Goal: Task Accomplishment & Management: Use online tool/utility

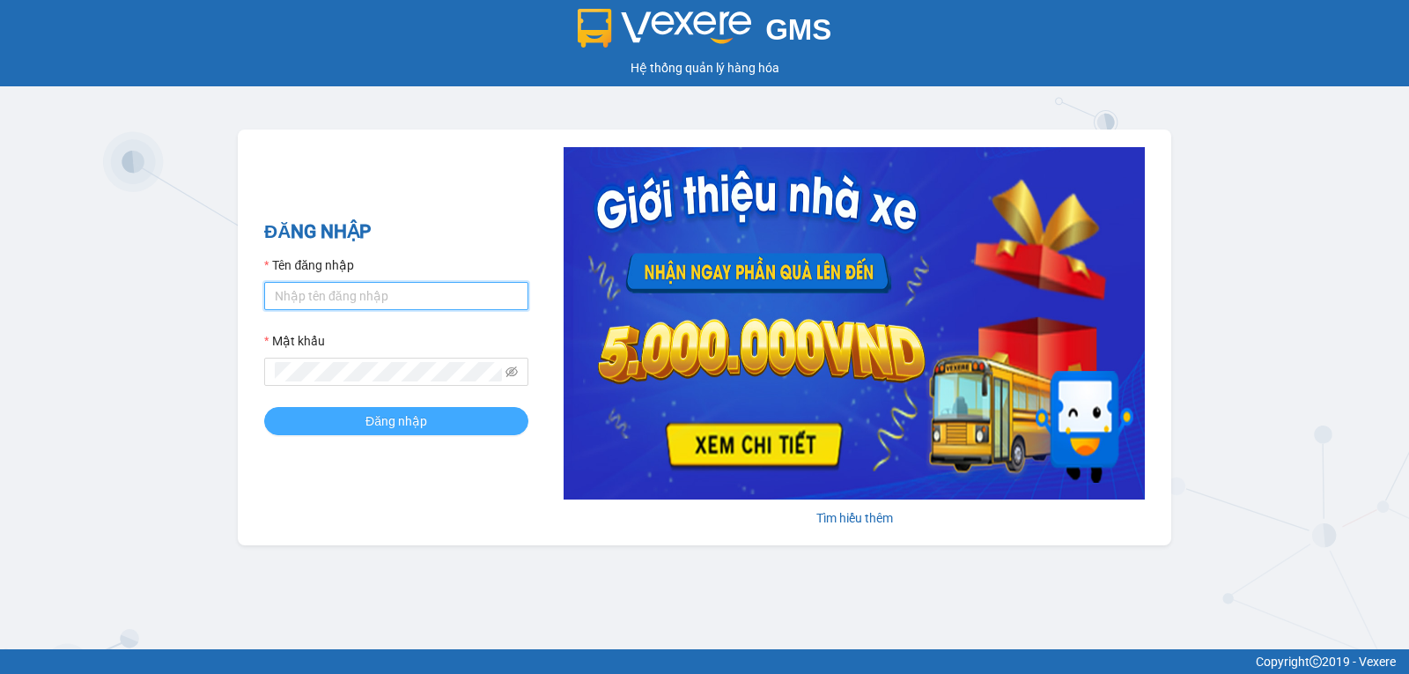
type input "ktcq.xevn"
click at [308, 410] on button "Đăng nhập" at bounding box center [396, 421] width 264 height 28
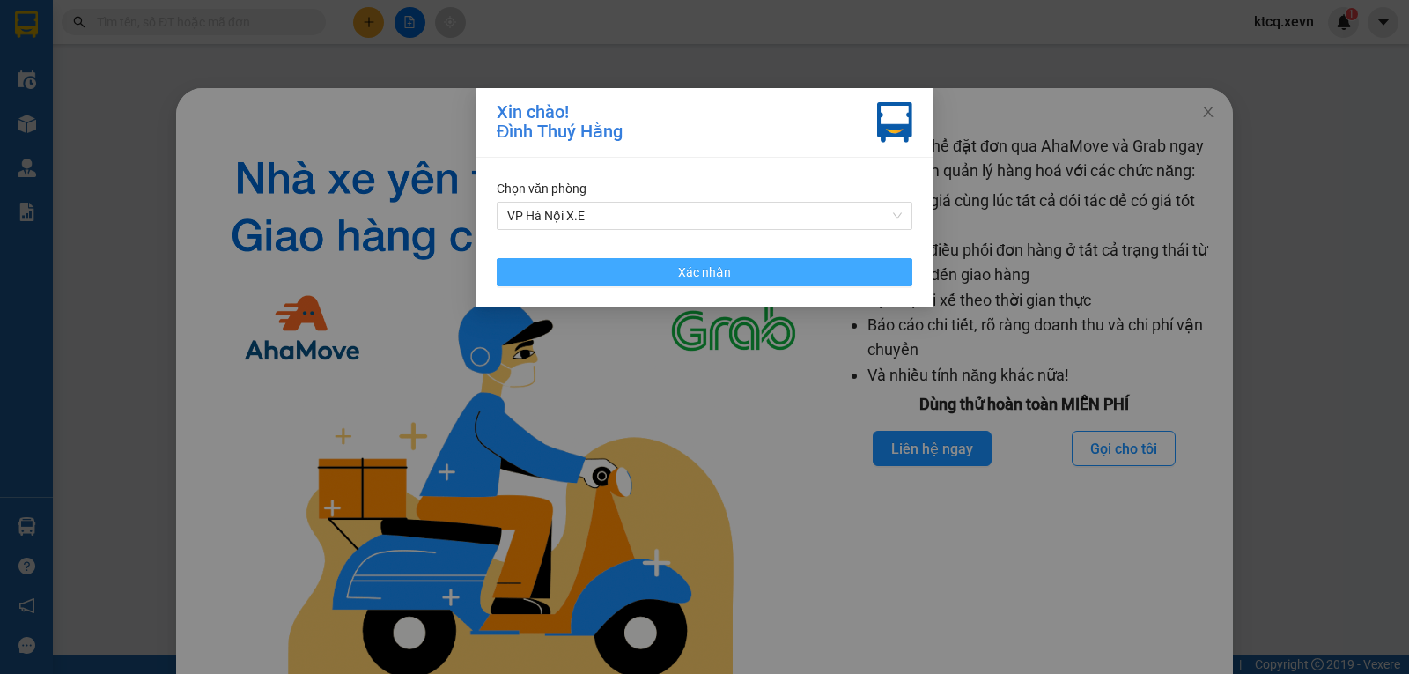
click at [678, 273] on button "Xác nhận" at bounding box center [705, 272] width 416 height 28
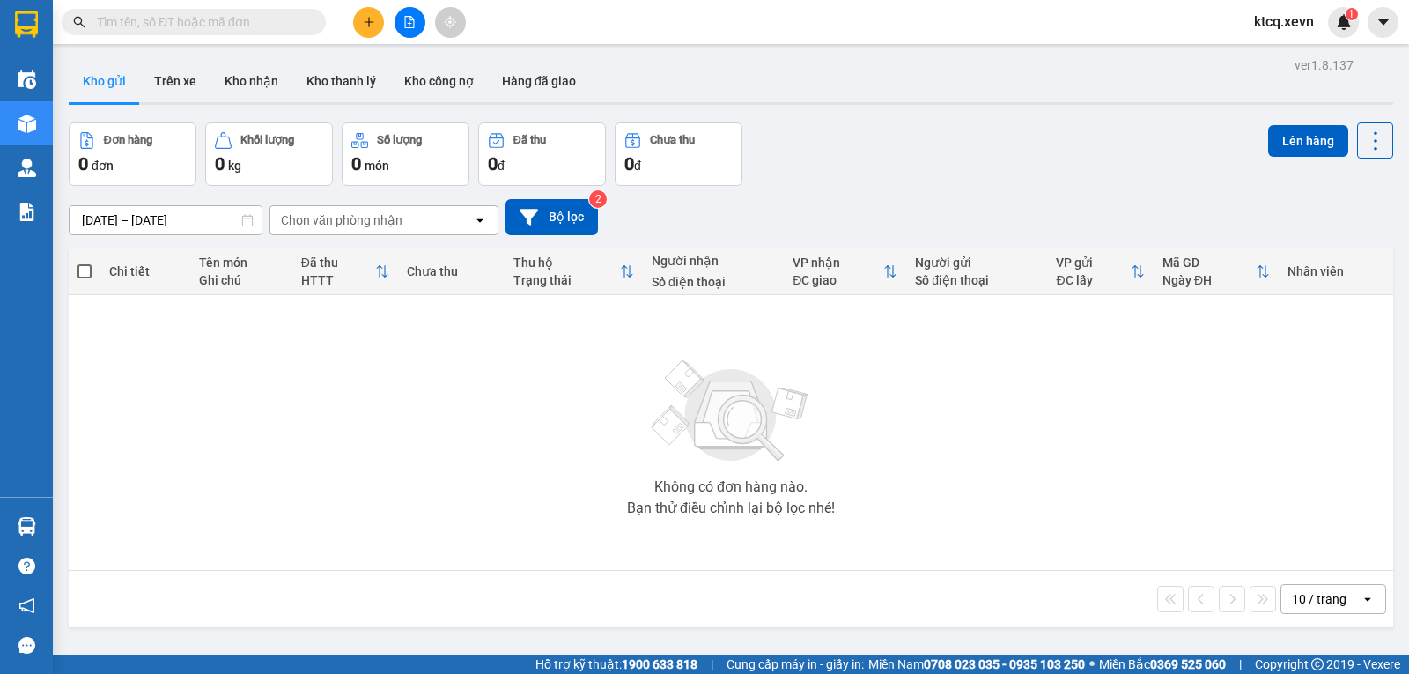
click at [141, 29] on input "text" at bounding box center [201, 21] width 208 height 19
paste input "VPNĐ0102250045"
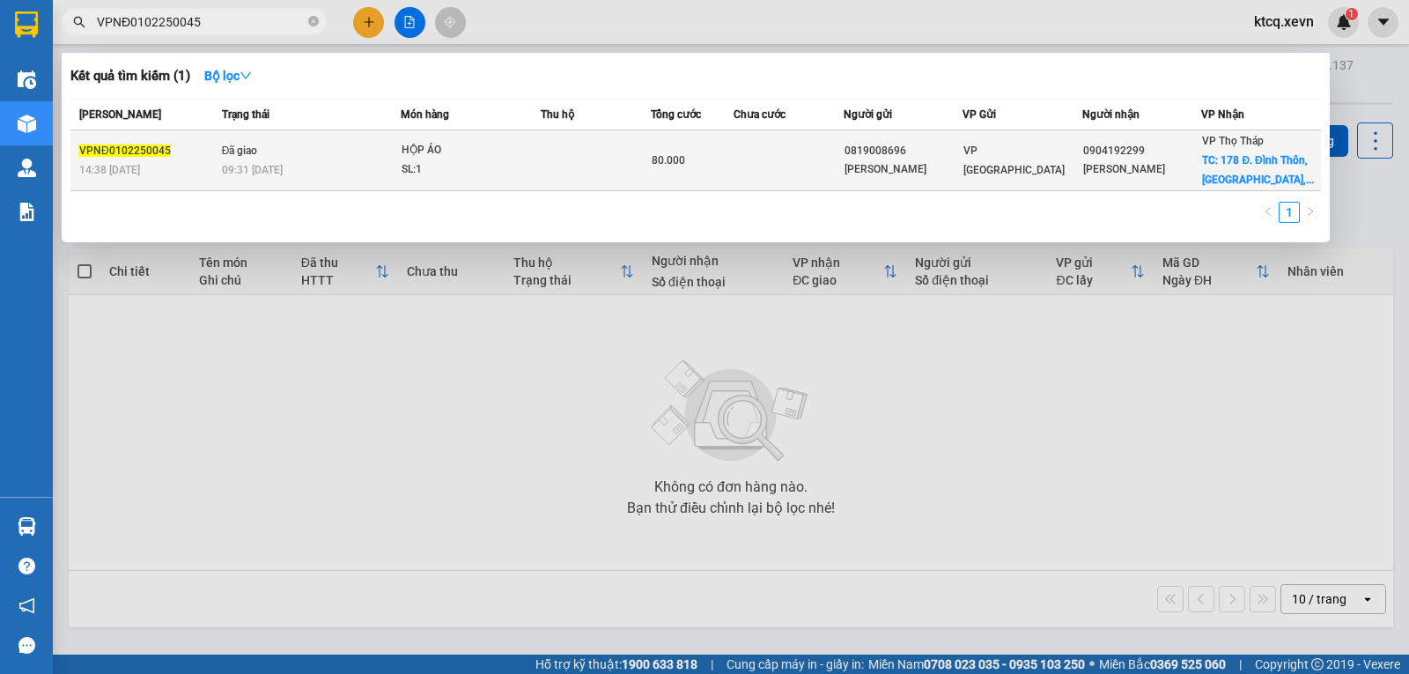
type input "VPNĐ0102250045"
click at [163, 151] on span "VPNĐ0102250045" at bounding box center [125, 150] width 92 height 12
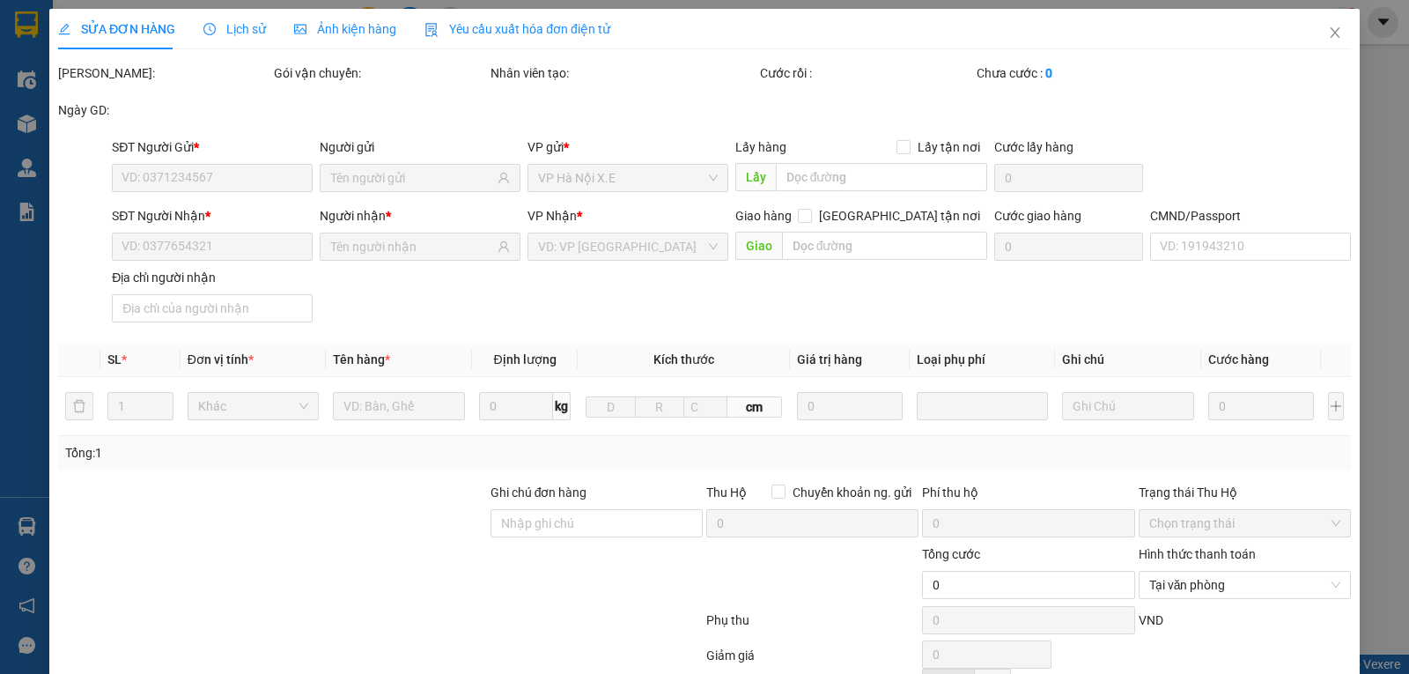
type input "0819008696"
type input "NGỌC ÁNH"
type input "0904192299"
type input "VƯƠNG THÚY HẰNG"
checkbox input "true"
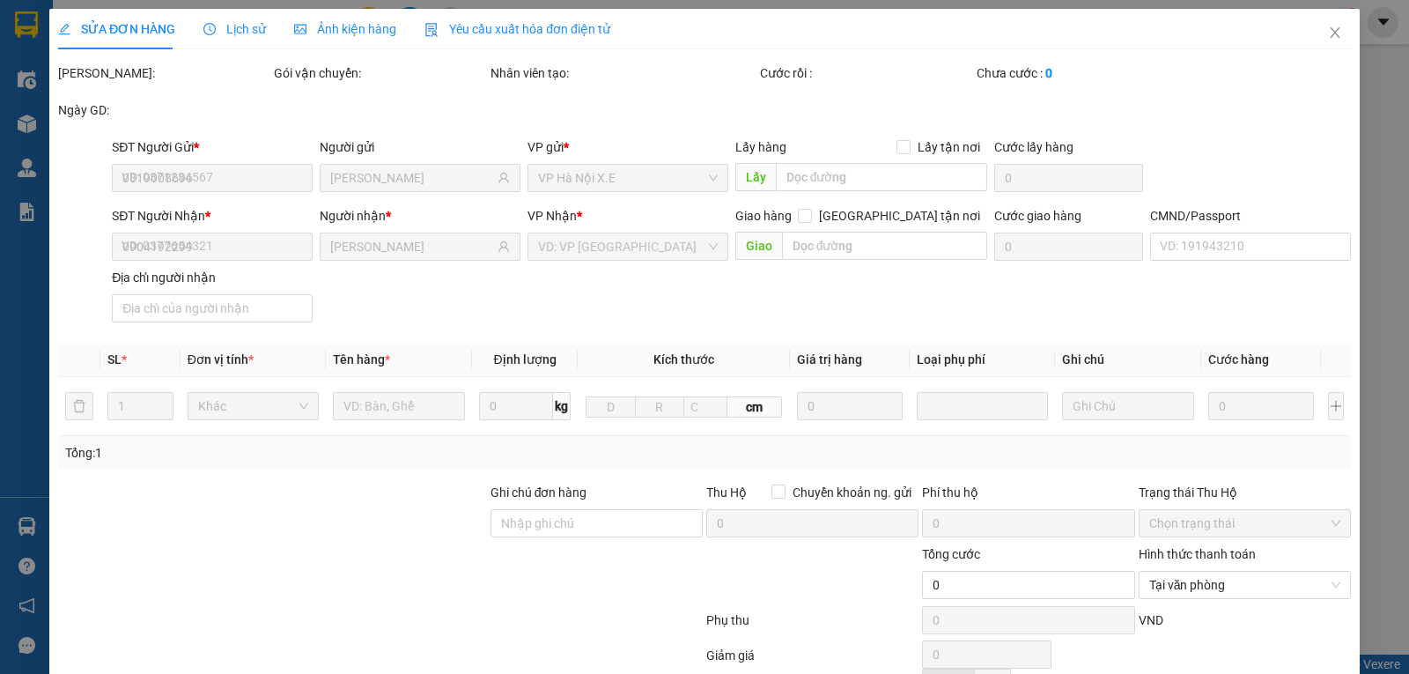
type input "178 Đ. Đình Thôn, Mỹ Đình, Nam Từ Liêm, Hà Nội, Việt Nam"
type input "50.000"
type input "001199020456 đào thị thuyt"
type input "chung cư Emerald sảnh e3"
type input "80.000"
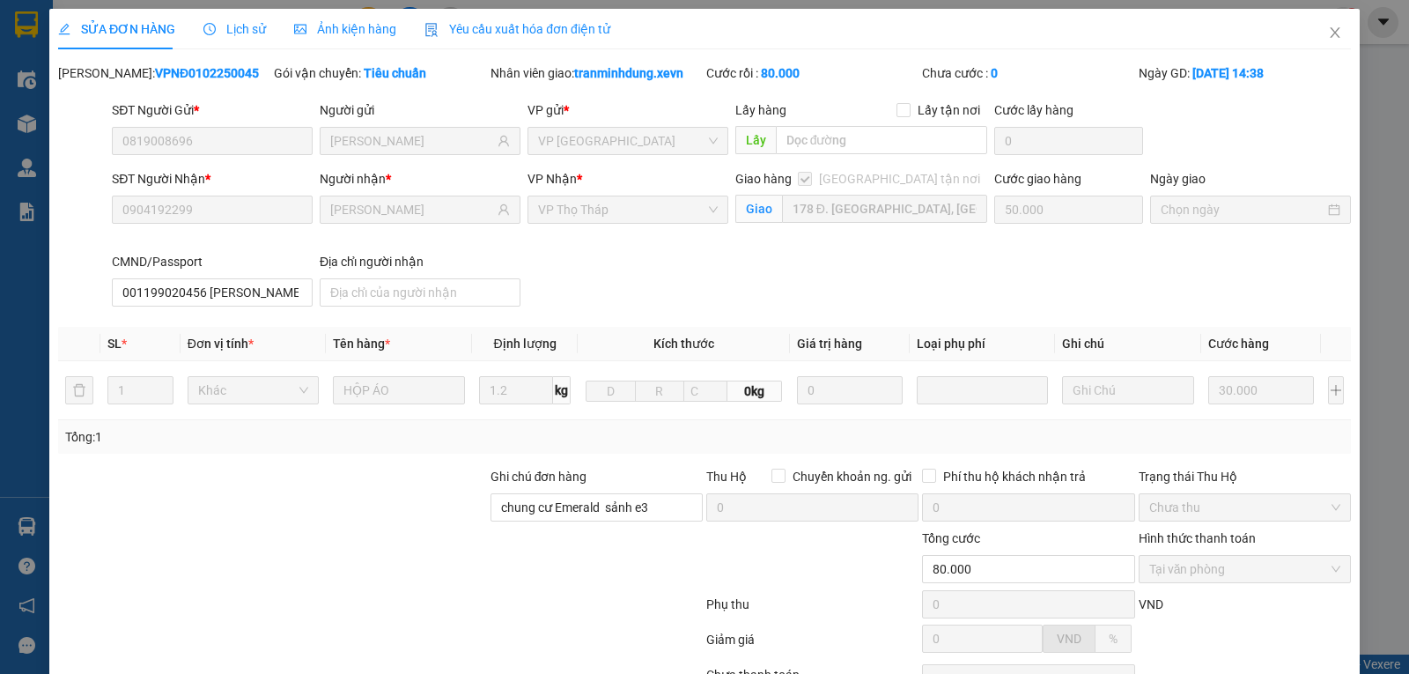
click at [221, 34] on span "Lịch sử" at bounding box center [234, 29] width 63 height 14
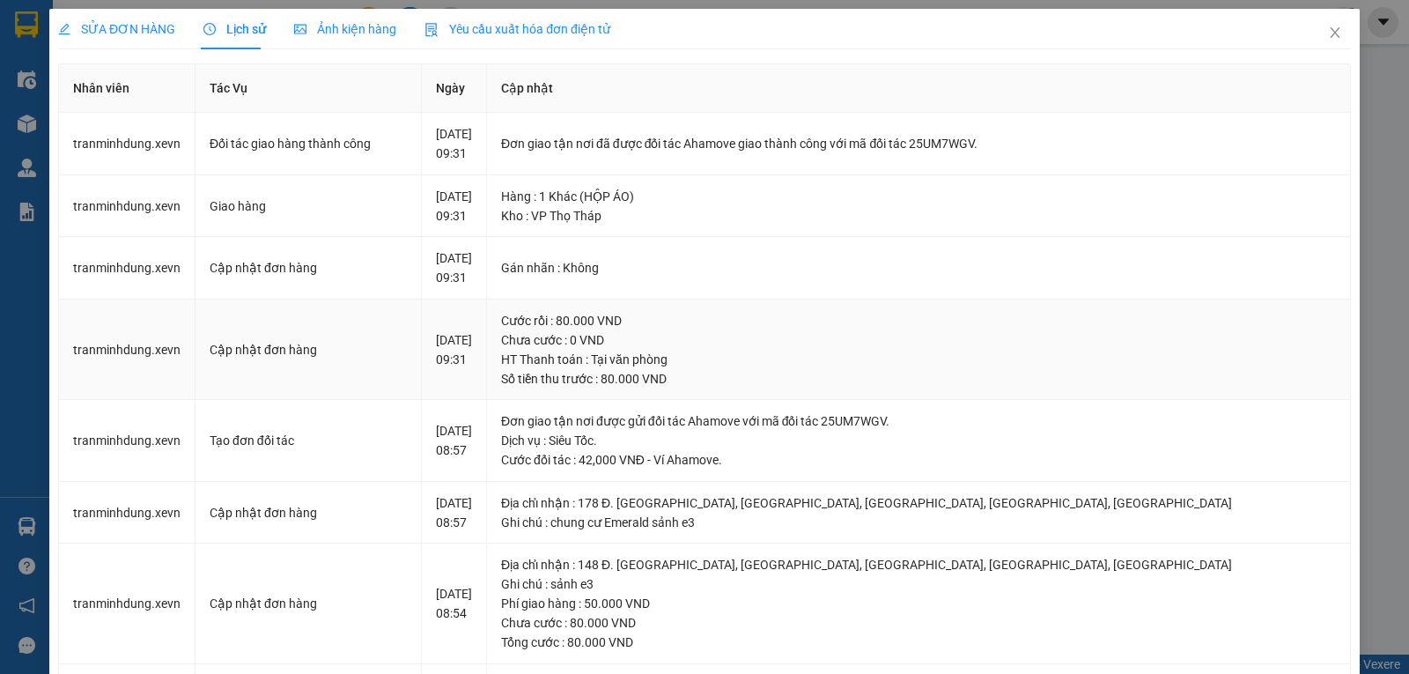
click at [588, 330] on div "Cước rồi : 80.000 VND" at bounding box center [918, 320] width 835 height 19
drag, startPoint x: 548, startPoint y: 374, endPoint x: 565, endPoint y: 377, distance: 17.8
click at [565, 330] on div "Cước rồi : 80.000 VND" at bounding box center [918, 320] width 835 height 19
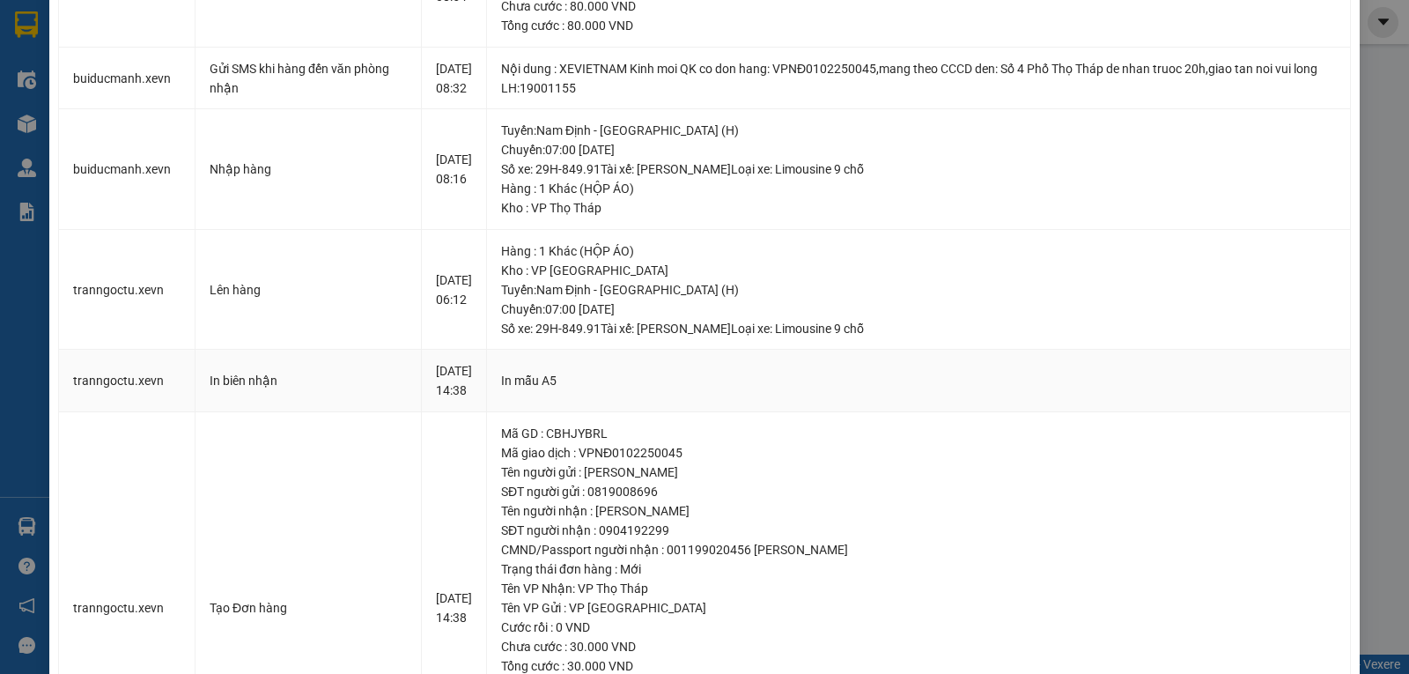
scroll to position [897, 0]
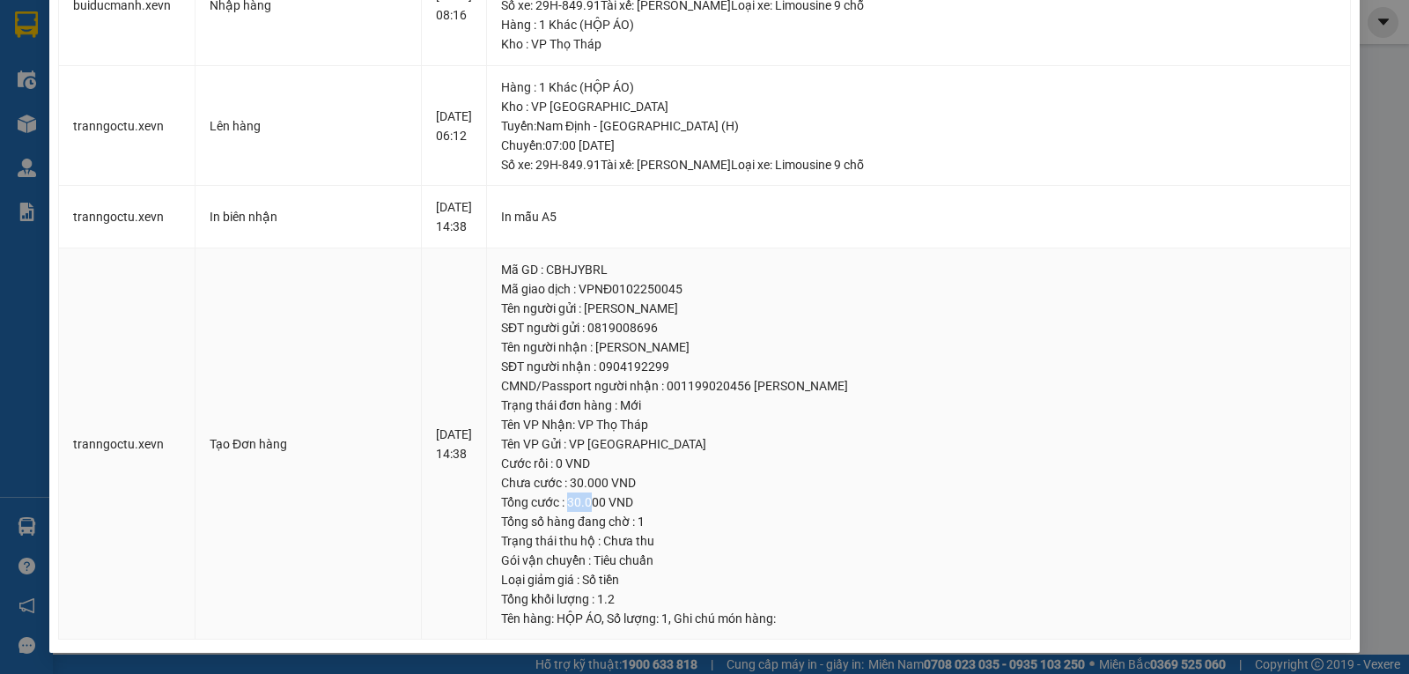
drag, startPoint x: 583, startPoint y: 505, endPoint x: 547, endPoint y: 472, distance: 48.6
click at [600, 501] on div "Tổng cước : 30.000 VND" at bounding box center [918, 501] width 835 height 19
click at [584, 463] on div "Cước rồi : 0 VND" at bounding box center [918, 463] width 835 height 19
click at [571, 462] on div "Cước rồi : 0 VND" at bounding box center [918, 463] width 835 height 19
drag, startPoint x: 571, startPoint y: 462, endPoint x: 583, endPoint y: 461, distance: 12.4
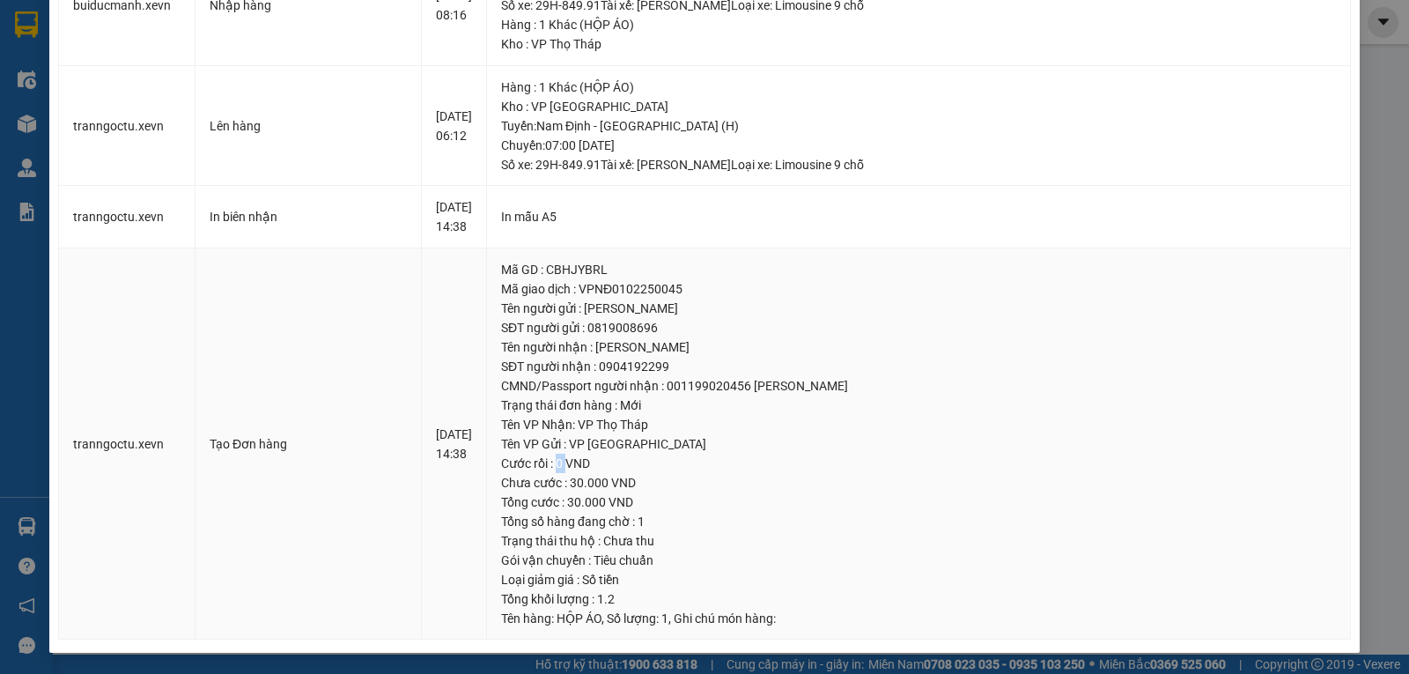
click at [583, 461] on div "Cước rồi : 0 VND" at bounding box center [918, 463] width 835 height 19
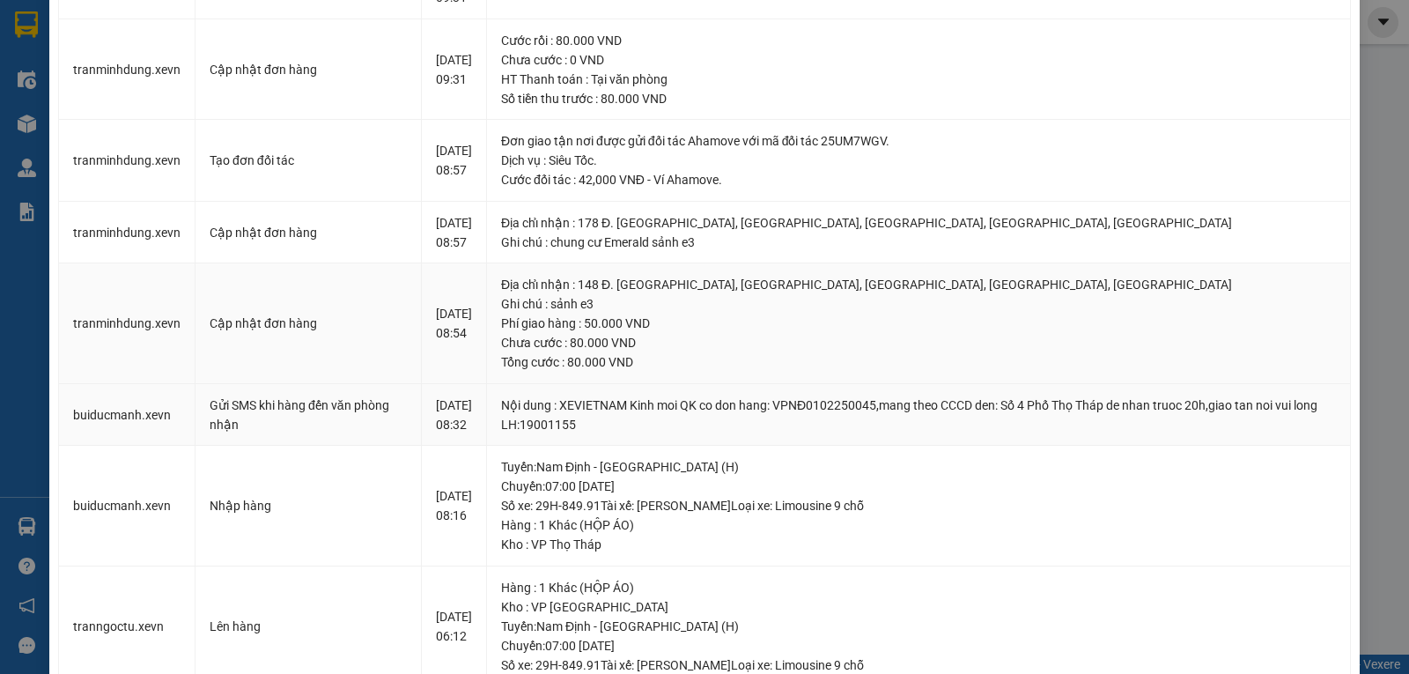
scroll to position [192, 0]
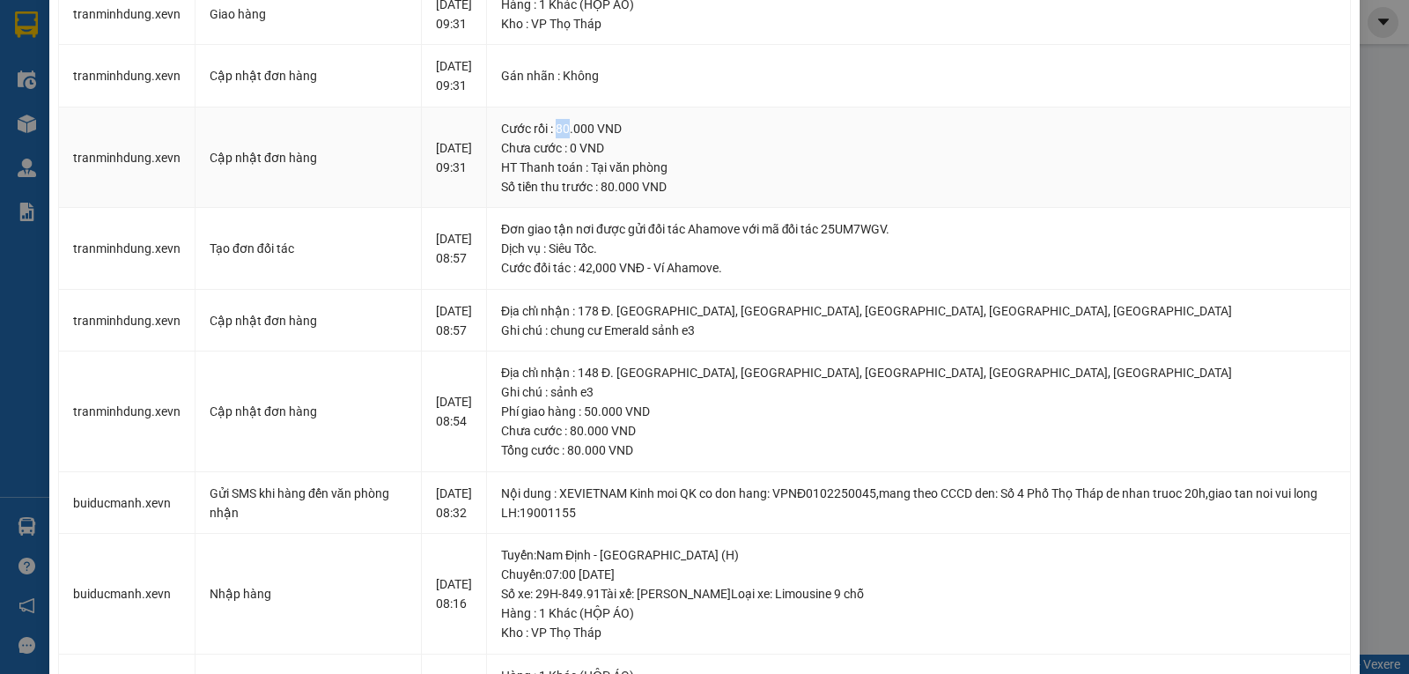
drag, startPoint x: 575, startPoint y: 189, endPoint x: 586, endPoint y: 188, distance: 10.7
click at [586, 138] on div "Cước rồi : 80.000 VND" at bounding box center [918, 128] width 835 height 19
click at [579, 138] on div "Cước rồi : 80.000 VND" at bounding box center [918, 128] width 835 height 19
drag, startPoint x: 572, startPoint y: 182, endPoint x: 591, endPoint y: 188, distance: 20.3
click at [592, 138] on div "Cước rồi : 80.000 VND" at bounding box center [918, 128] width 835 height 19
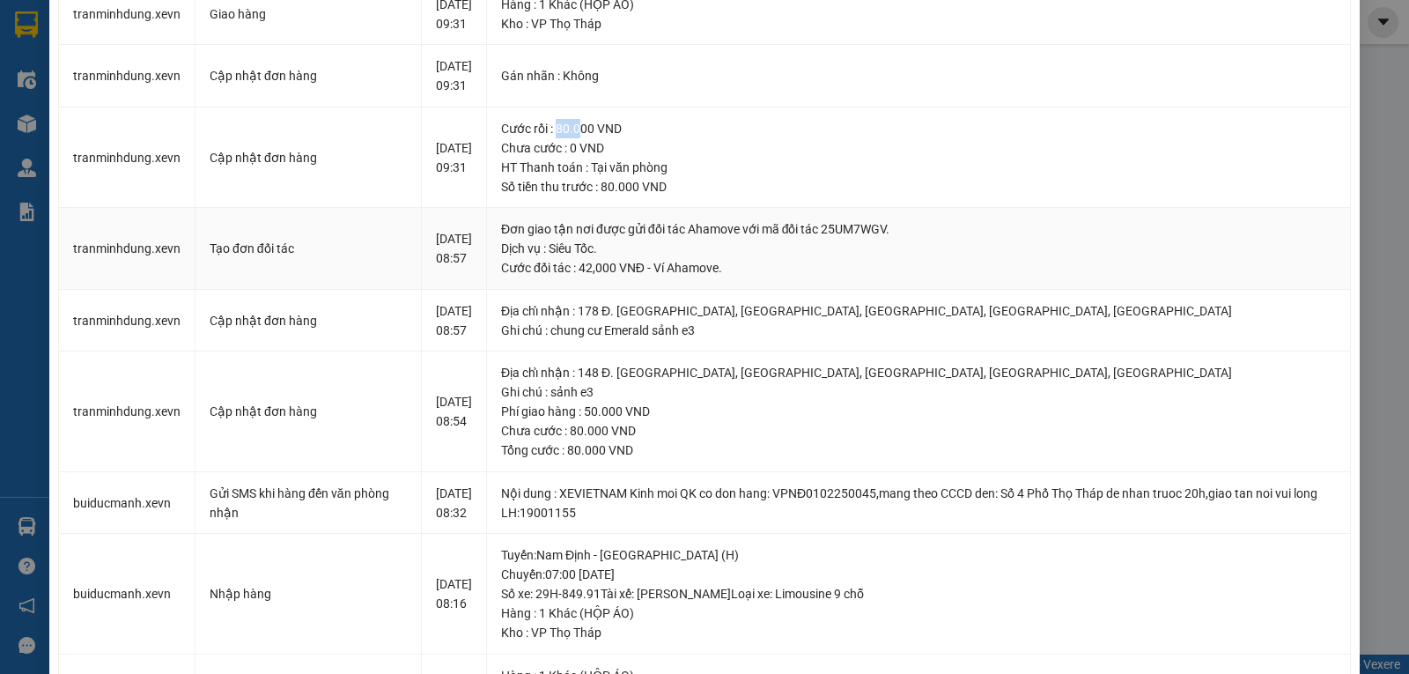
scroll to position [16, 0]
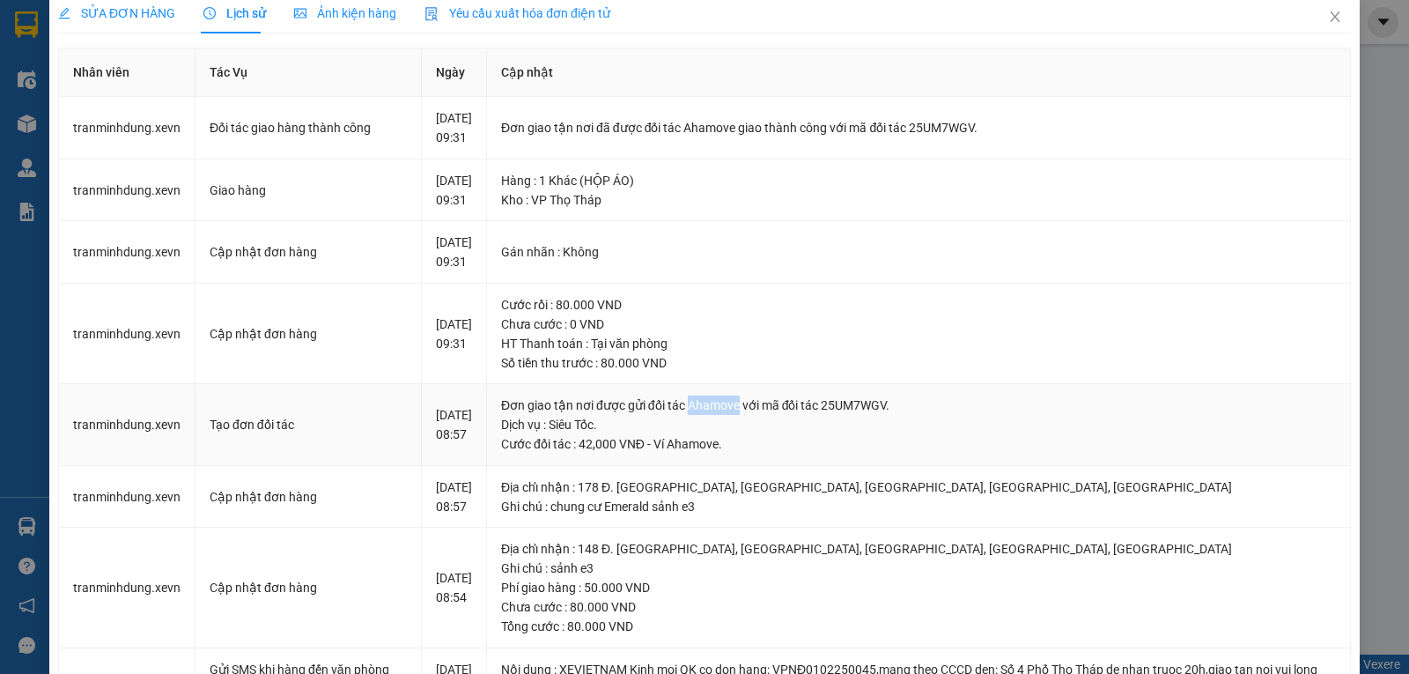
drag, startPoint x: 704, startPoint y: 464, endPoint x: 754, endPoint y: 462, distance: 50.2
click at [754, 415] on div "Đơn giao tận nơi được gửi đối tác Ahamove với mã đối tác 25UM7WGV." at bounding box center [918, 404] width 835 height 19
click at [780, 415] on div "Đơn giao tận nơi được gửi đối tác Ahamove với mã đối tác 25UM7WGV." at bounding box center [918, 404] width 835 height 19
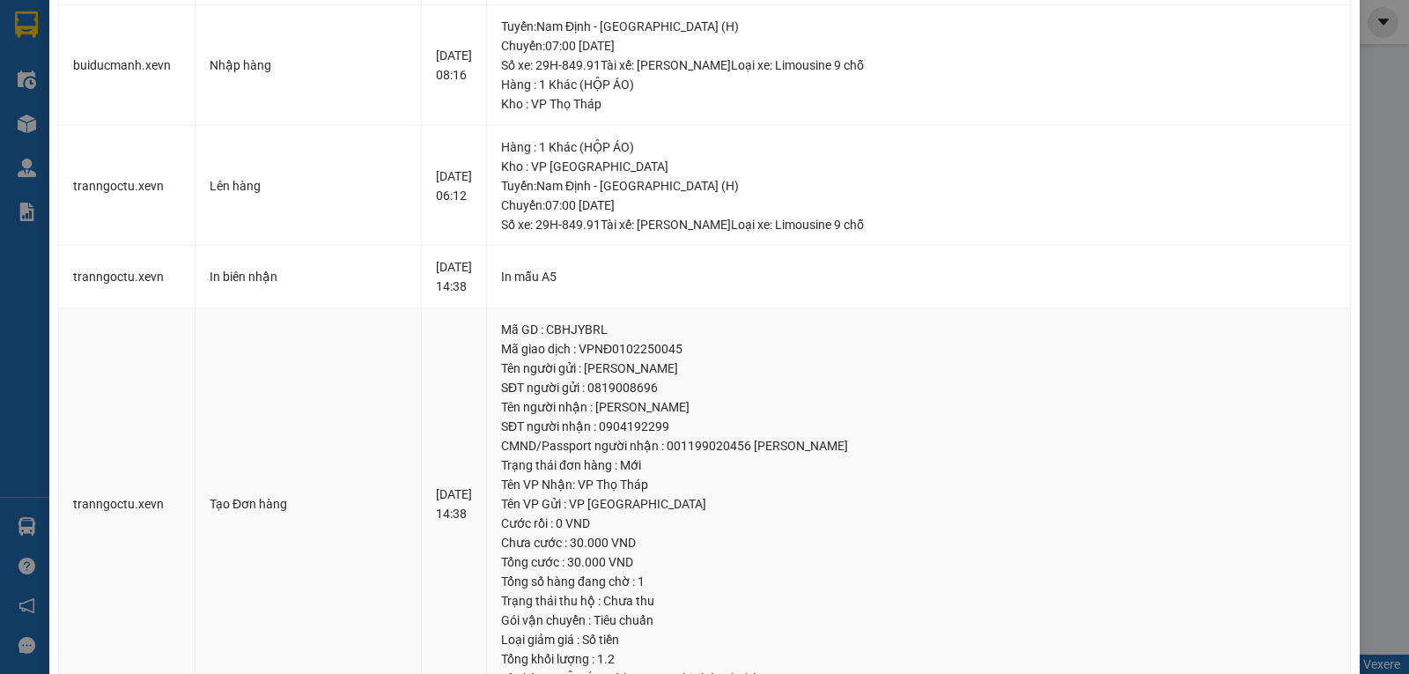
scroll to position [897, 0]
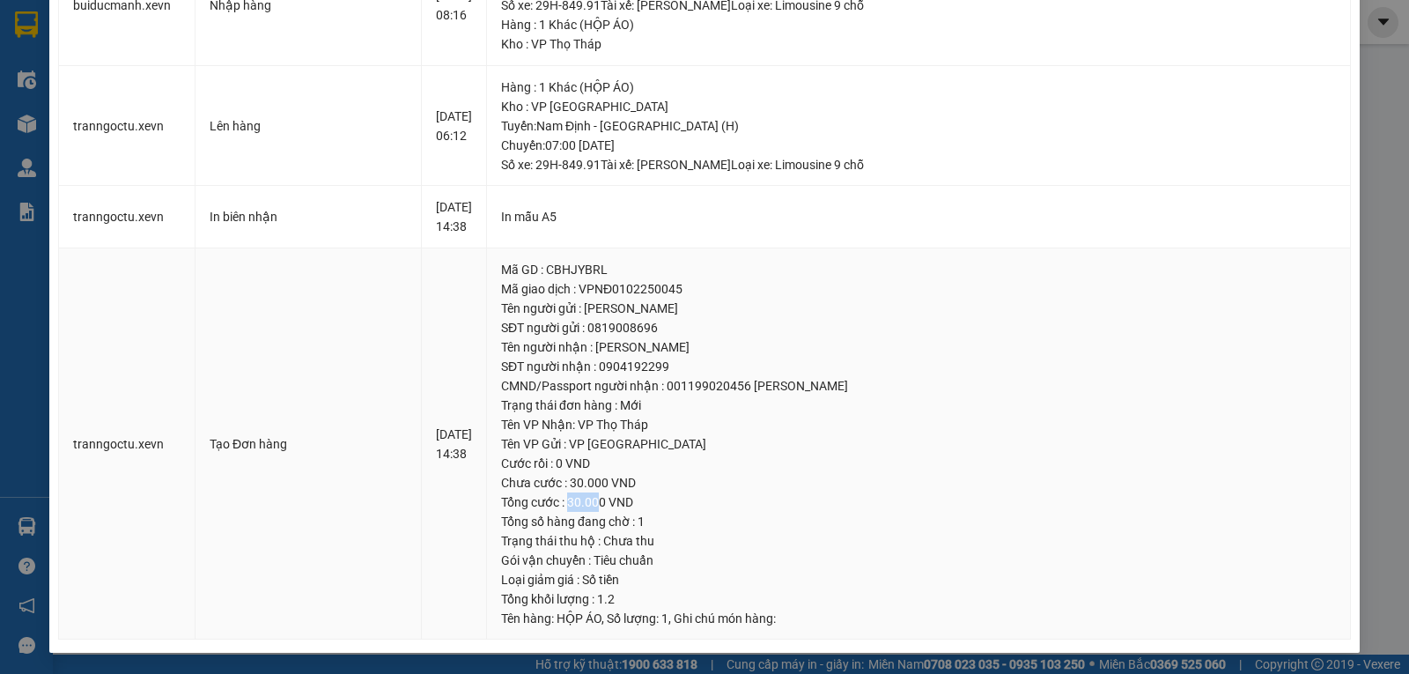
drag, startPoint x: 583, startPoint y: 506, endPoint x: 585, endPoint y: 532, distance: 26.5
click at [614, 504] on div "Tổng cước : 30.000 VND" at bounding box center [918, 501] width 835 height 19
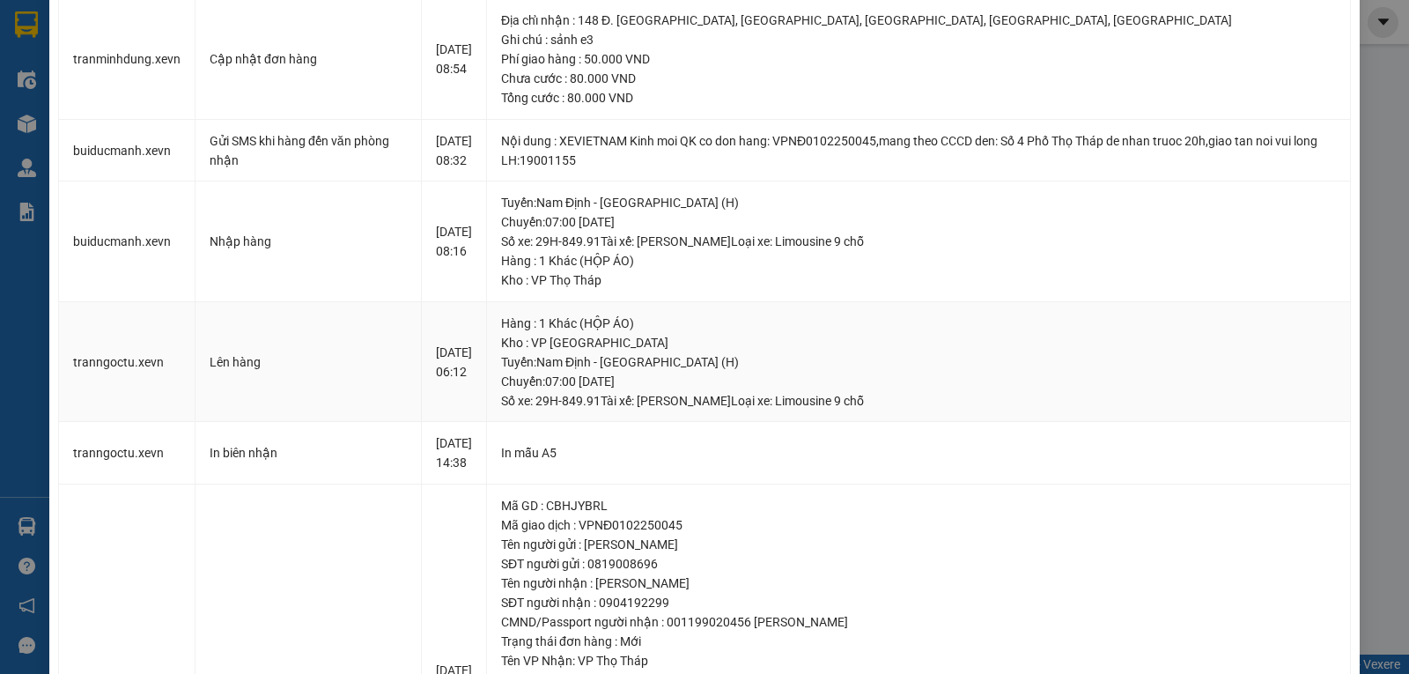
scroll to position [456, 0]
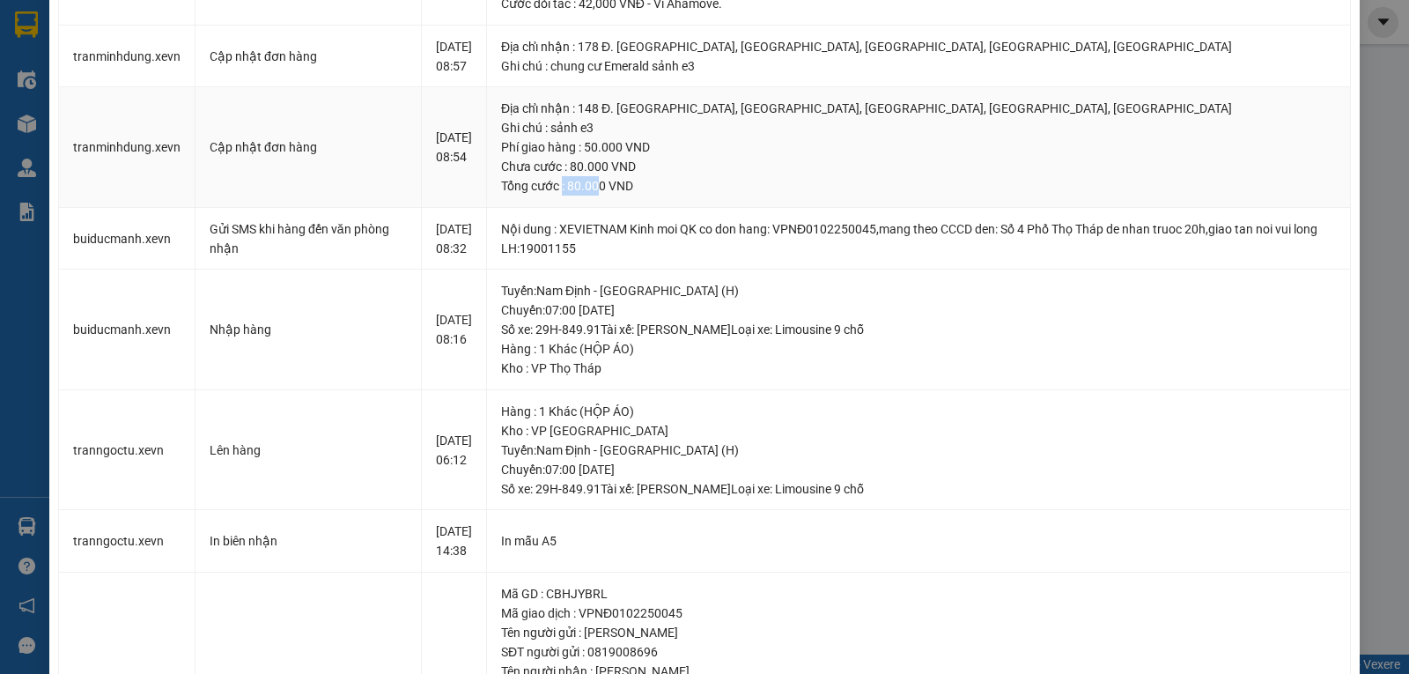
drag, startPoint x: 593, startPoint y: 265, endPoint x: 607, endPoint y: 255, distance: 17.6
click at [610, 196] on div "Tổng cước : 80.000 VND" at bounding box center [918, 185] width 835 height 19
drag, startPoint x: 588, startPoint y: 240, endPoint x: 614, endPoint y: 245, distance: 26.9
click at [615, 176] on div "Chưa cước : 80.000 VND" at bounding box center [918, 166] width 835 height 19
drag, startPoint x: 604, startPoint y: 226, endPoint x: 628, endPoint y: 229, distance: 23.9
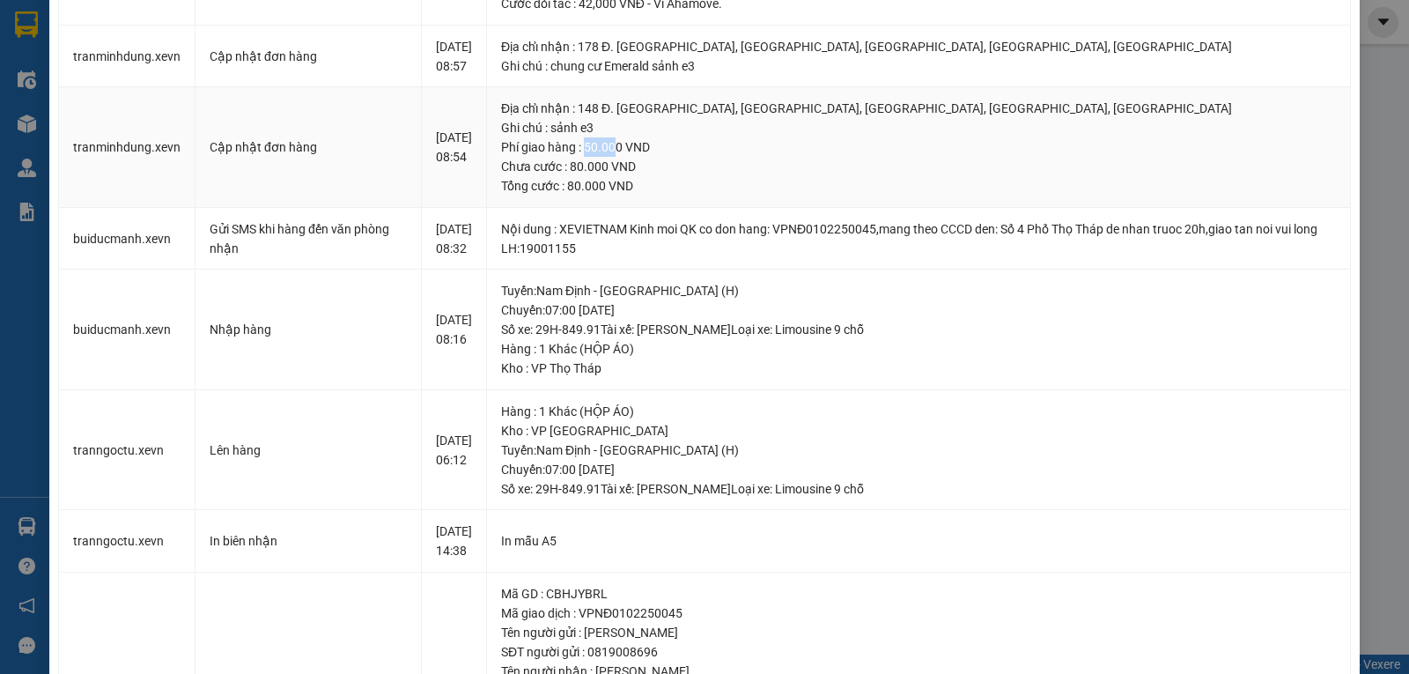
click at [628, 157] on div "Phí giao hàng : 50.000 VND" at bounding box center [918, 146] width 835 height 19
drag, startPoint x: 582, startPoint y: 244, endPoint x: 613, endPoint y: 248, distance: 31.0
click at [613, 176] on div "Chưa cước : 80.000 VND" at bounding box center [918, 166] width 835 height 19
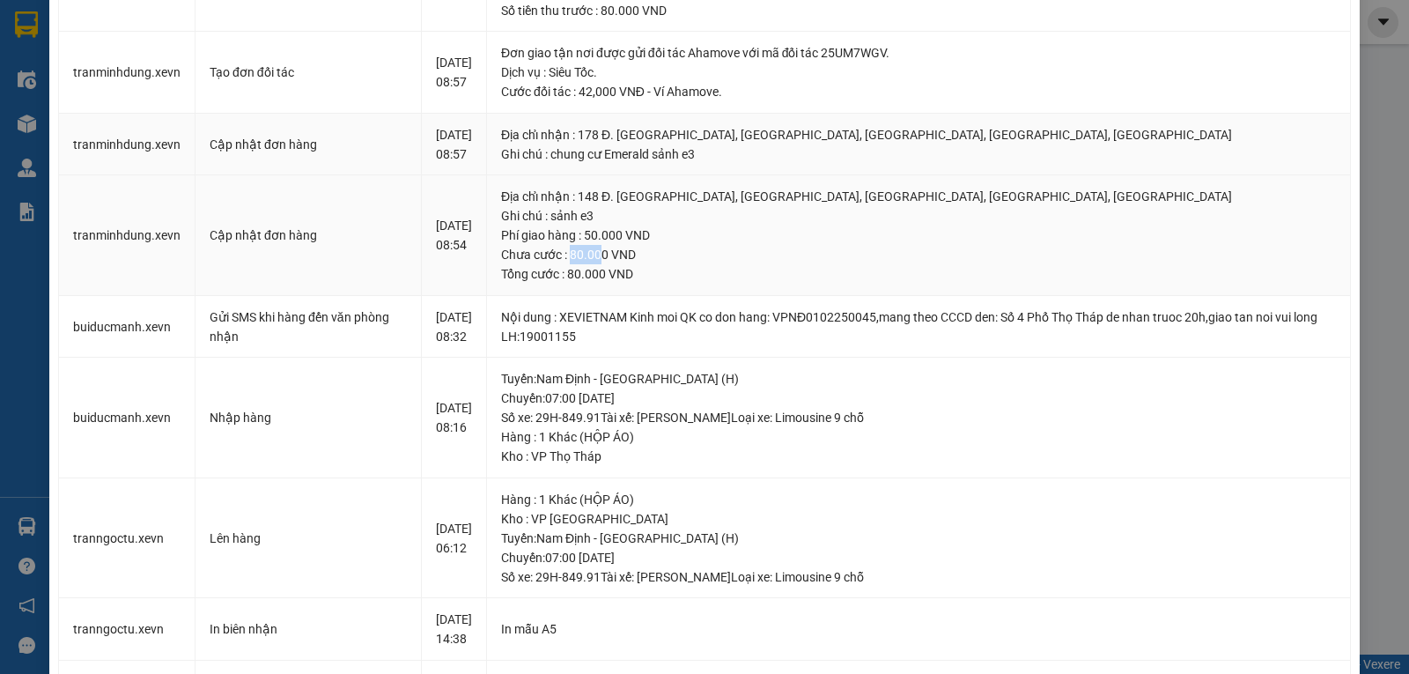
scroll to position [280, 0]
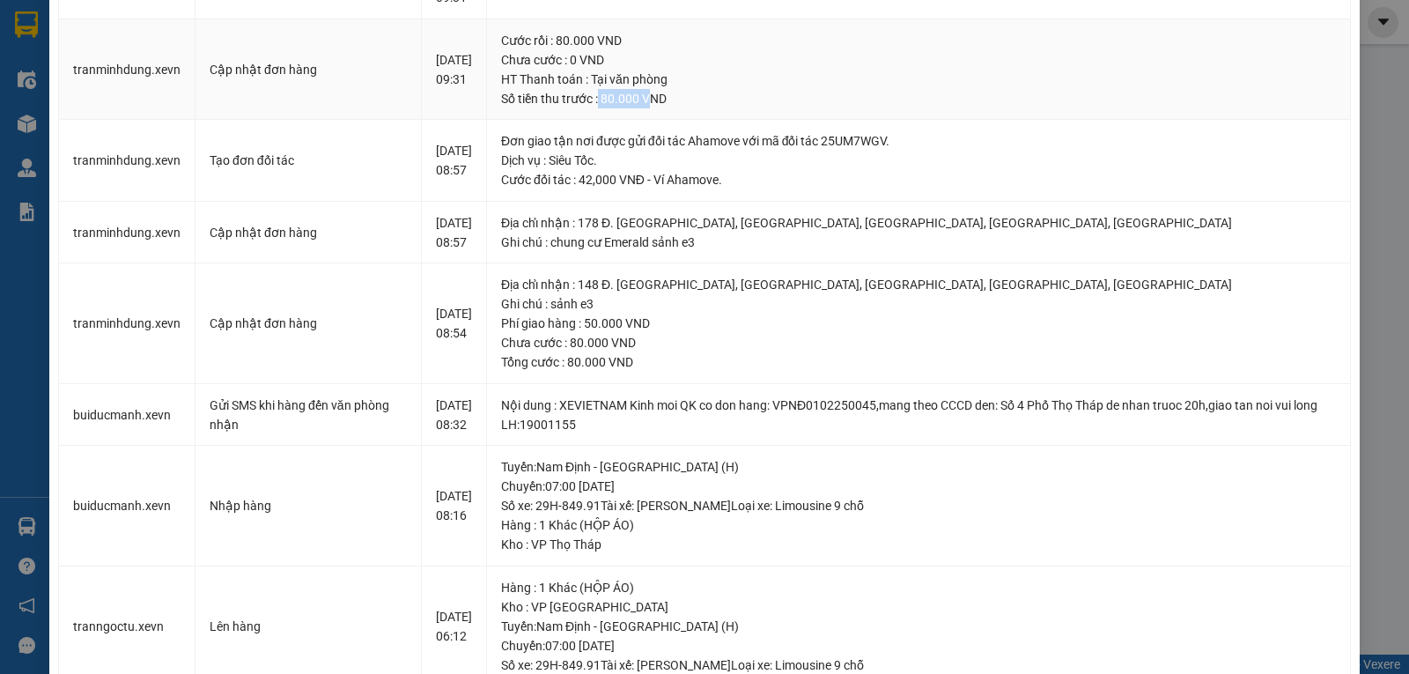
drag, startPoint x: 616, startPoint y: 156, endPoint x: 661, endPoint y: 165, distance: 46.6
click at [661, 108] on div "Số tiền thu trước : 80.000 VND" at bounding box center [918, 98] width 835 height 19
drag, startPoint x: 574, startPoint y: 93, endPoint x: 605, endPoint y: 152, distance: 66.6
click at [607, 50] on div "Cước rồi : 80.000 VND" at bounding box center [918, 40] width 835 height 19
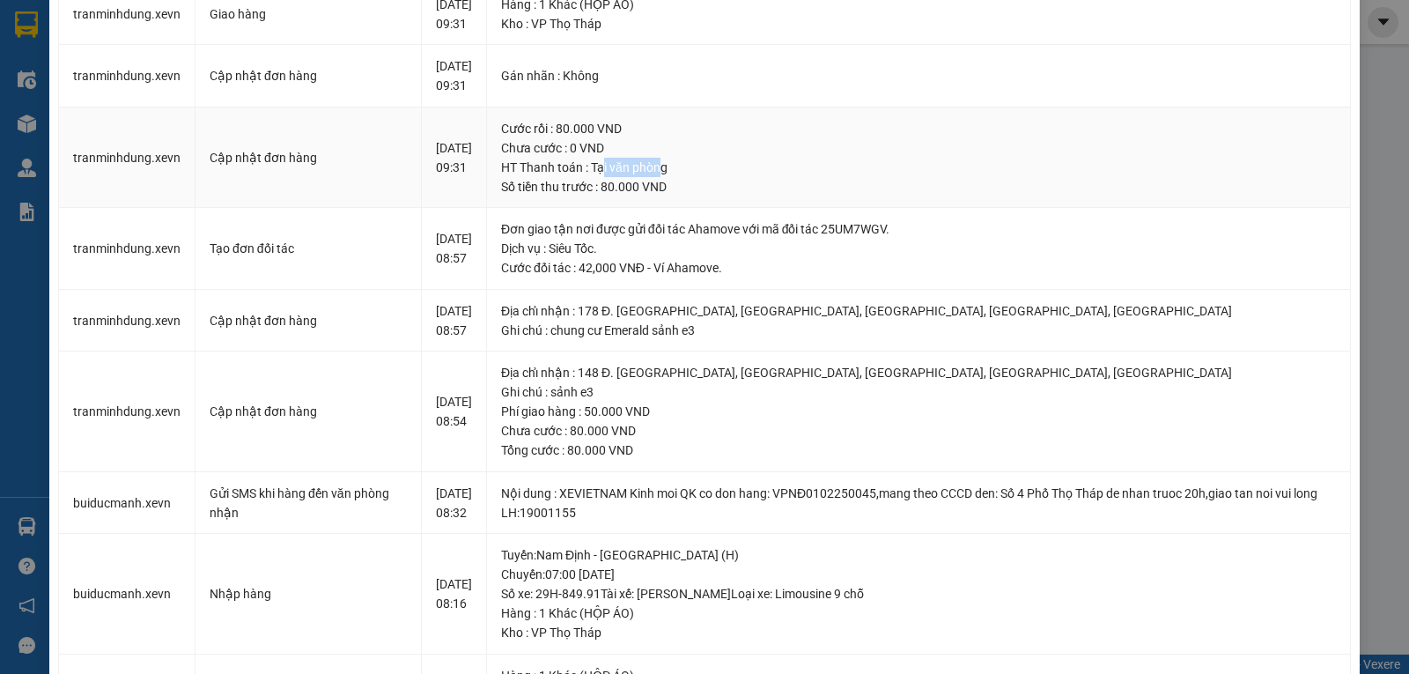
drag, startPoint x: 620, startPoint y: 219, endPoint x: 678, endPoint y: 220, distance: 58.1
click at [680, 177] on div "HT Thanh toán : Tại văn phòng" at bounding box center [918, 167] width 835 height 19
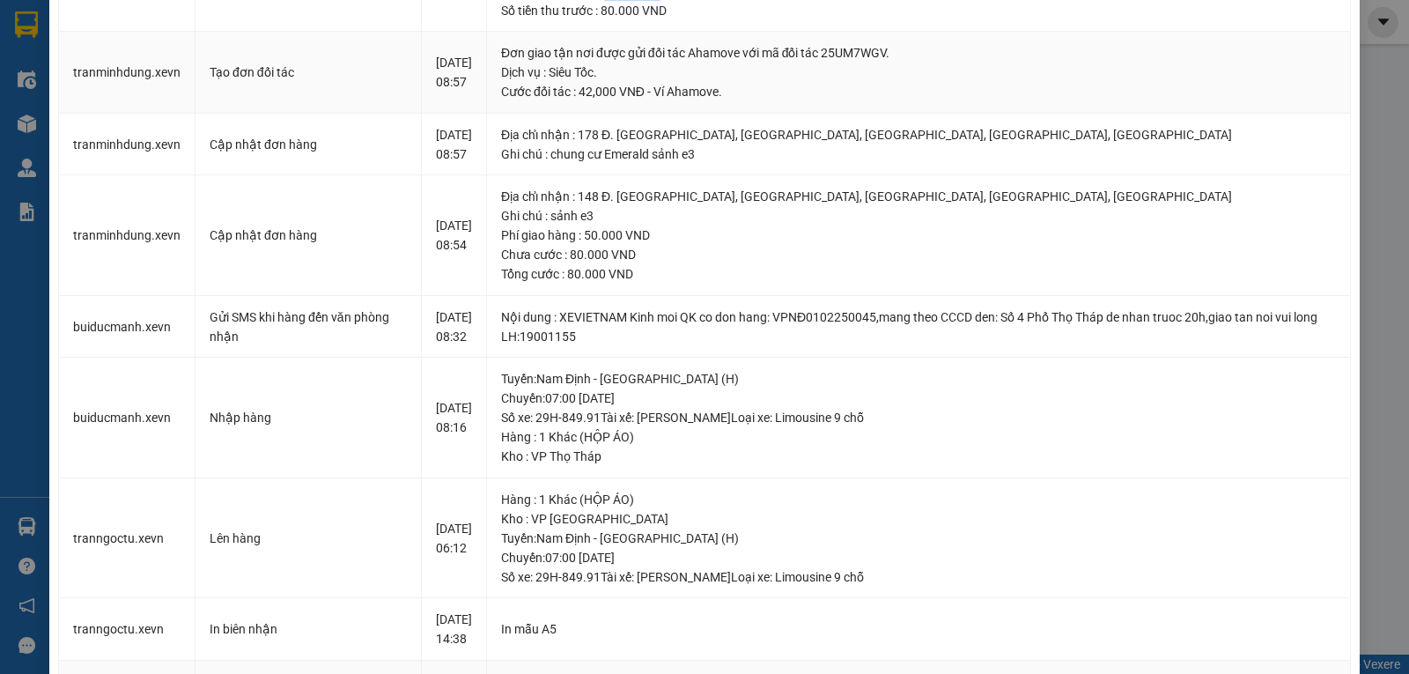
scroll to position [0, 0]
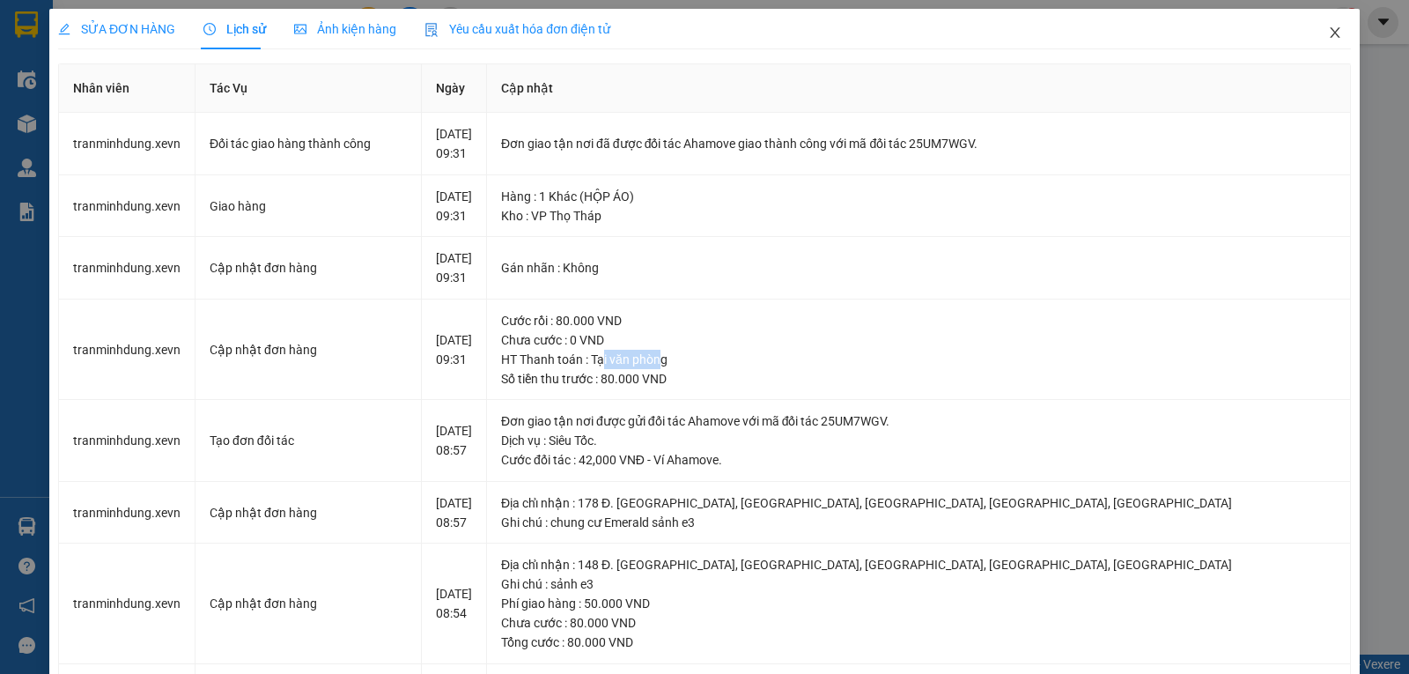
click at [1328, 26] on icon "close" at bounding box center [1335, 33] width 14 height 14
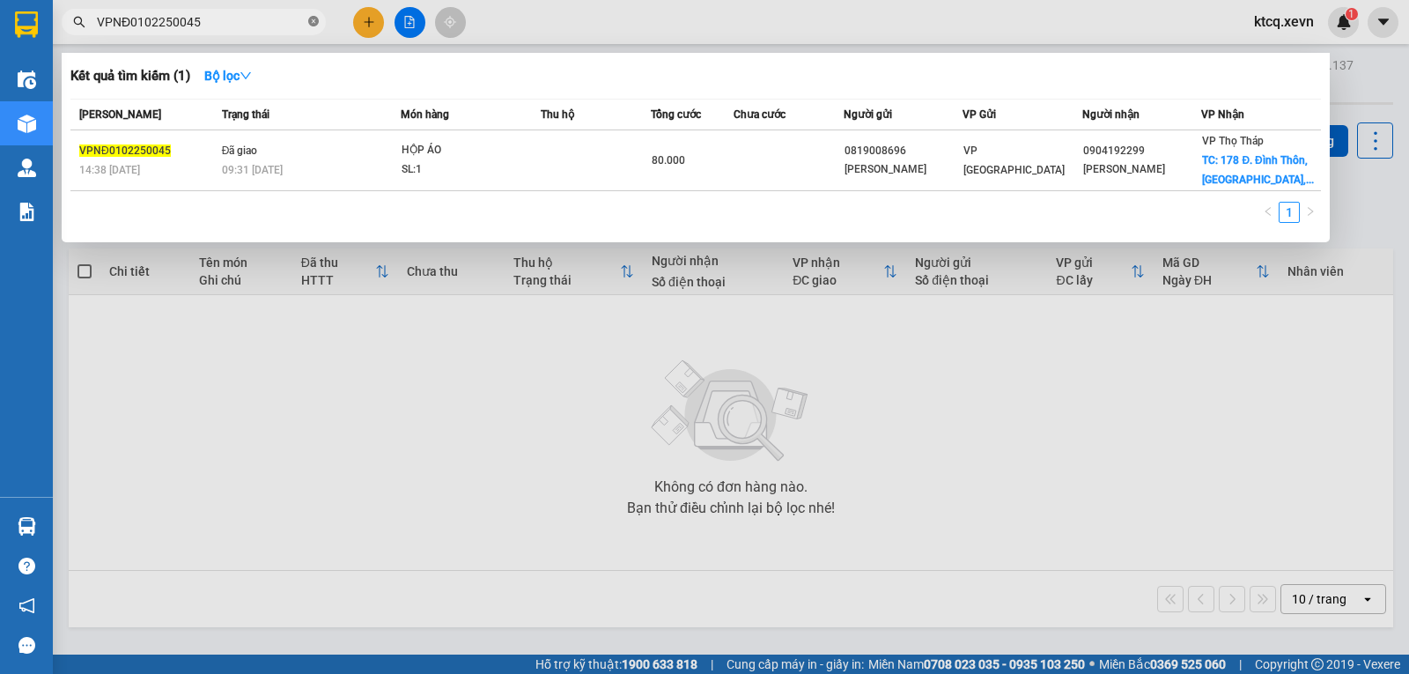
click at [317, 21] on icon "close-circle" at bounding box center [313, 21] width 11 height 11
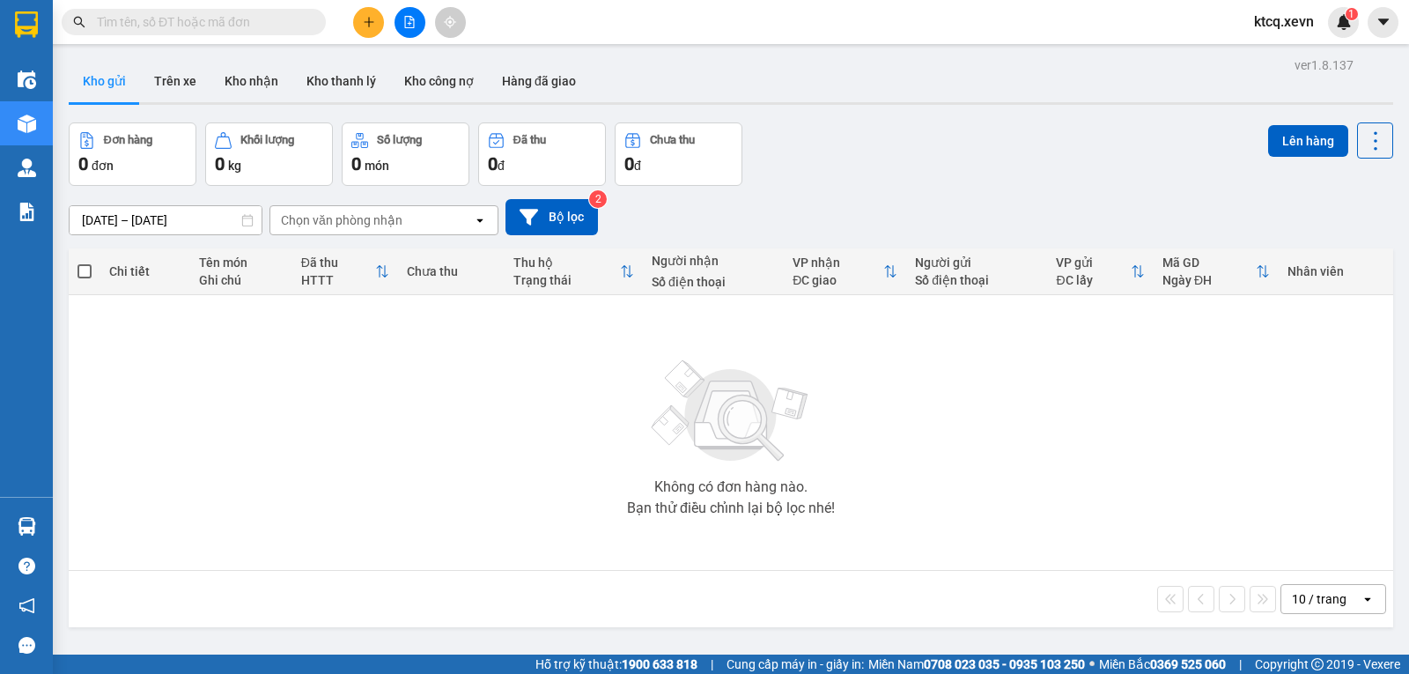
paste input "VPNB0102250006"
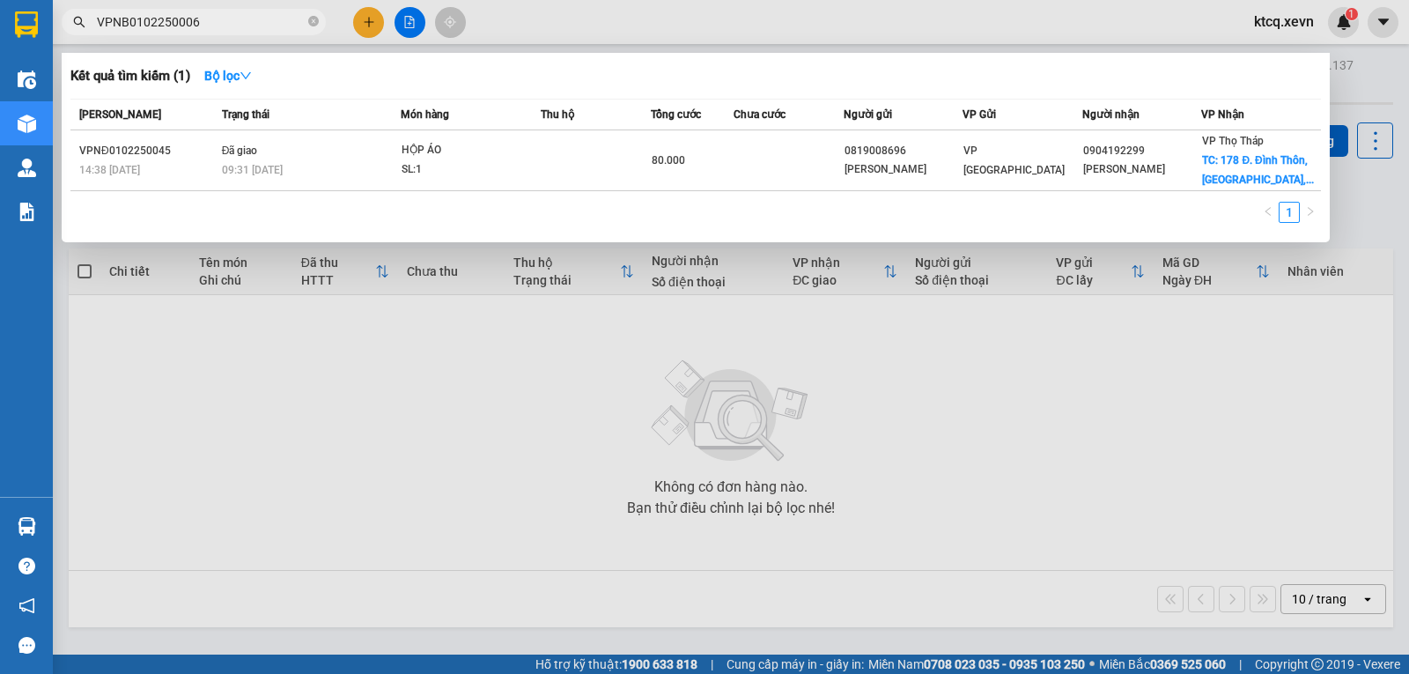
type input "VPNB0102250006"
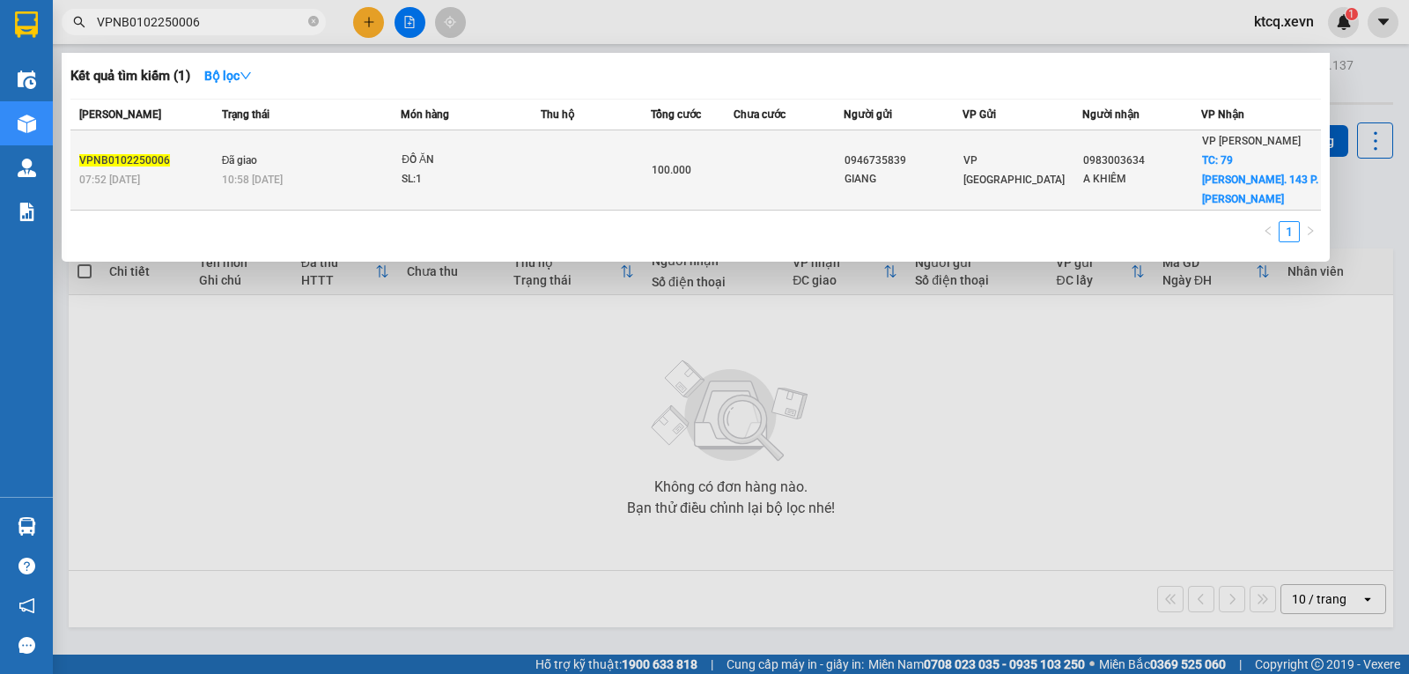
click at [133, 154] on span "VPNB0102250006" at bounding box center [124, 160] width 91 height 12
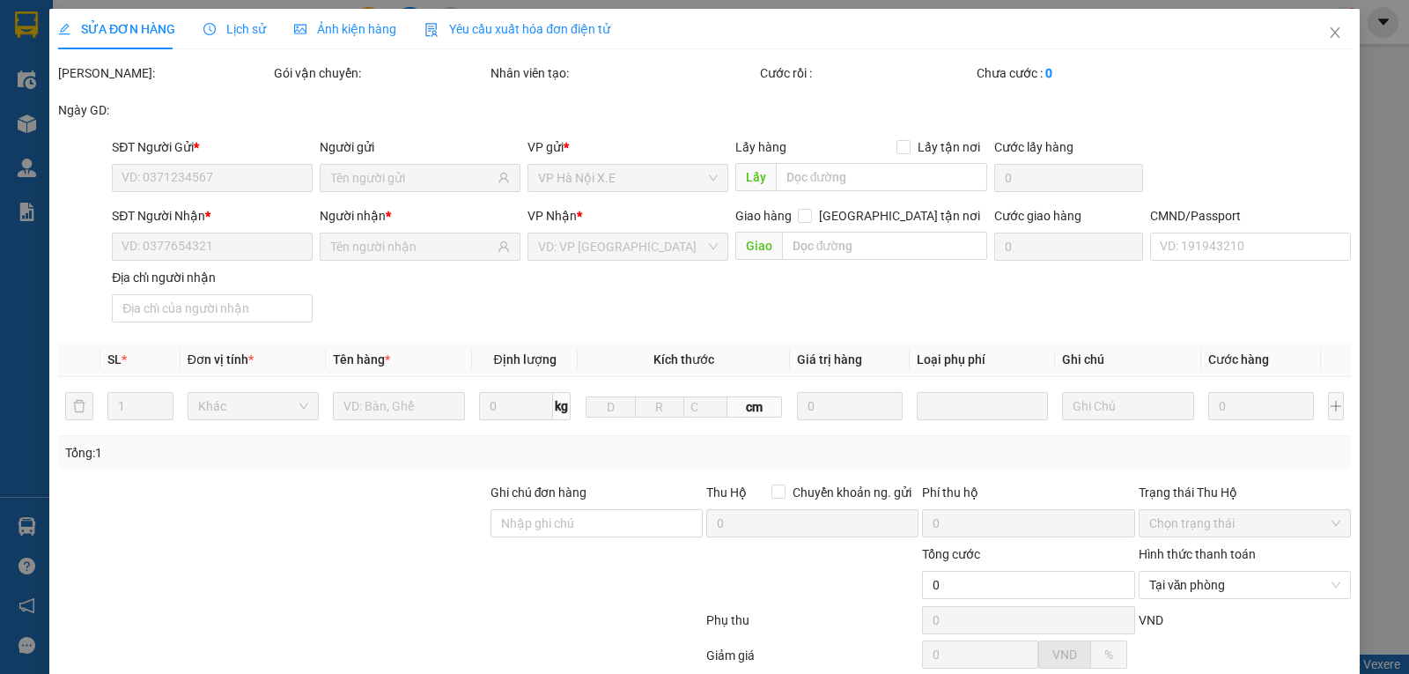
type input "0946735839"
type input "GIANG"
type input "0983003634"
type input "A KHIÊM"
checkbox input "true"
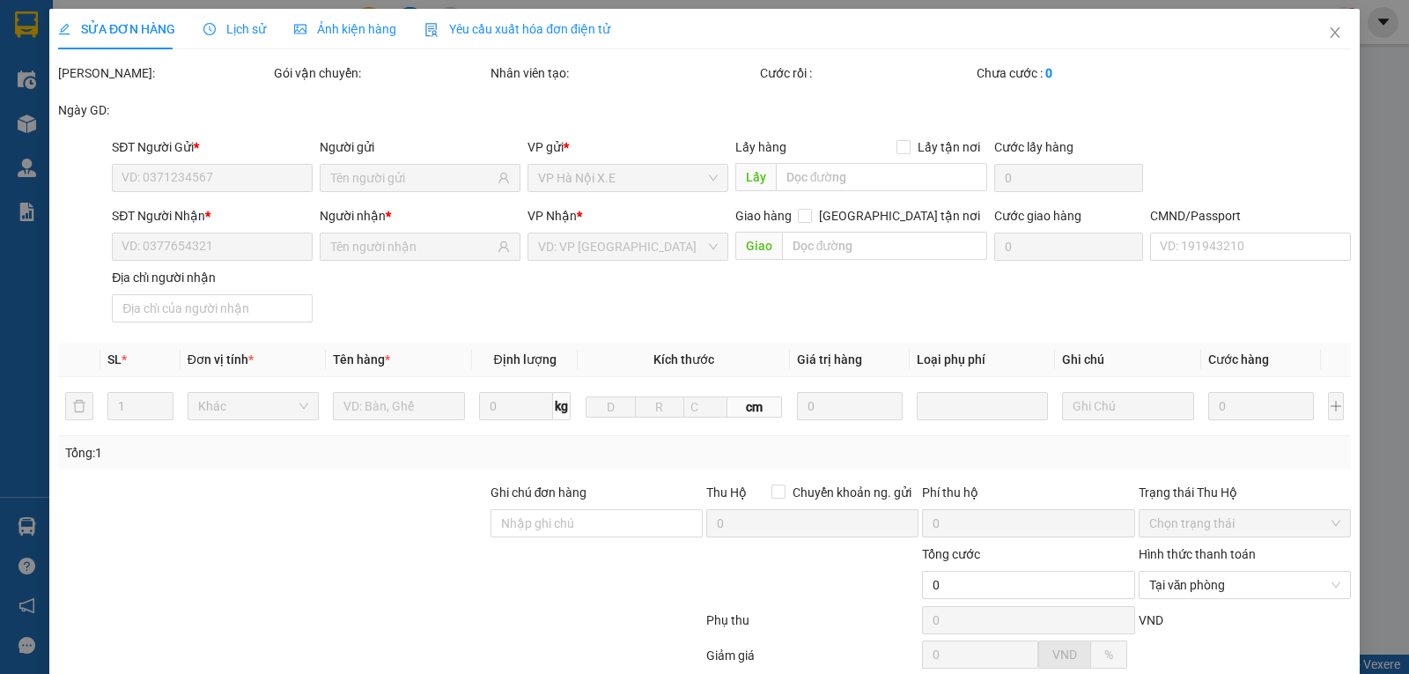
type input "79 ngõ Ng. 143 P. Nguyễn Chính, Thịnh Liệt, Hoàng Mai, Hà Nội, Việt Nam"
type input "70.000"
type input "1"
type input "123"
type input "100.000"
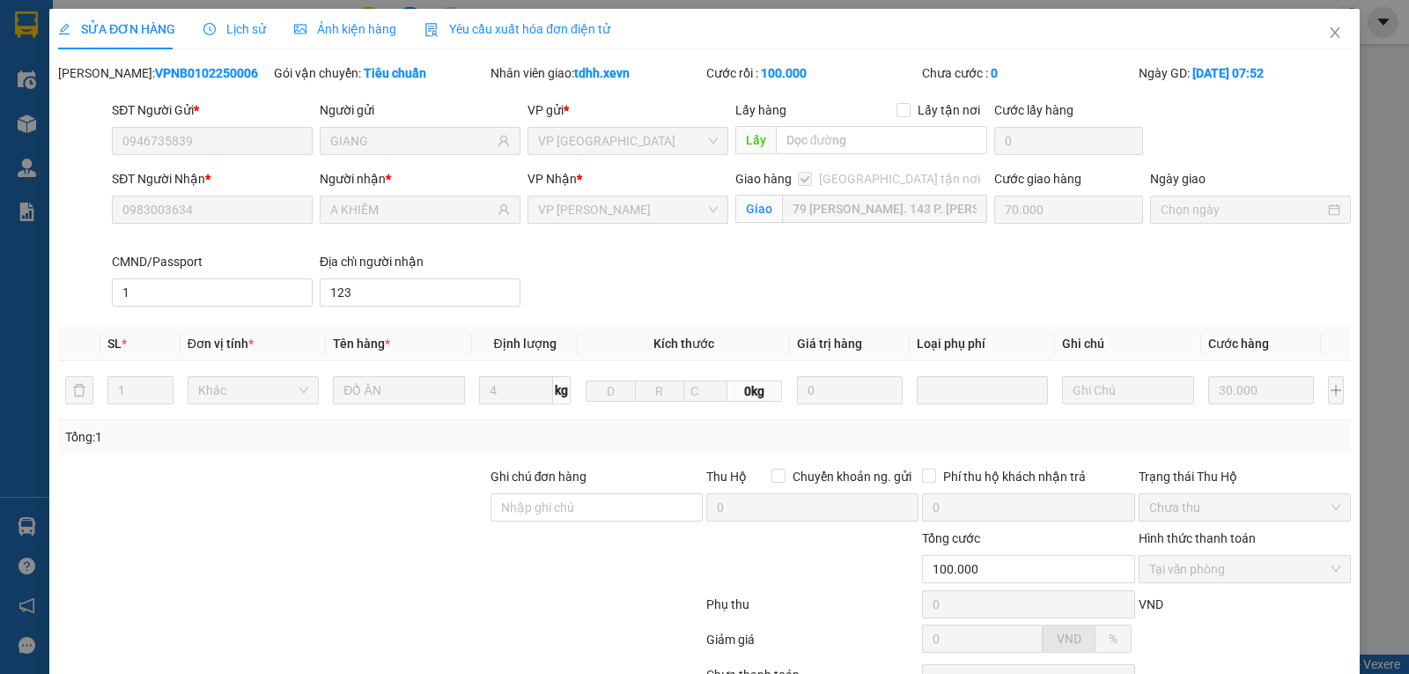
drag, startPoint x: 216, startPoint y: 31, endPoint x: 280, endPoint y: 33, distance: 64.4
click at [217, 30] on span "Lịch sử" at bounding box center [234, 29] width 63 height 14
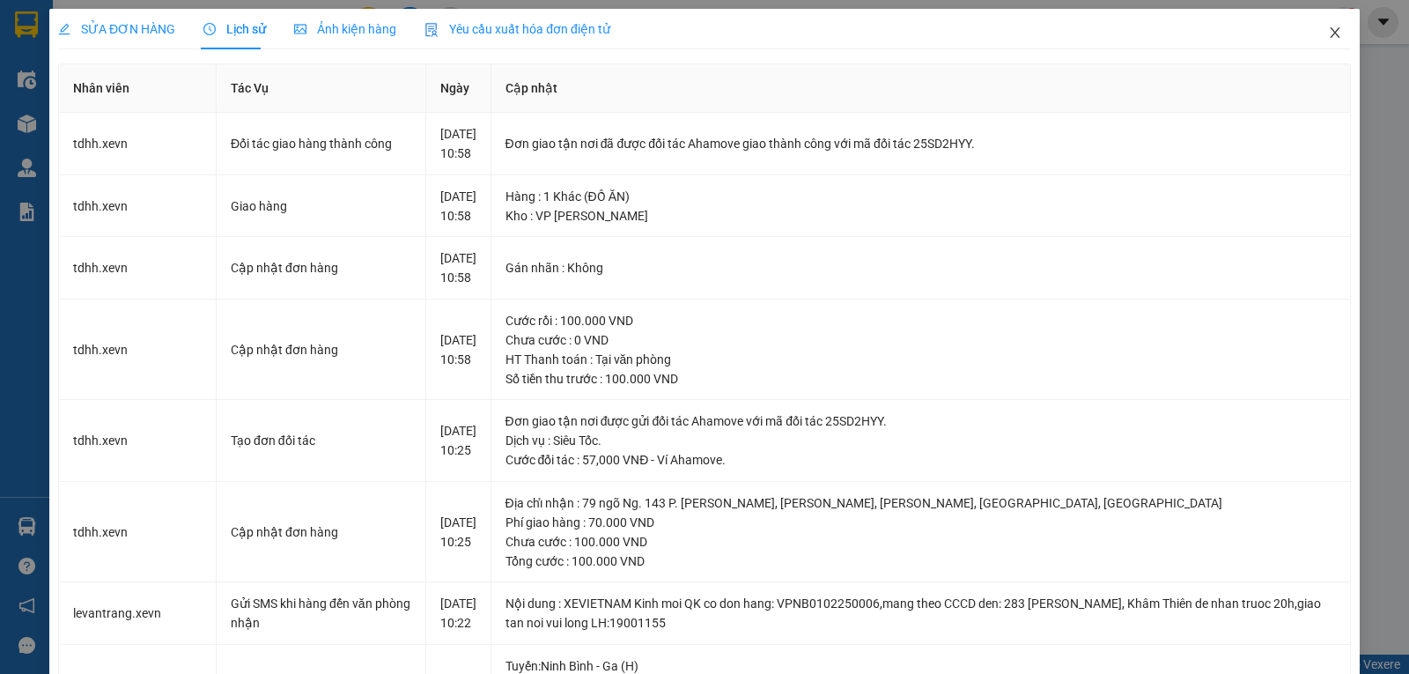
click at [1328, 34] on icon "close" at bounding box center [1335, 33] width 14 height 14
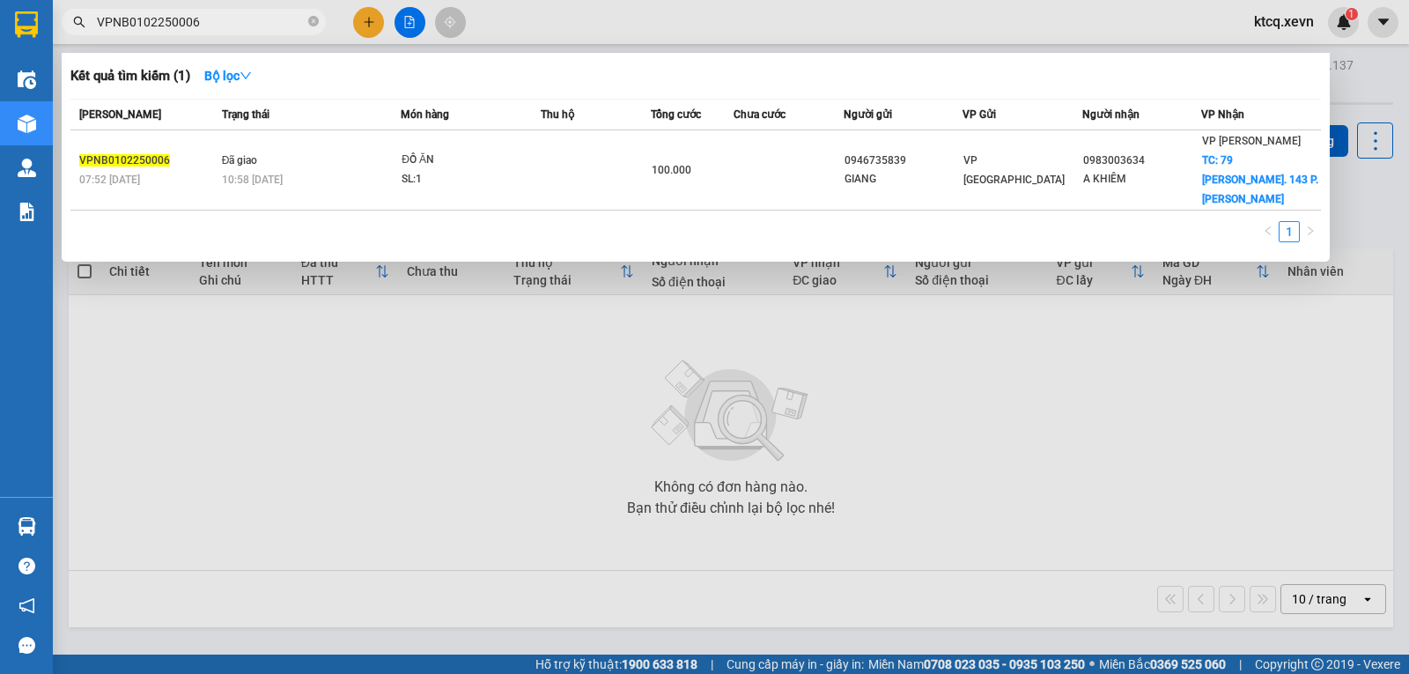
click at [307, 23] on span "VPNB0102250006" at bounding box center [194, 22] width 264 height 26
click at [309, 25] on icon "close-circle" at bounding box center [313, 21] width 11 height 11
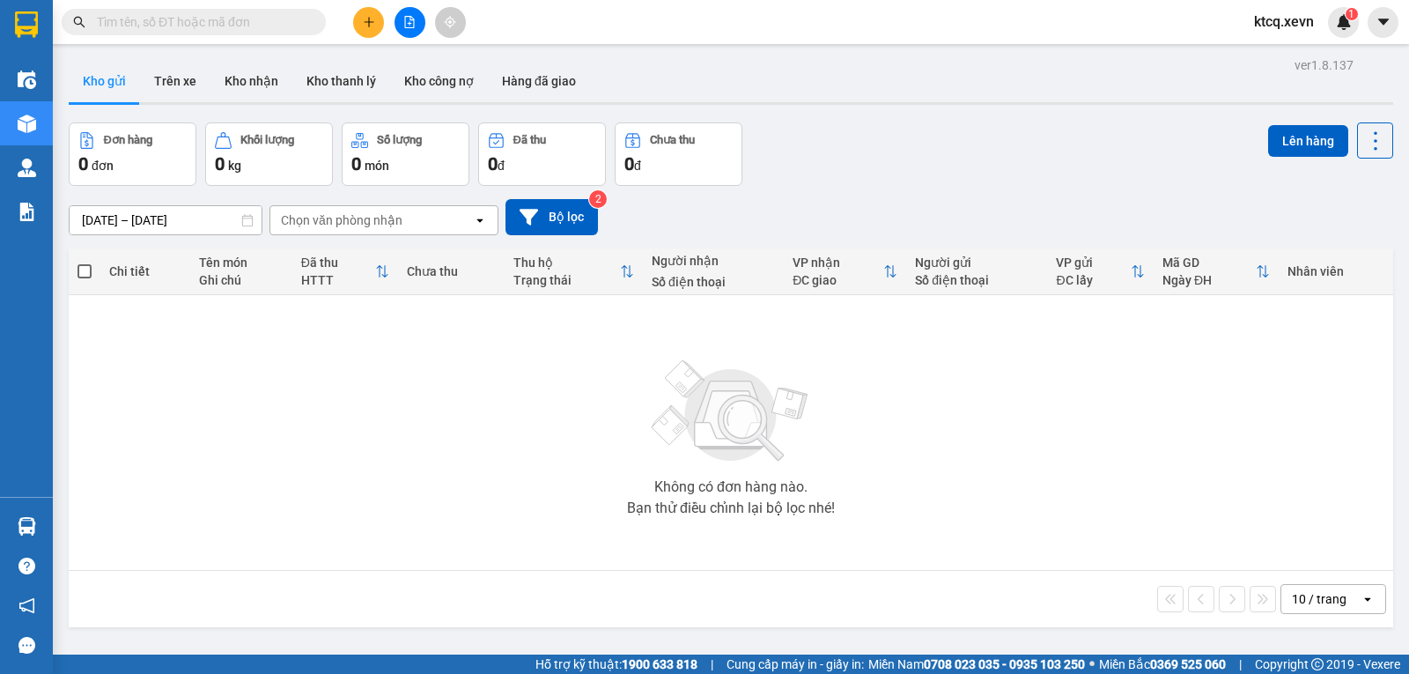
paste input "VPTB0102250025"
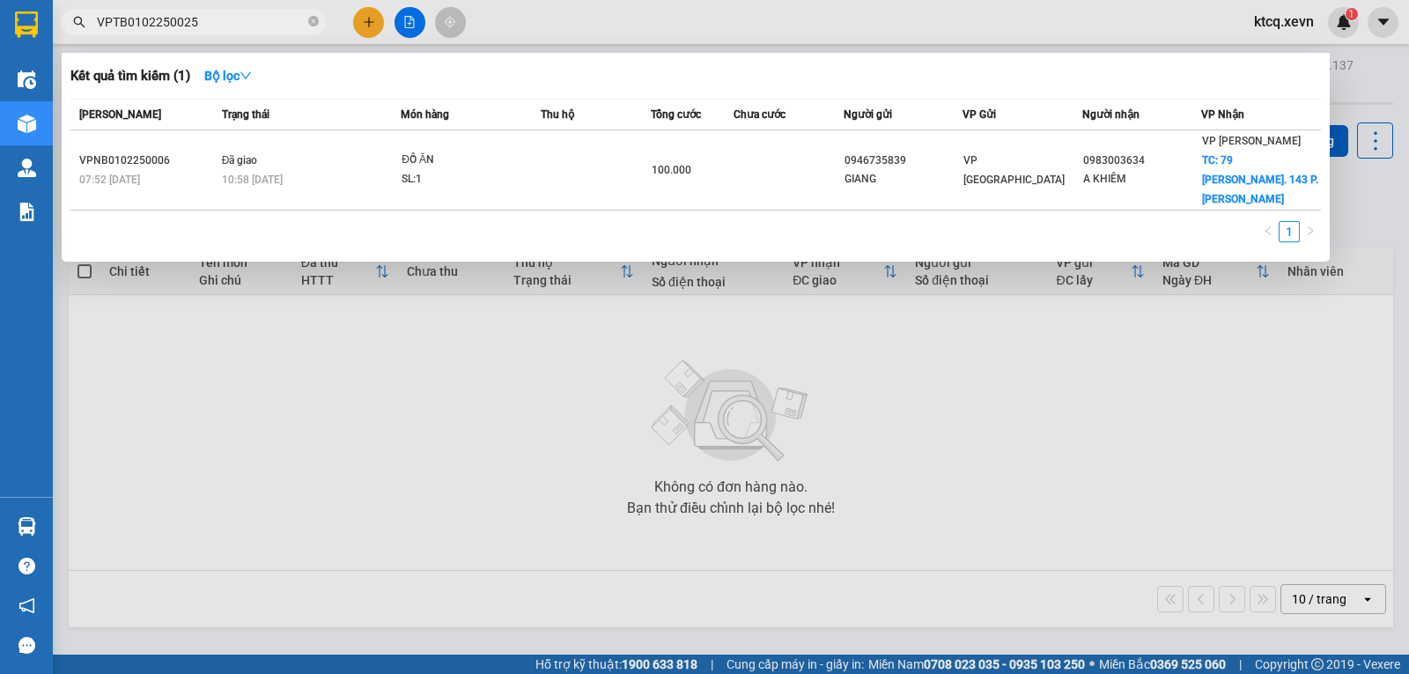
type input "VPTB0102250025"
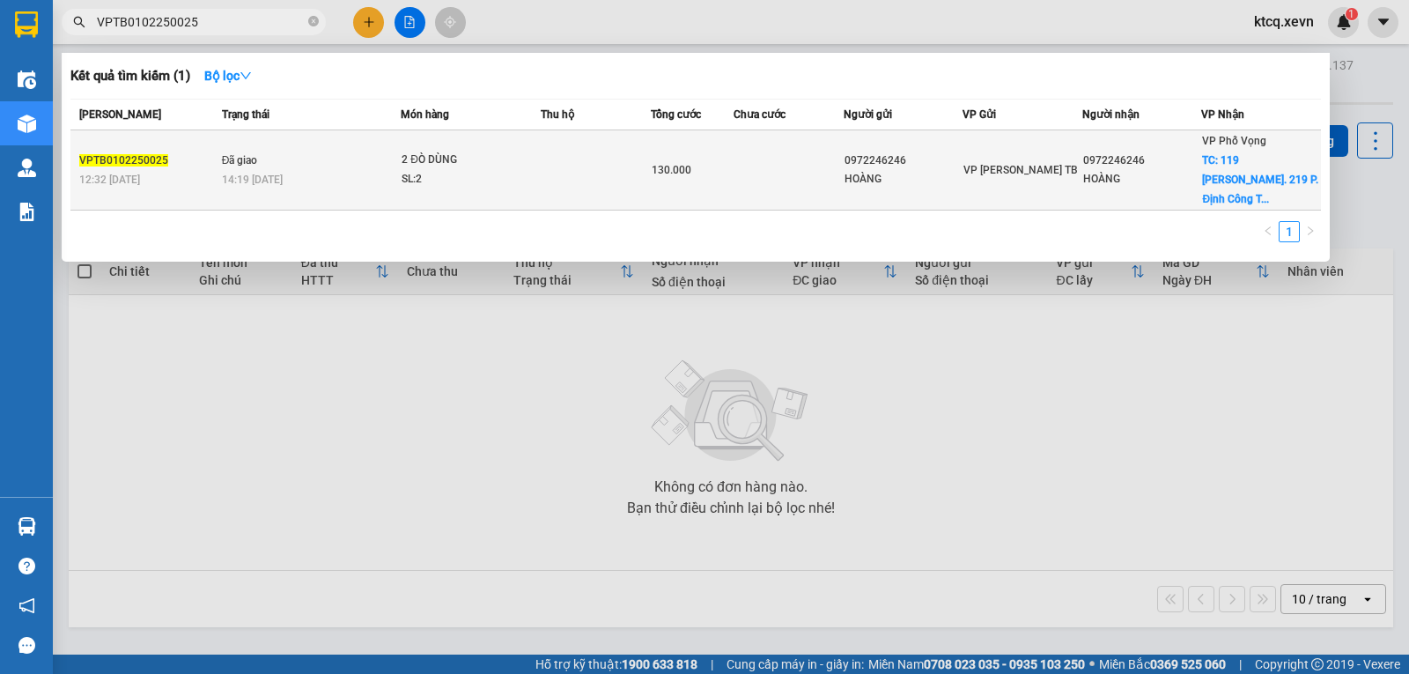
click at [121, 154] on span "VPTB0102250025" at bounding box center [123, 160] width 89 height 12
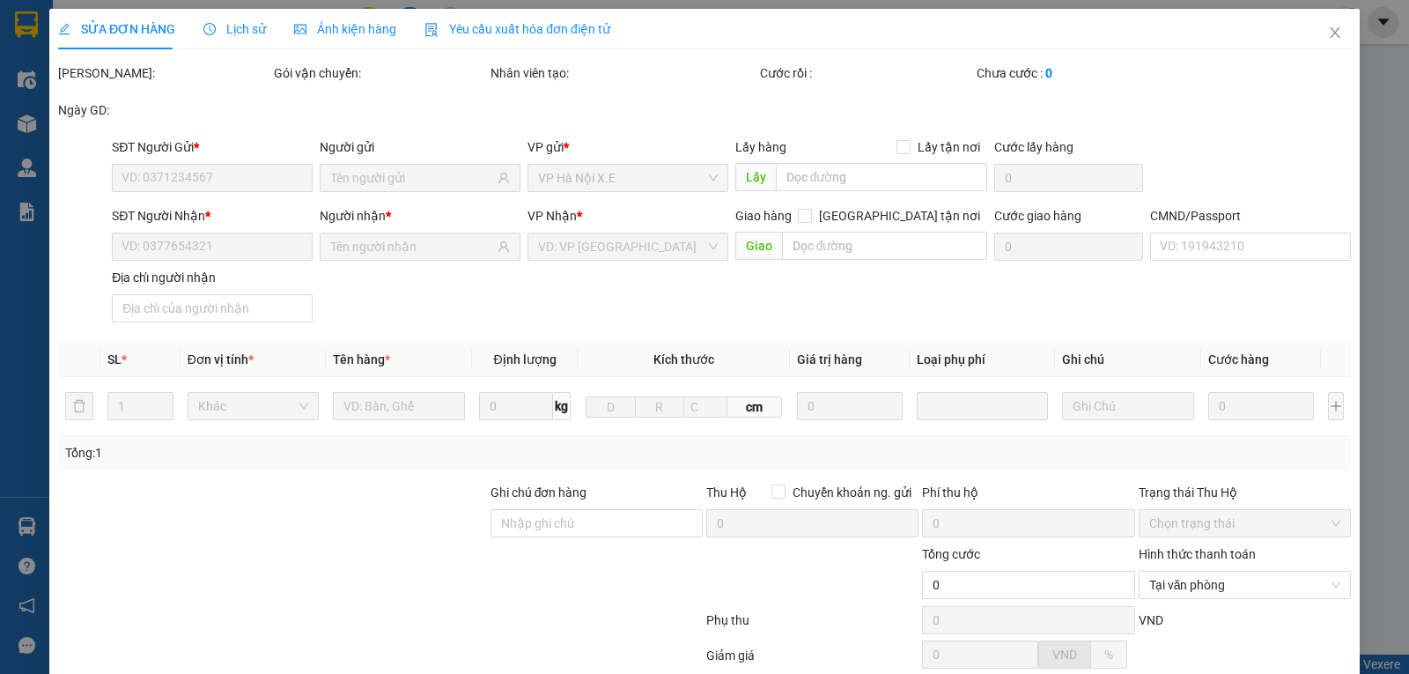
type input "0972246246"
type input "HOÀNG"
type input "0972246246"
type input "HOÀNG"
checkbox input "true"
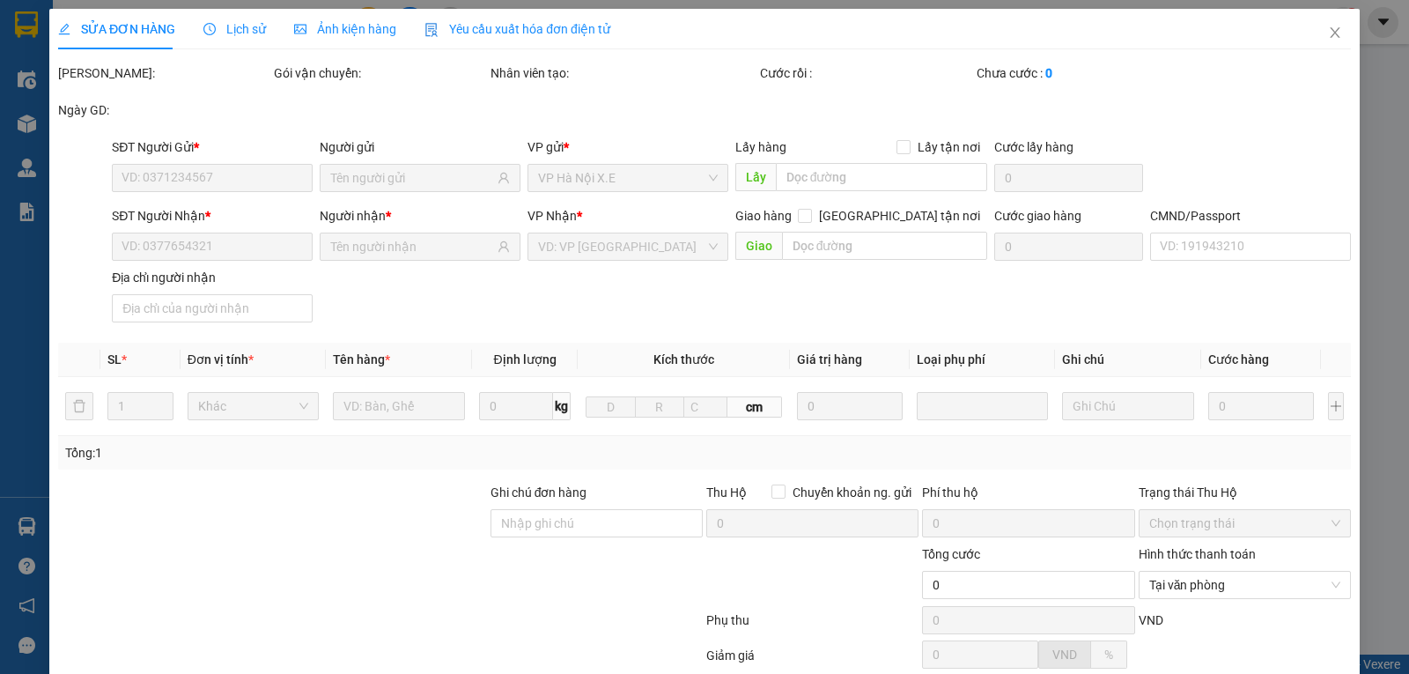
type input "119 Ng. 219 P. Định Công Thượng, Định Công, Hoàng Mai, Hà Nội, Việt Nam"
type input "65.000"
type input "1"
type input "cần dây và cáng"
type input "130.000"
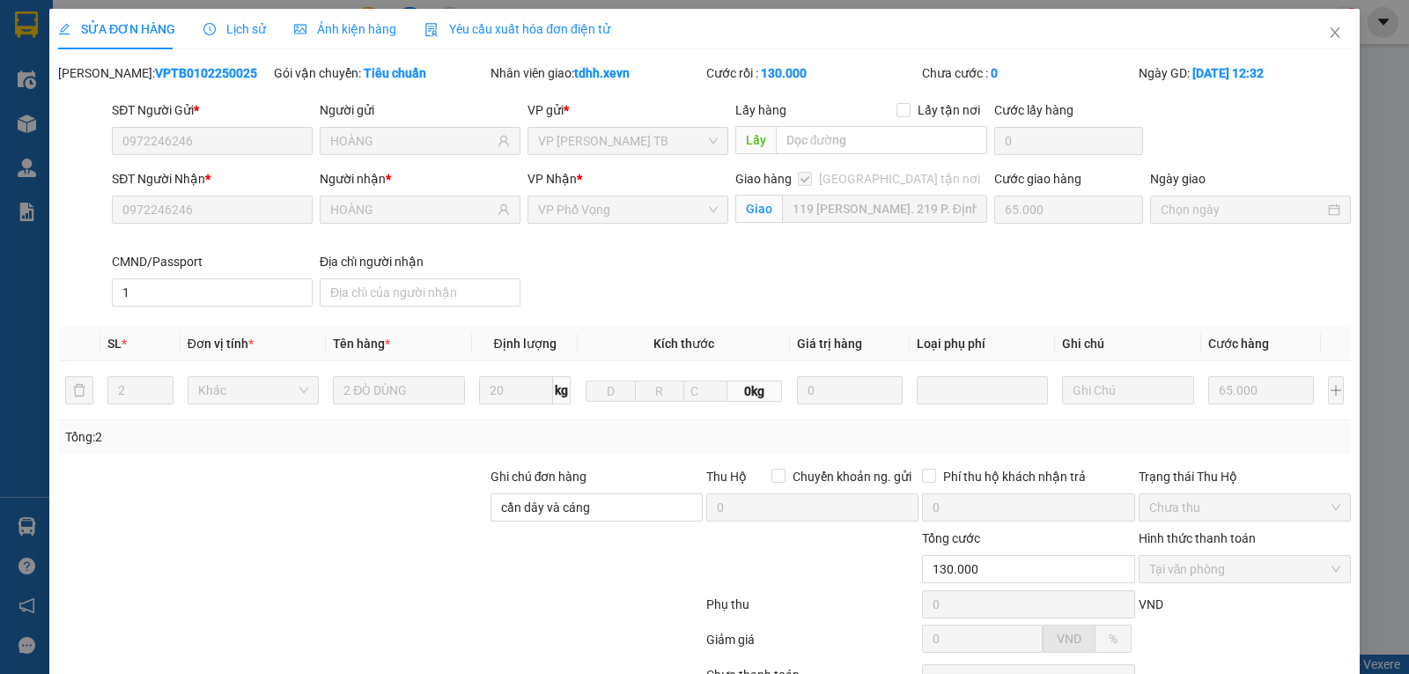
click at [232, 28] on span "Lịch sử" at bounding box center [234, 29] width 63 height 14
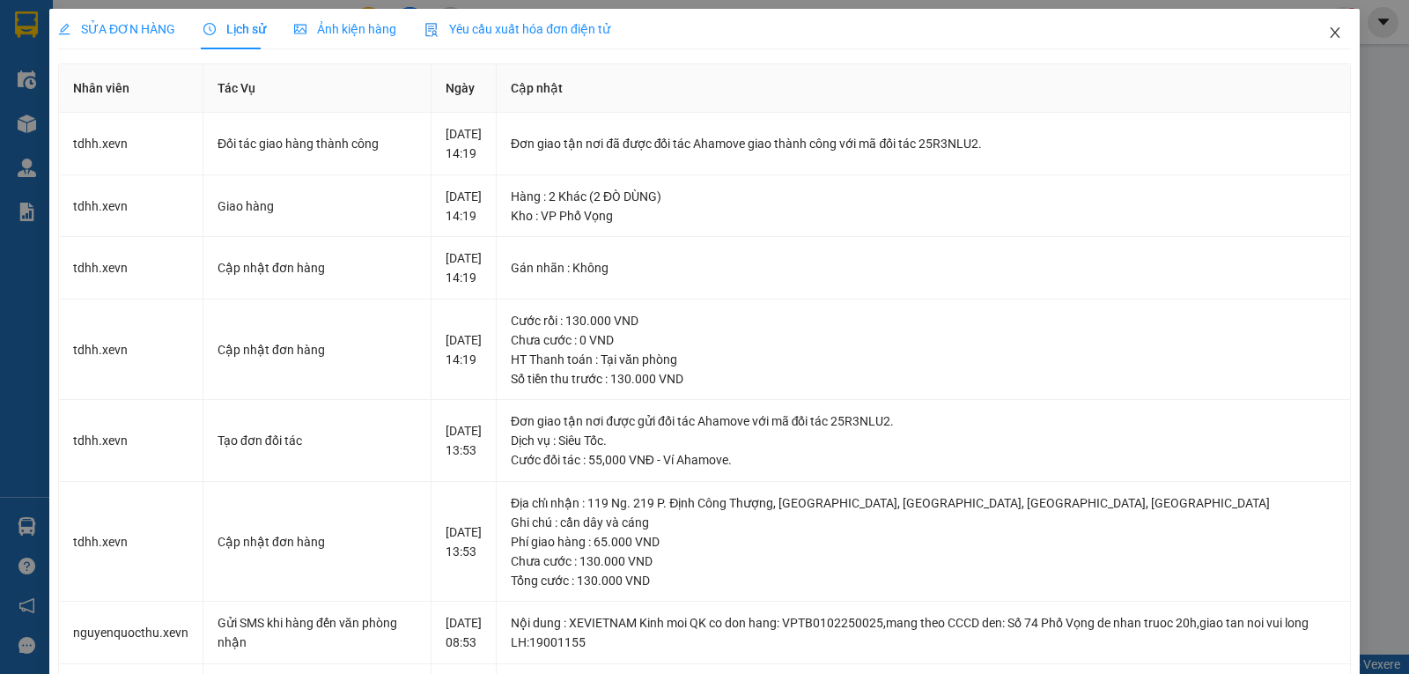
click at [1328, 38] on icon "close" at bounding box center [1335, 33] width 14 height 14
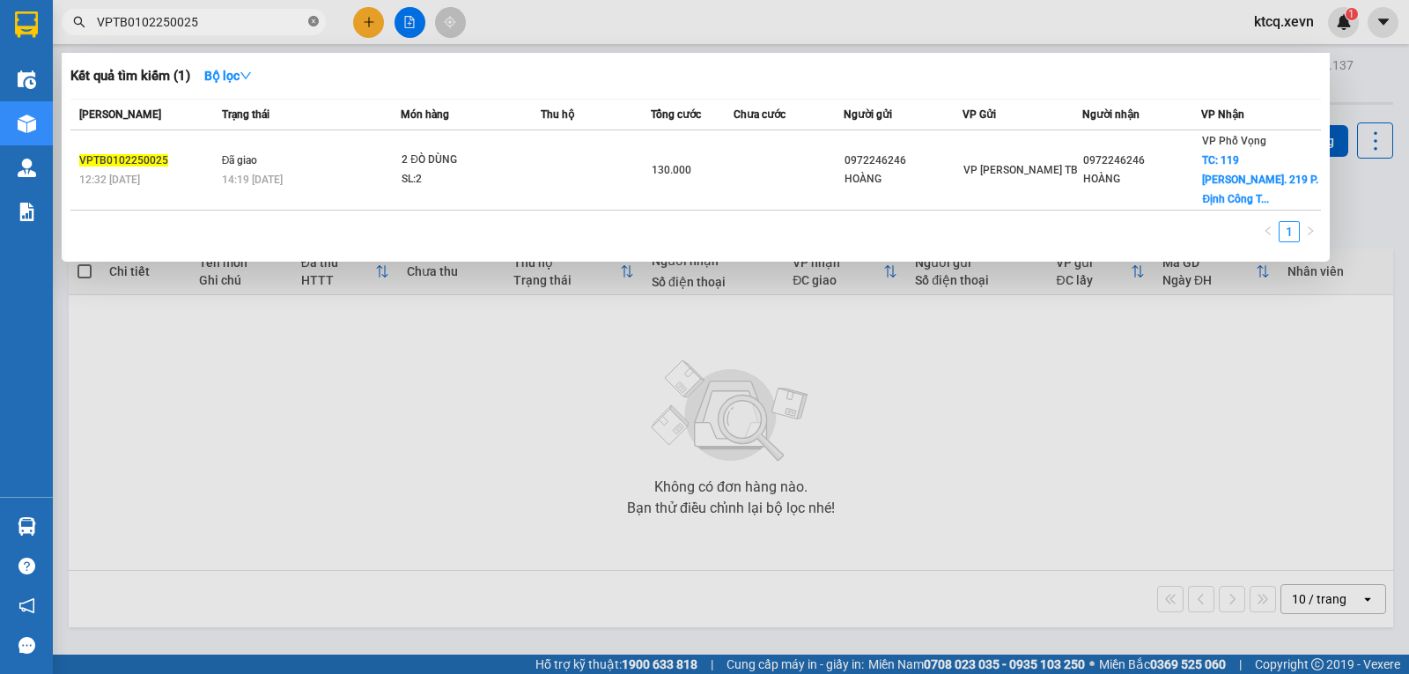
click at [314, 22] on icon "close-circle" at bounding box center [313, 21] width 11 height 11
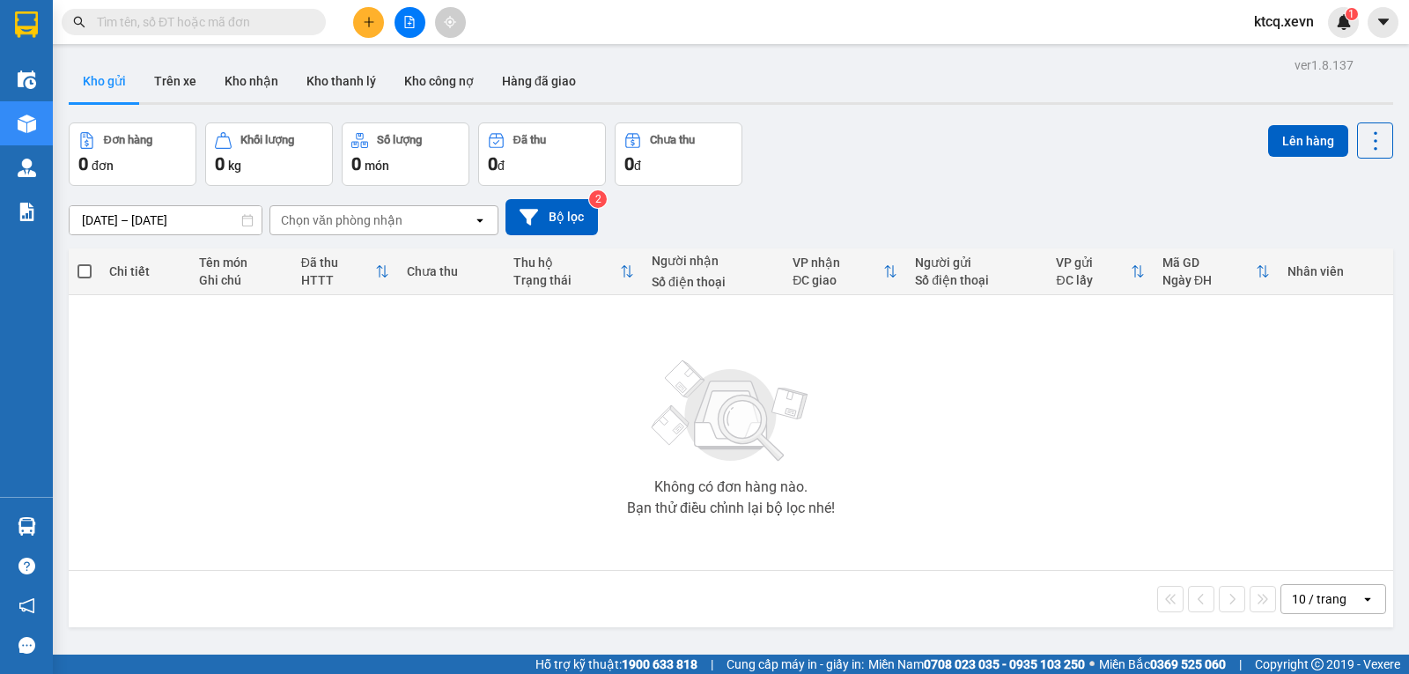
paste input "VPBC0202250024"
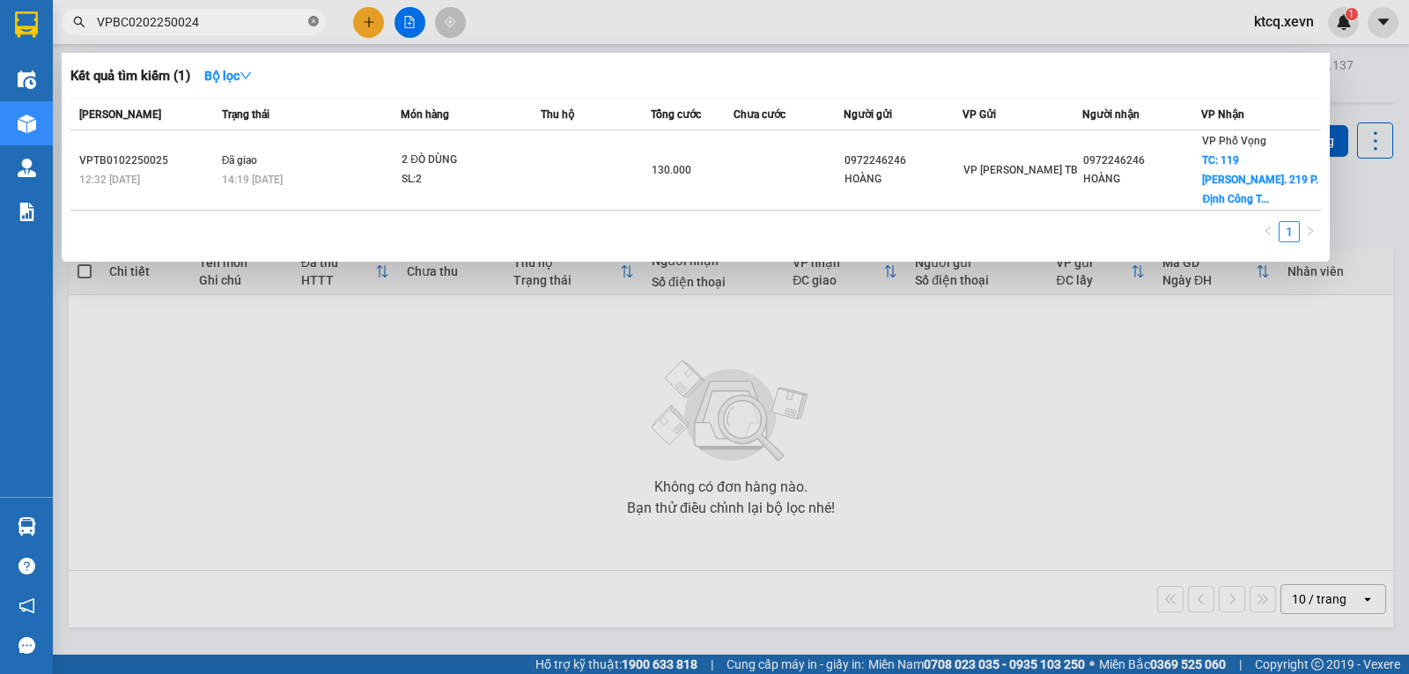
type input "VPBC0202250024"
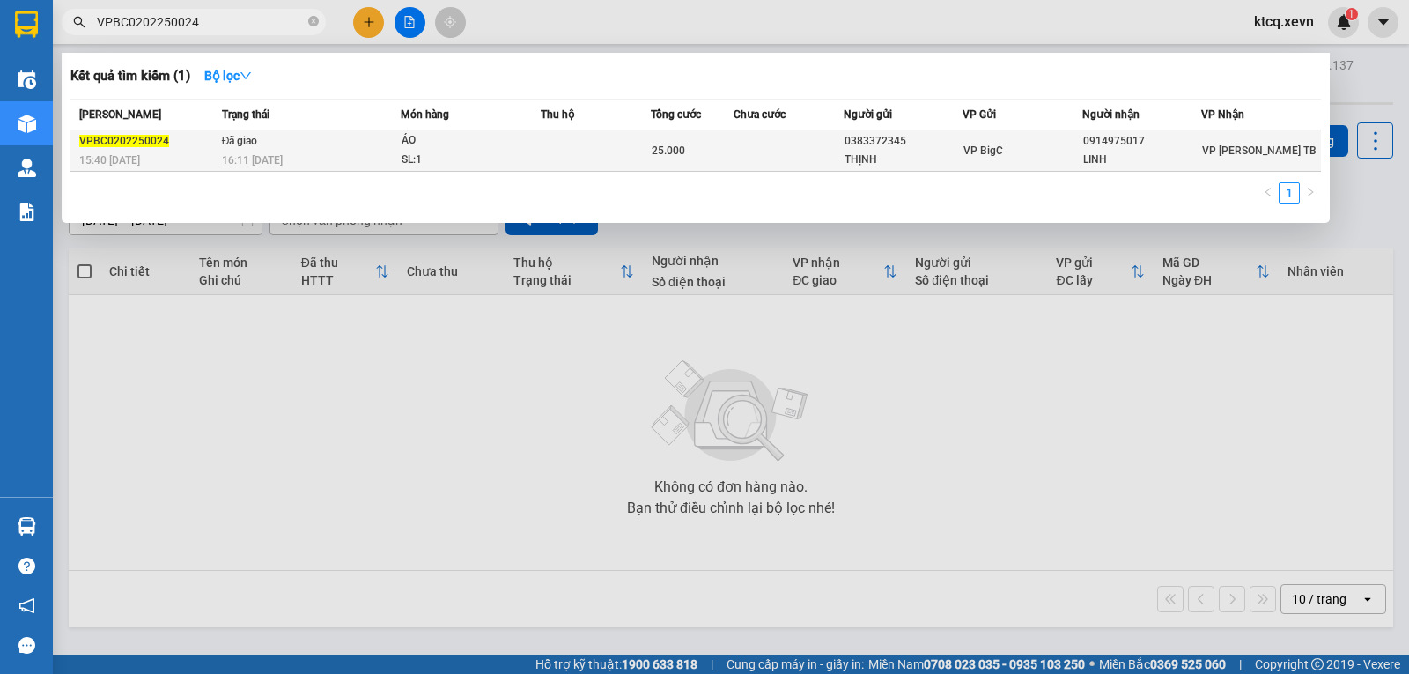
click at [144, 137] on span "VPBC0202250024" at bounding box center [124, 141] width 90 height 12
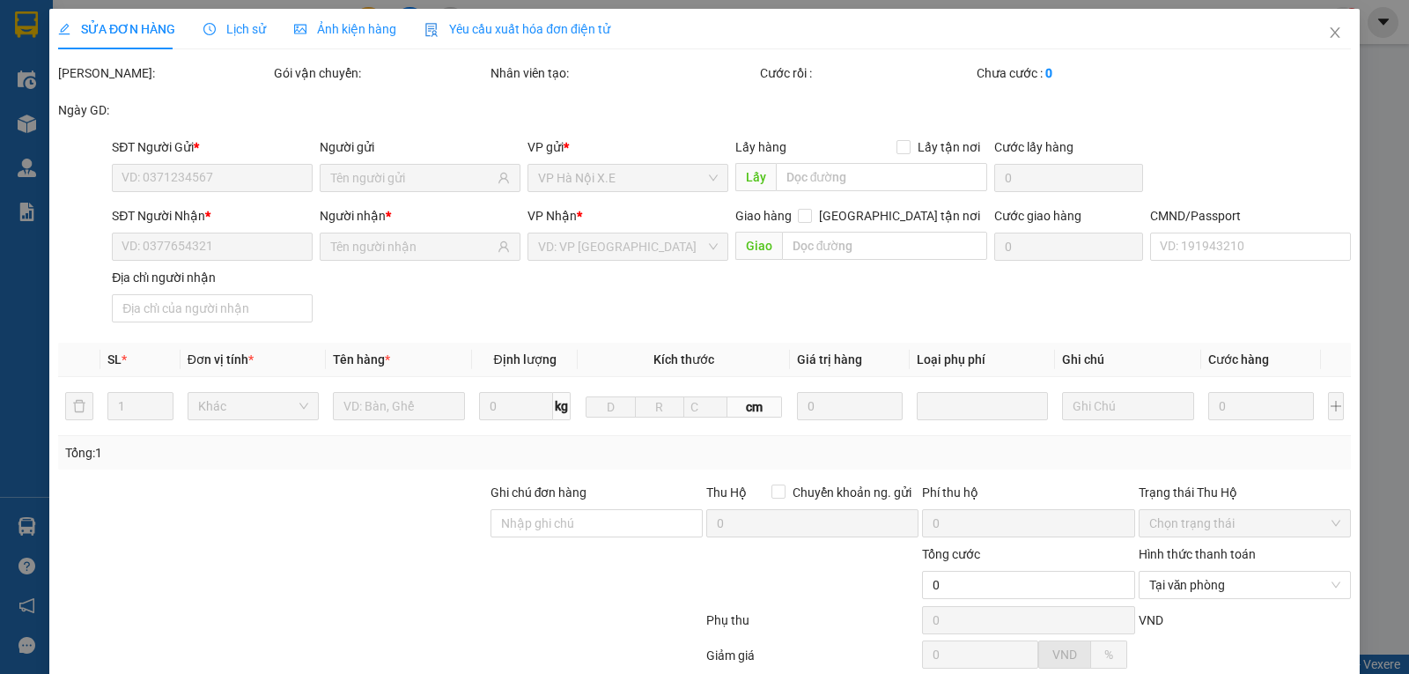
type input "0383372345"
type input "THỊNH"
type input "0914975017"
type input "LINH"
type input "PHẠM ANH TUẤN 0914700001"
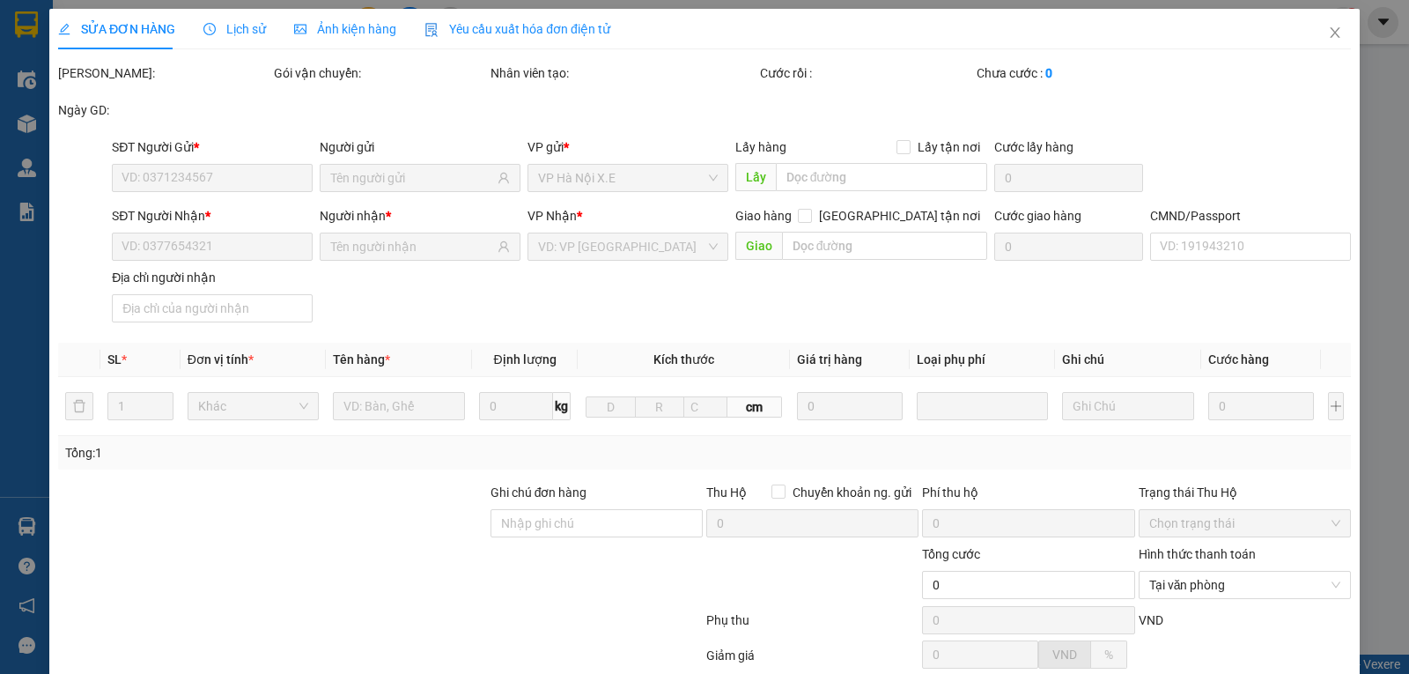
type input "25.000"
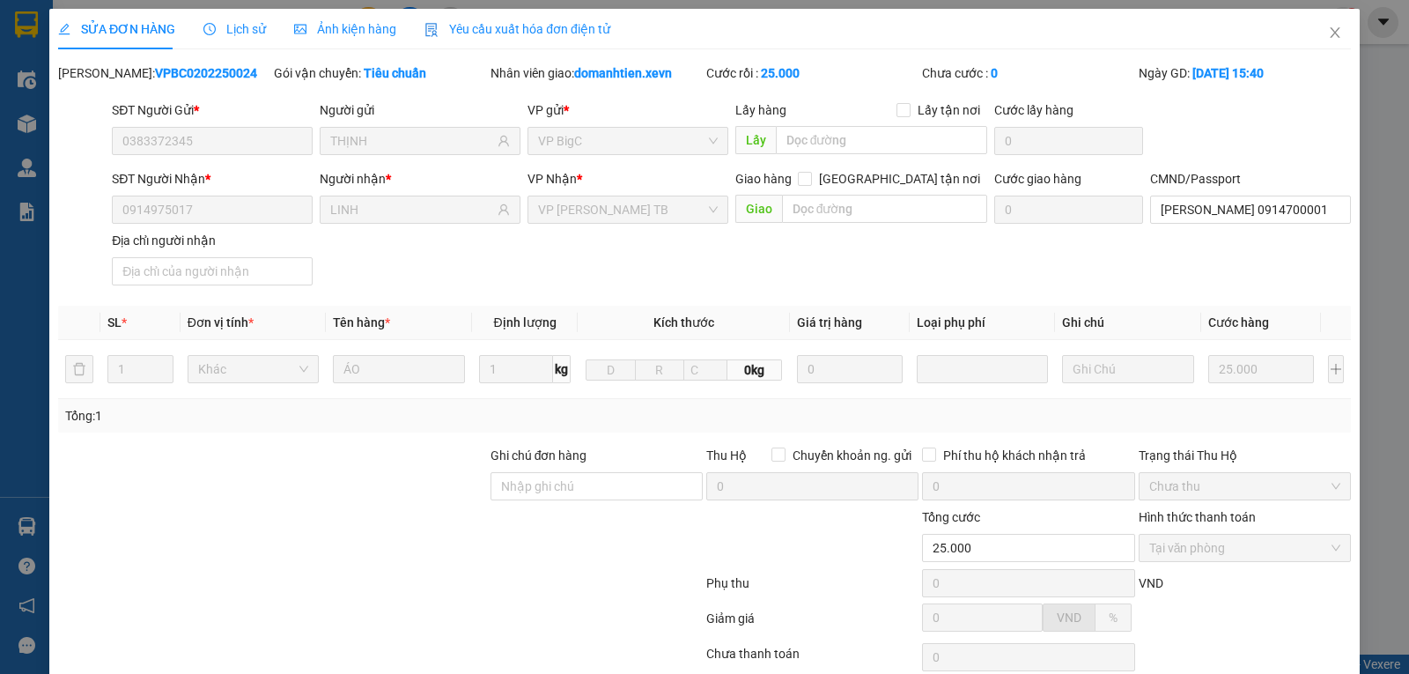
click at [237, 18] on div "Lịch sử" at bounding box center [234, 29] width 63 height 41
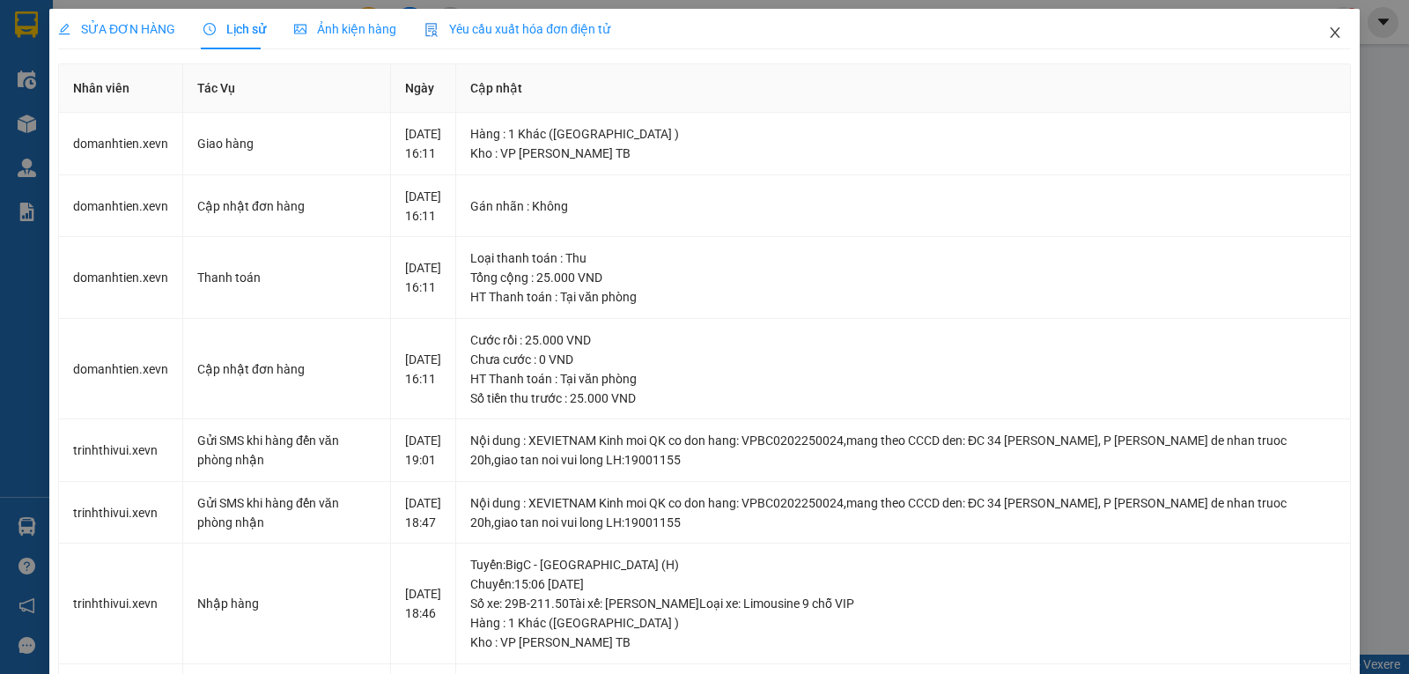
click at [1314, 29] on span "Close" at bounding box center [1335, 33] width 49 height 49
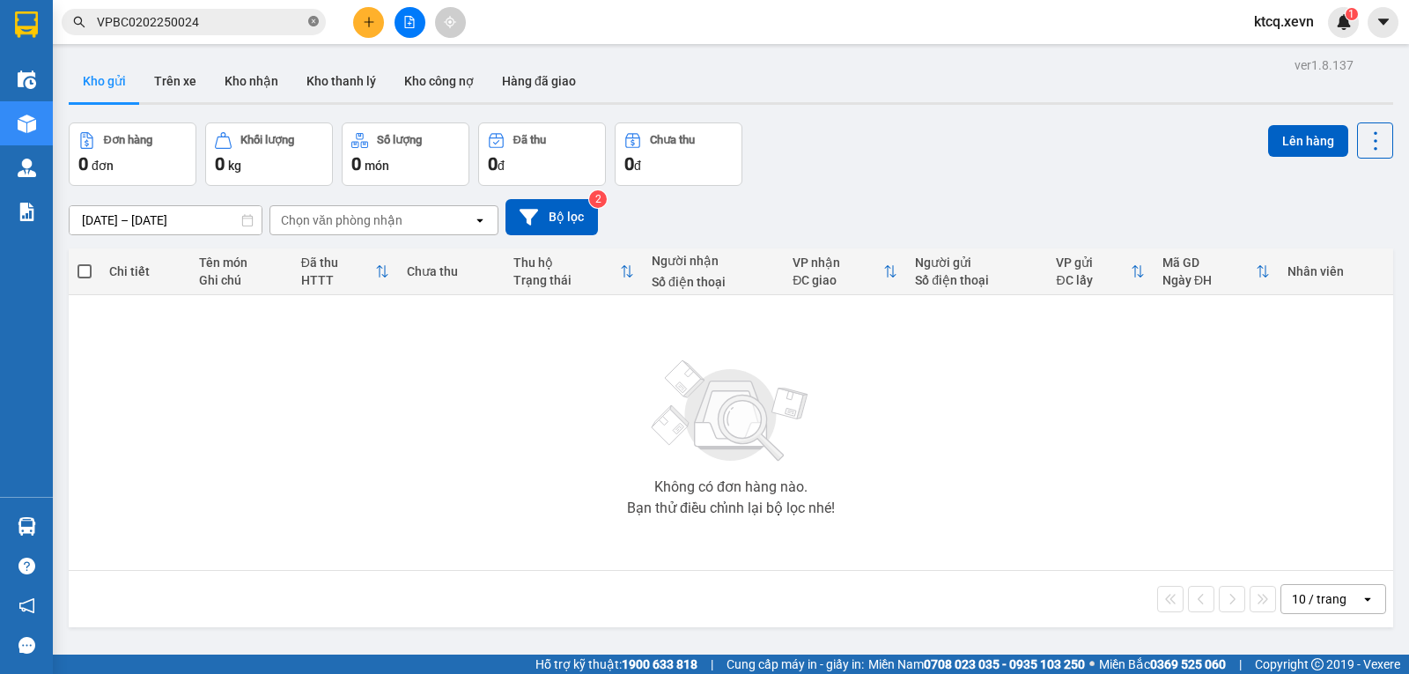
click at [320, 21] on span "VPBC0202250024" at bounding box center [194, 22] width 264 height 26
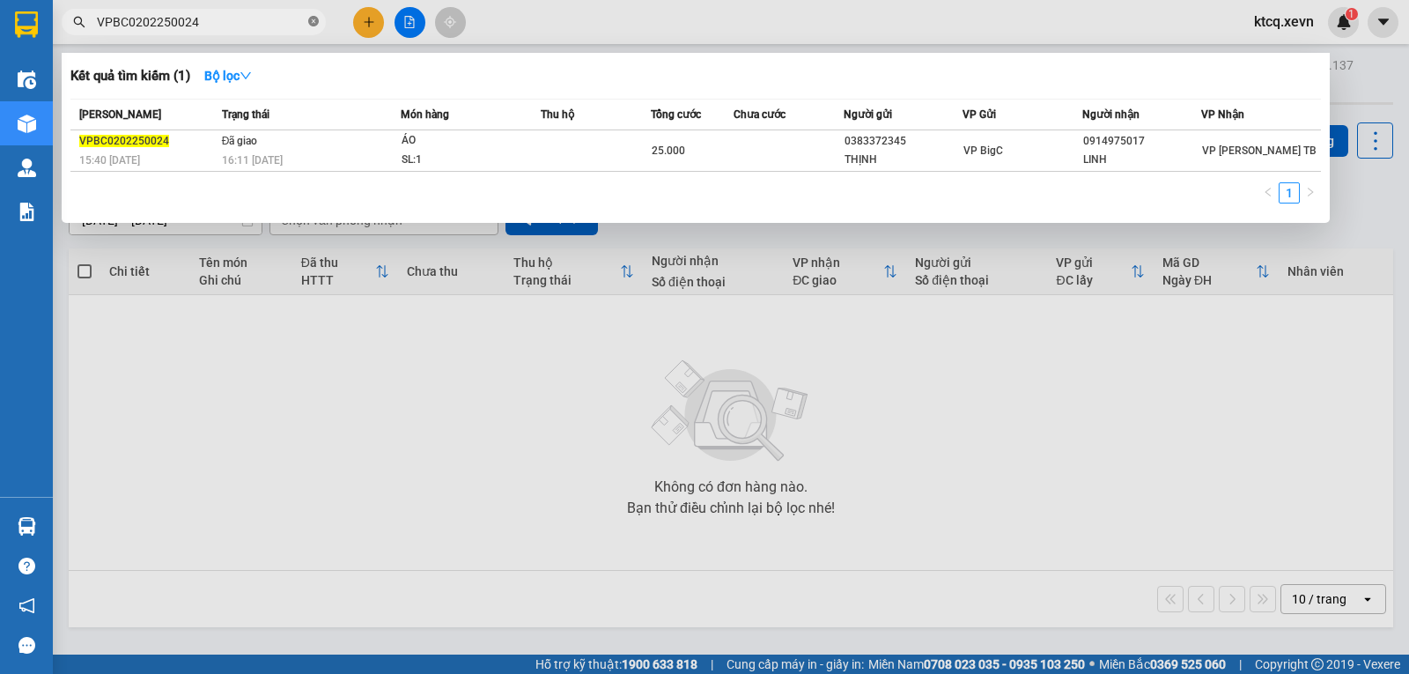
click at [314, 23] on icon "close-circle" at bounding box center [313, 21] width 11 height 11
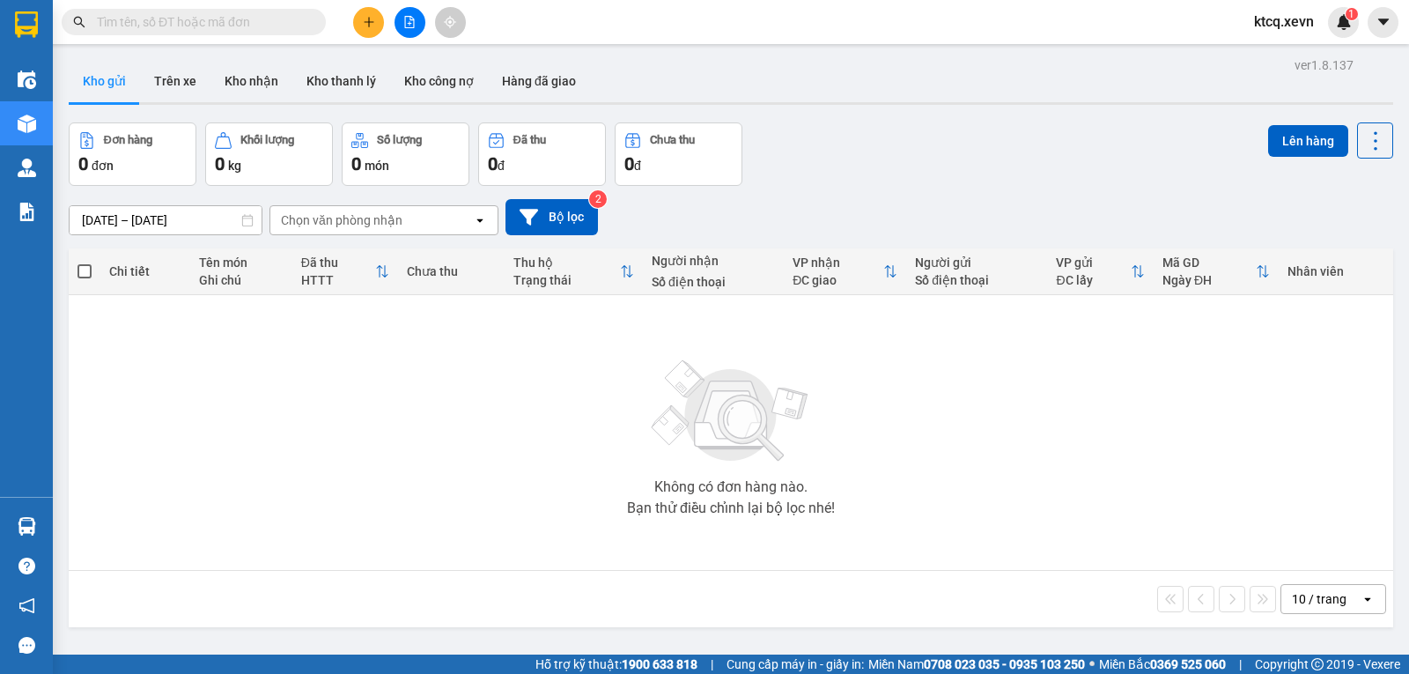
paste input "VPBC0202250024"
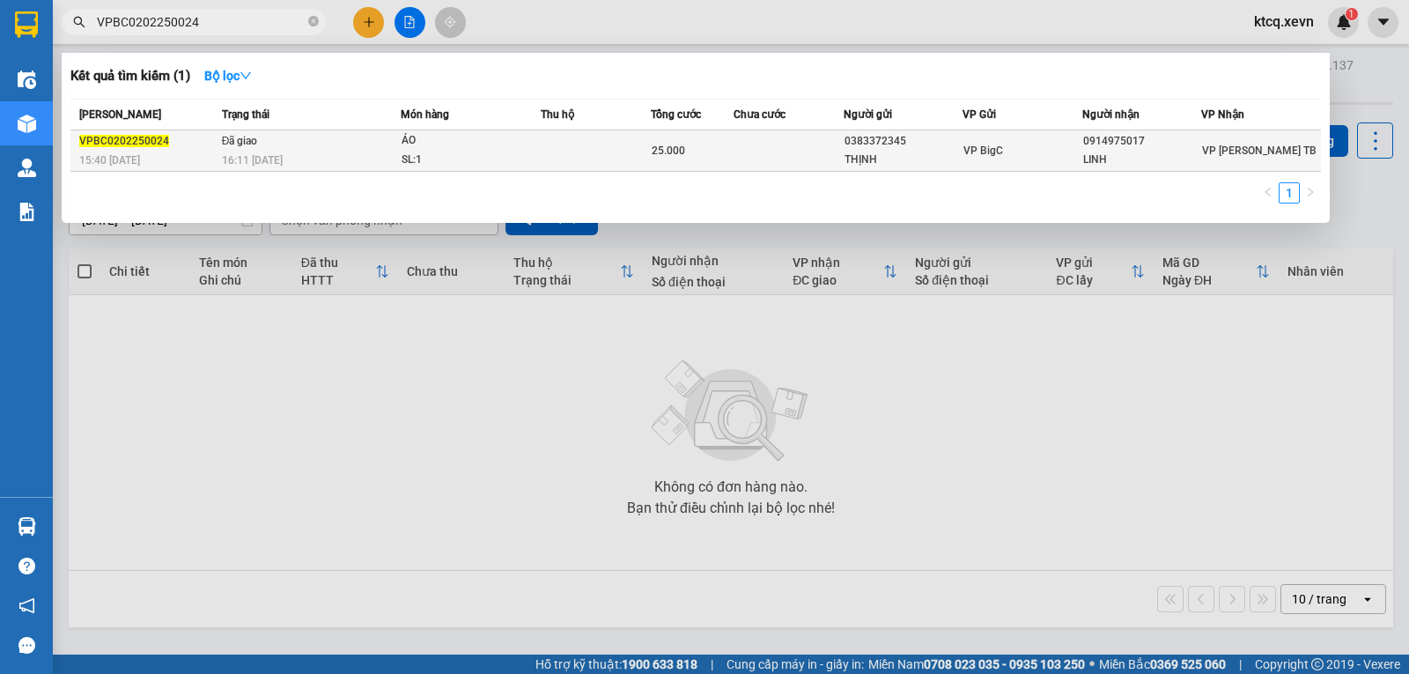
type input "VPBC0202250024"
click at [132, 139] on span "VPBC0202250024" at bounding box center [124, 141] width 90 height 12
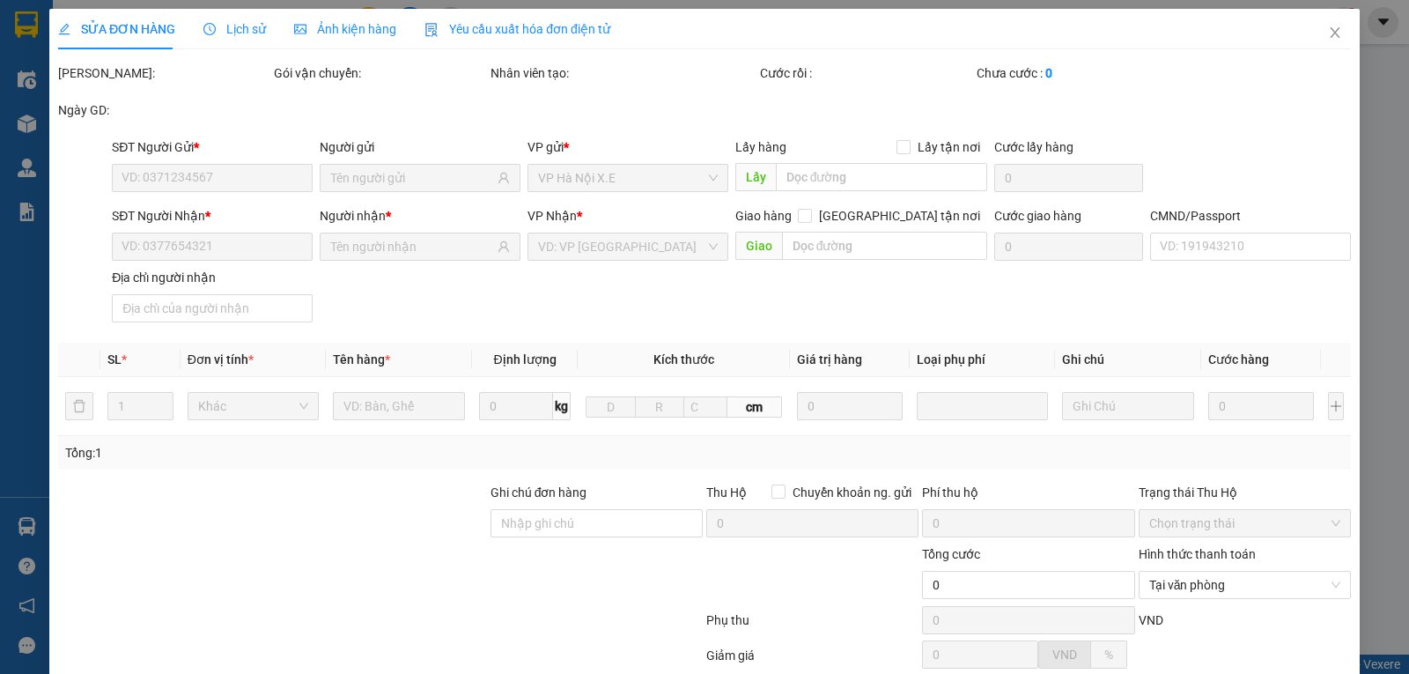
type input "0383372345"
type input "THỊNH"
type input "0914975017"
type input "LINH"
type input "PHẠM ANH TUẤN 0914700001"
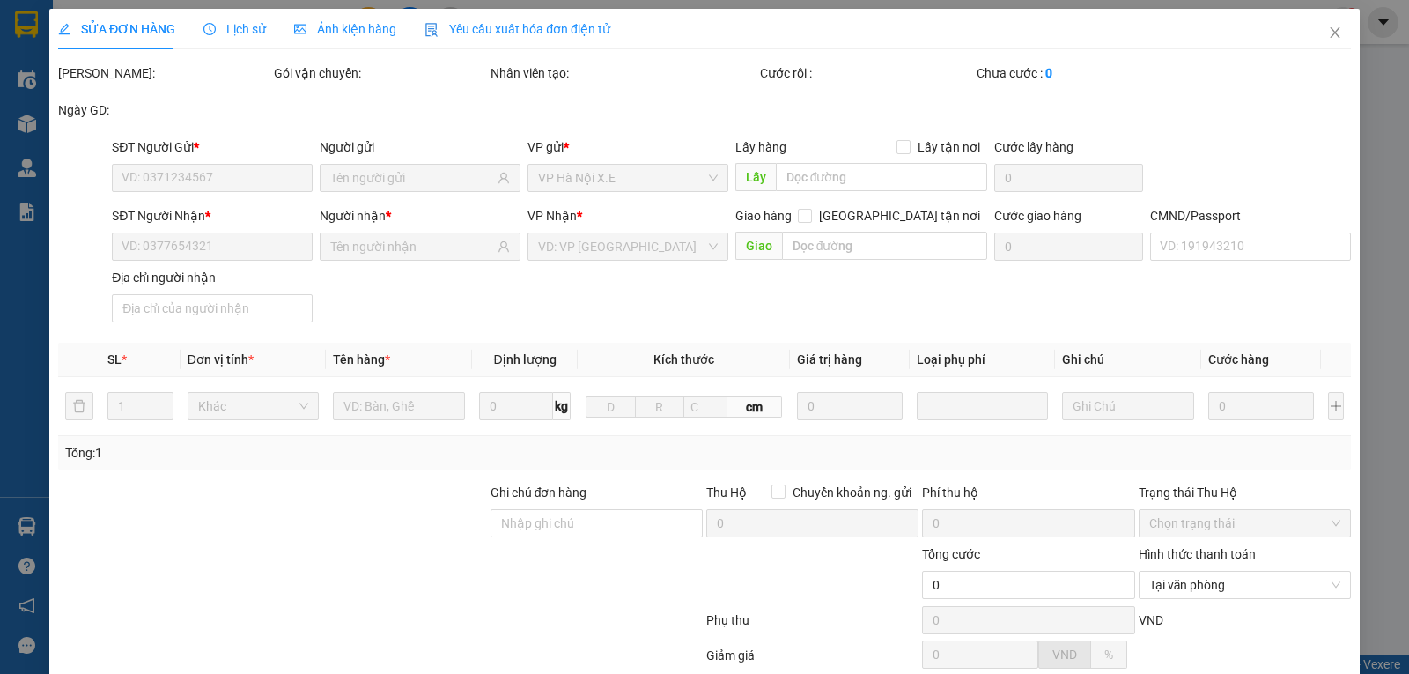
type input "25.000"
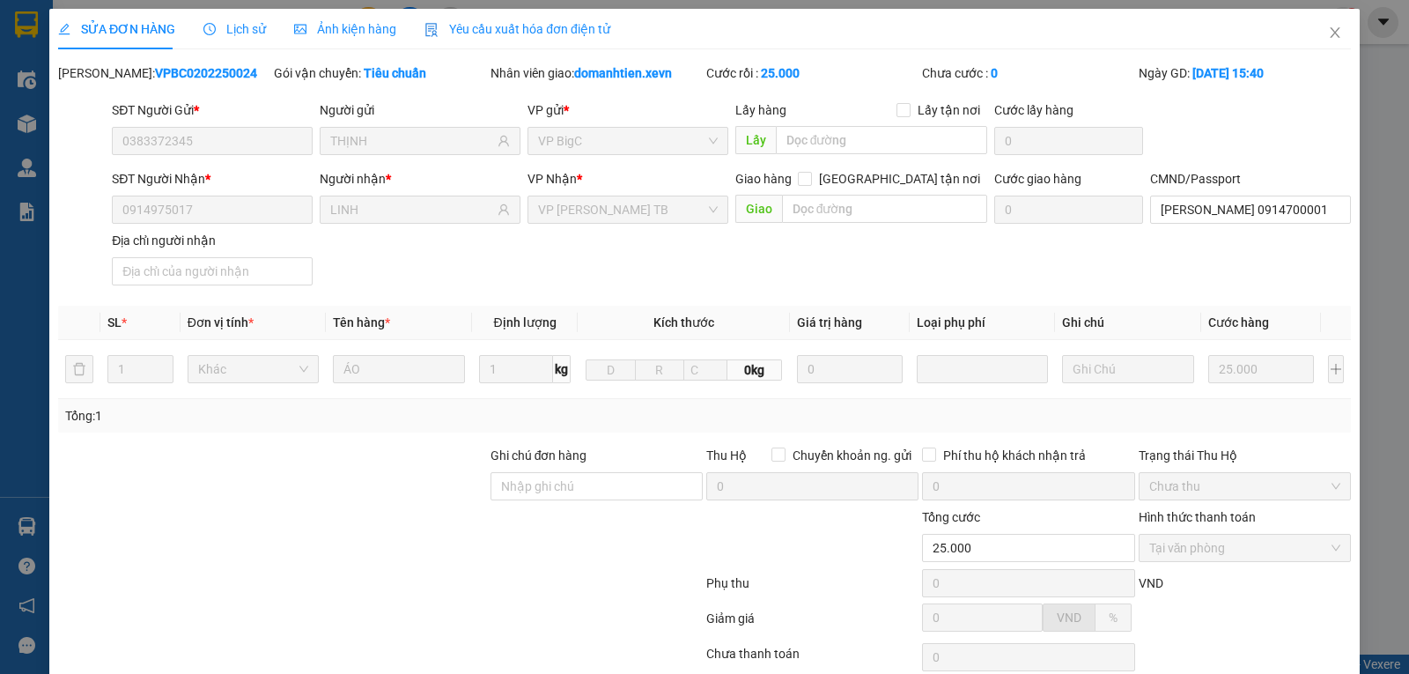
click at [244, 34] on span "Lịch sử" at bounding box center [234, 29] width 63 height 14
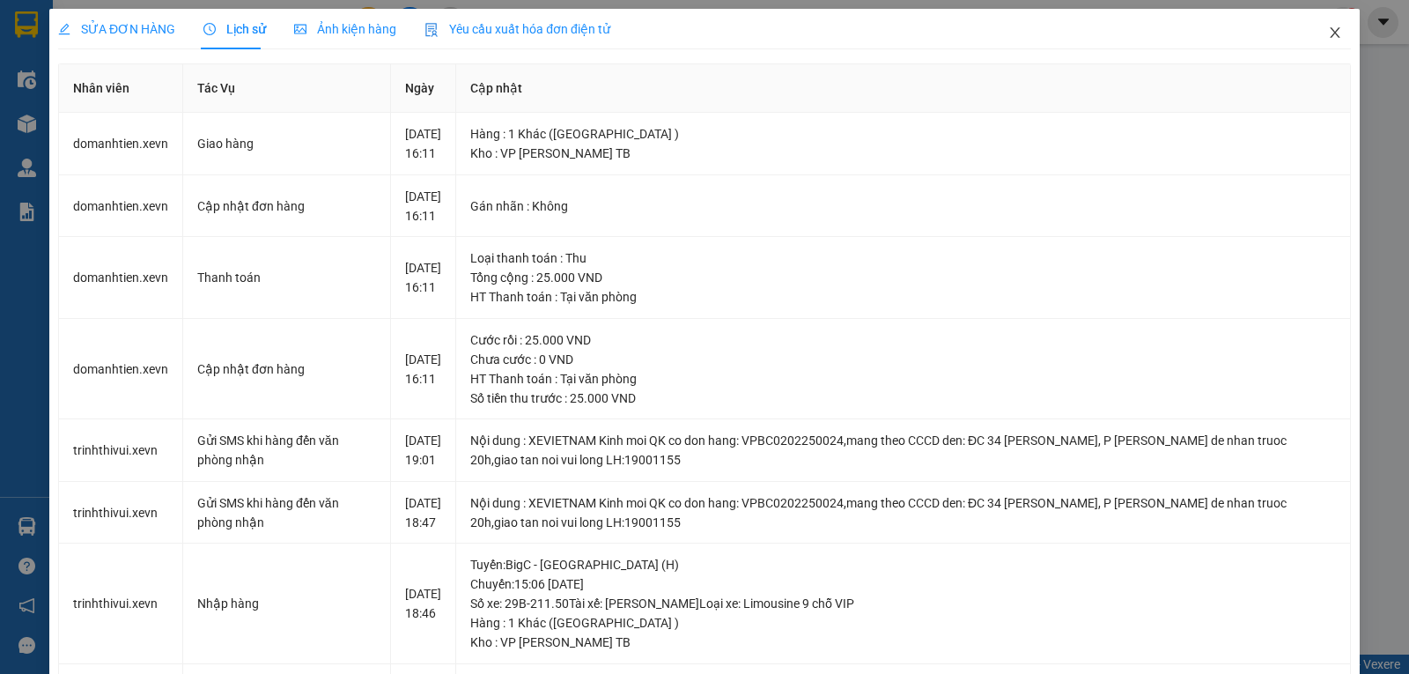
drag, startPoint x: 1320, startPoint y: 32, endPoint x: 468, endPoint y: 38, distance: 852.7
click at [1328, 32] on icon "close" at bounding box center [1335, 33] width 14 height 14
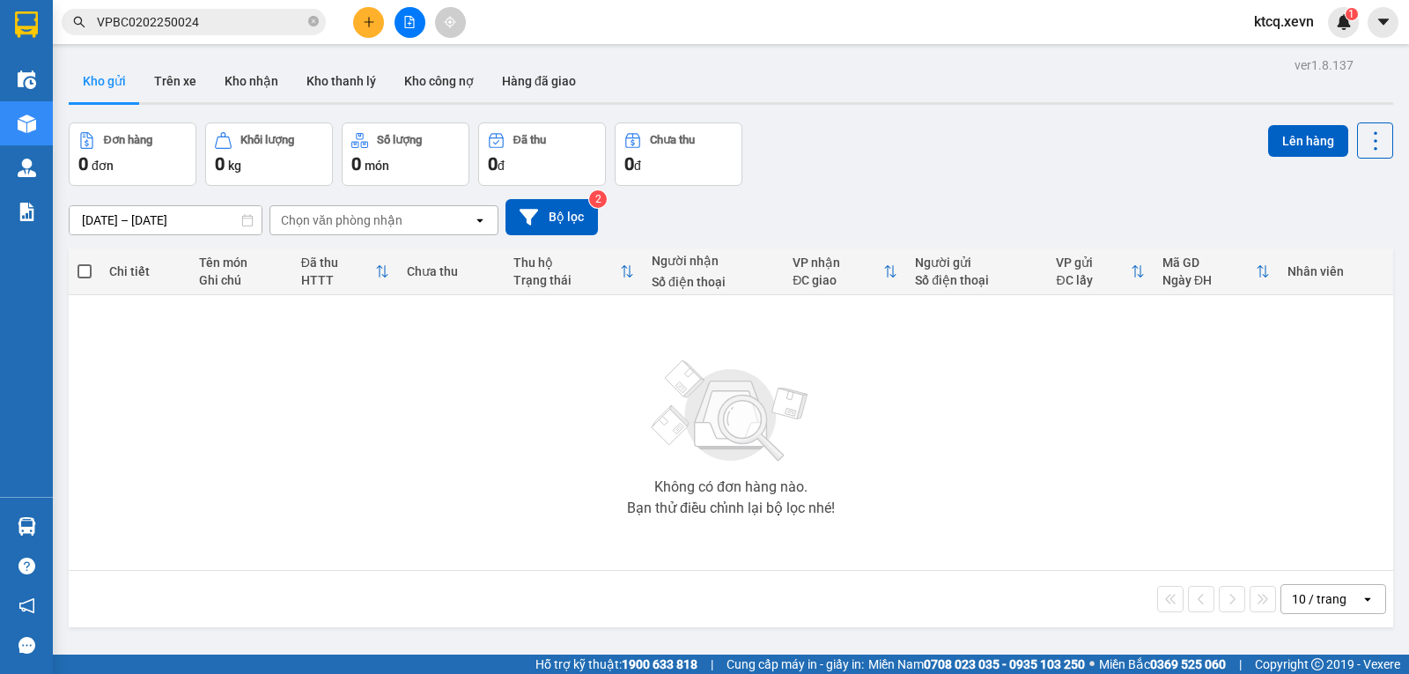
drag, startPoint x: 313, startPoint y: 17, endPoint x: 301, endPoint y: 26, distance: 15.0
click at [313, 17] on icon "close-circle" at bounding box center [313, 21] width 11 height 11
paste input "VPTB0102250025"
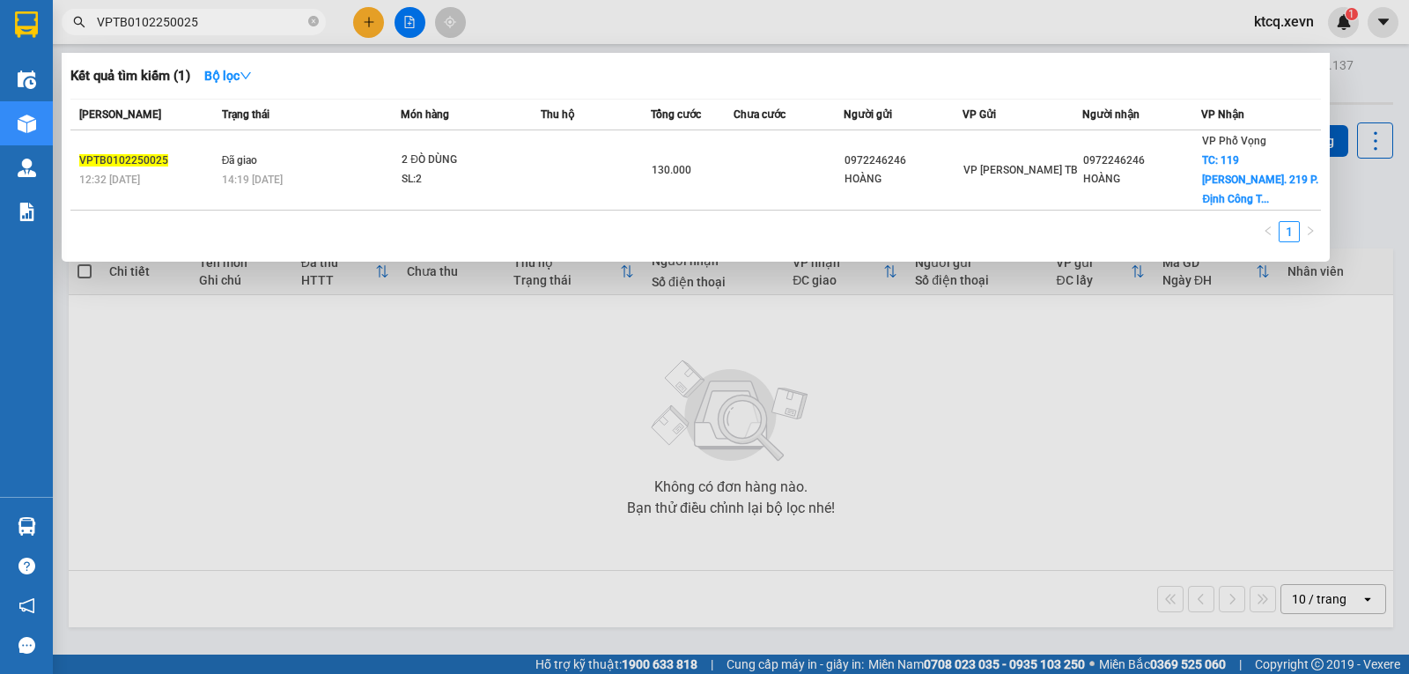
type input "VPTB0102250025"
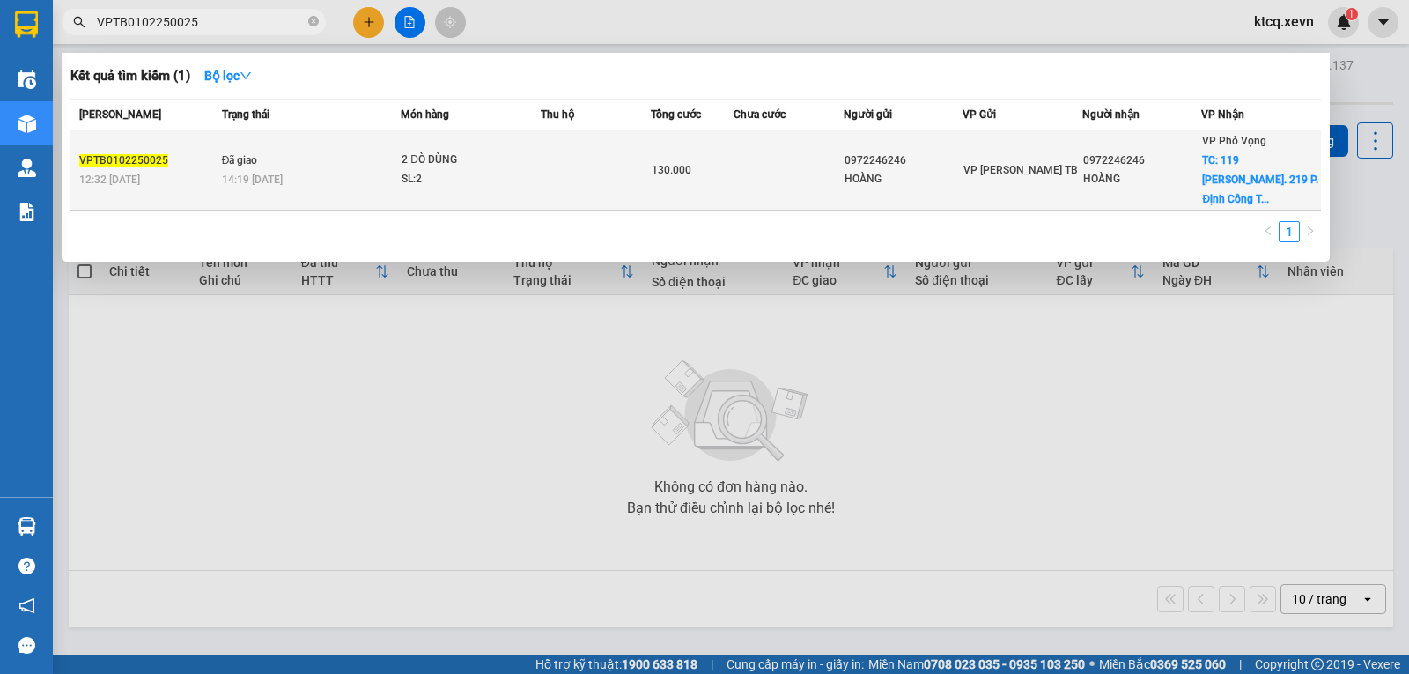
click at [115, 154] on span "VPTB0102250025" at bounding box center [123, 160] width 89 height 12
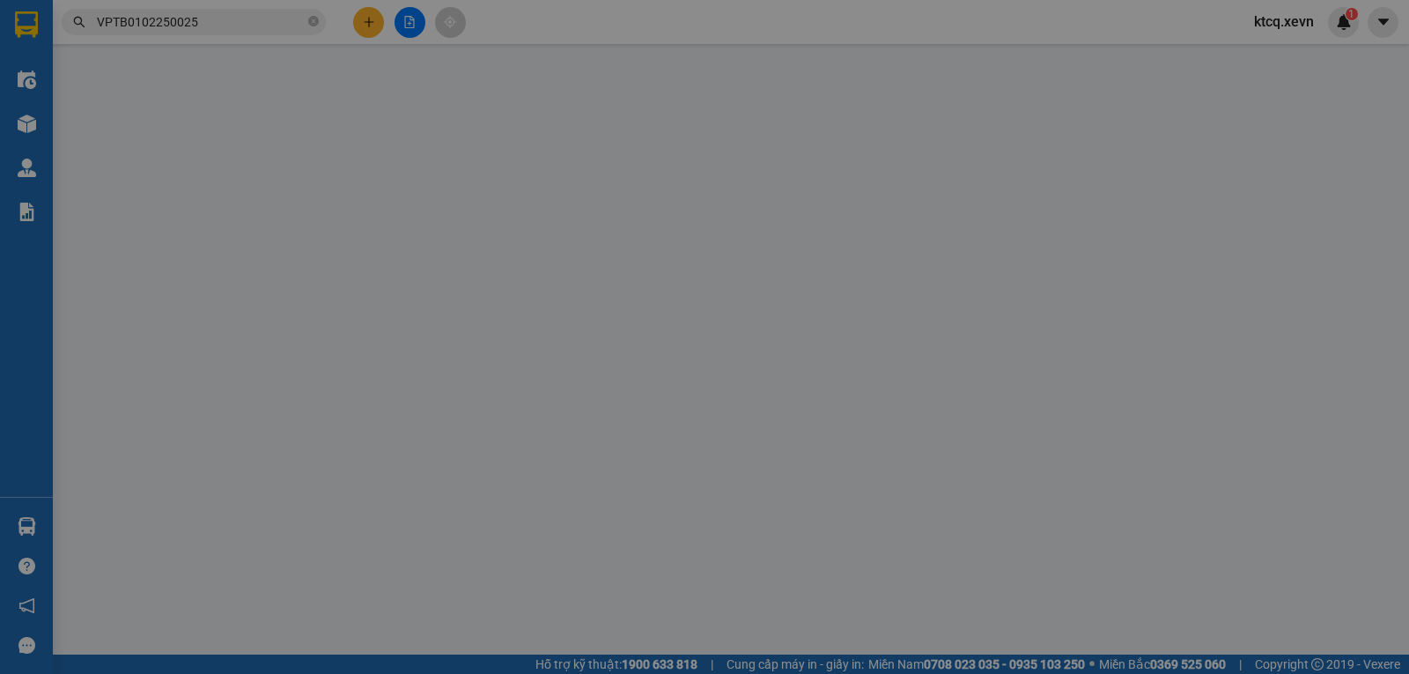
type input "0972246246"
type input "HOÀNG"
type input "0972246246"
type input "HOÀNG"
checkbox input "true"
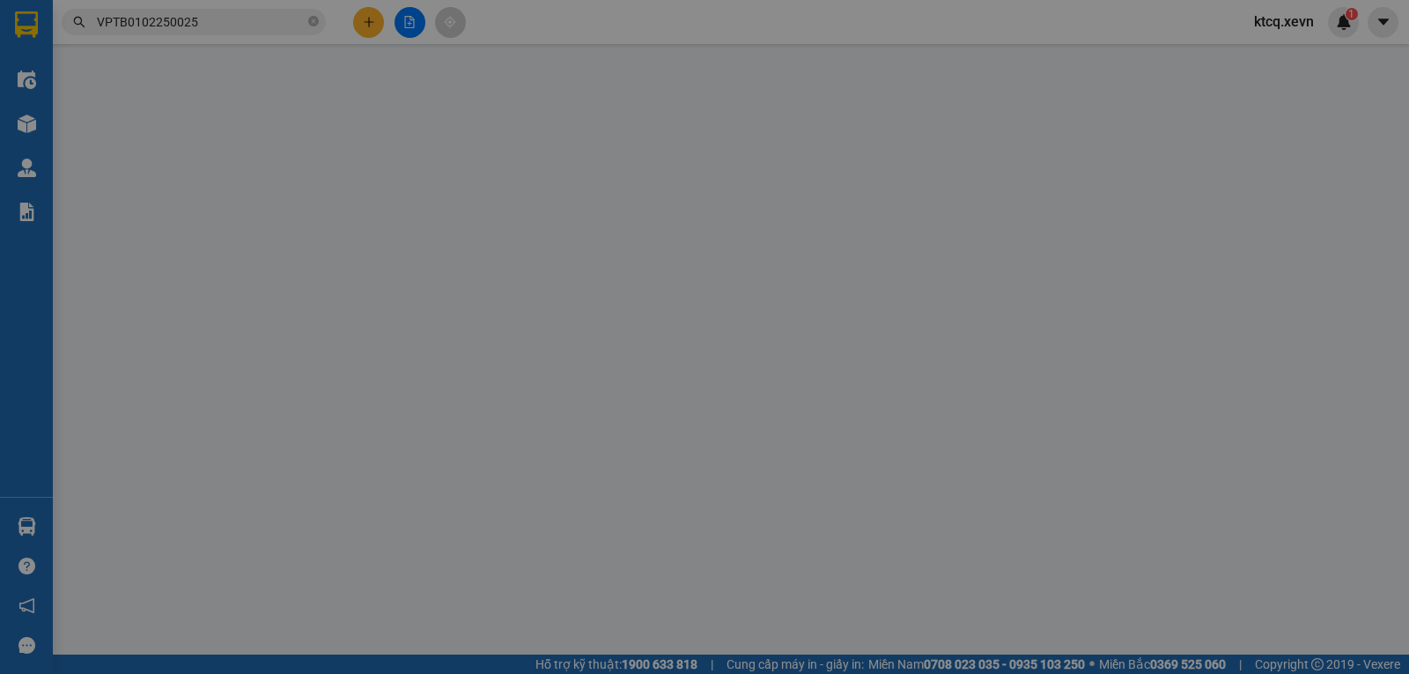
type input "119 Ng. 219 P. Định Công Thượng, Định Công, Hoàng Mai, Hà Nội, Việt Nam"
type input "65.000"
type input "1"
type input "cần dây và cáng"
type input "130.000"
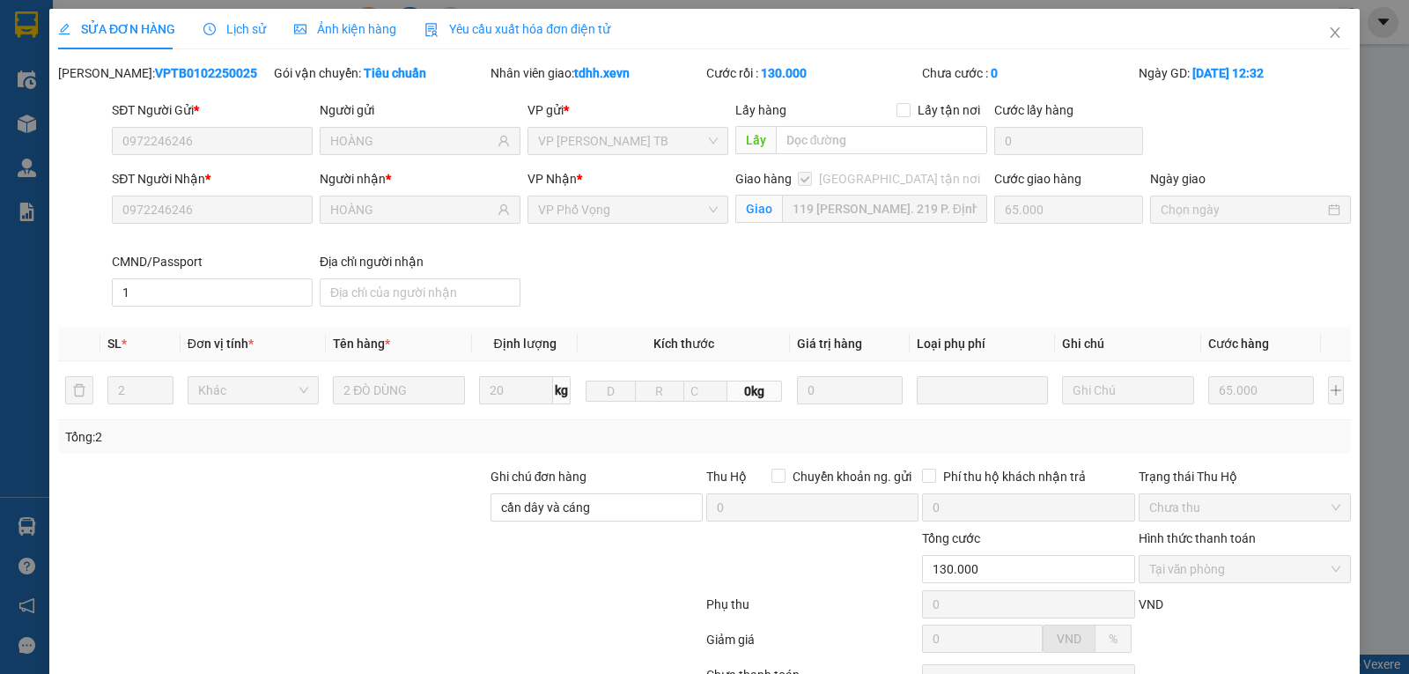
click at [233, 23] on span "Lịch sử" at bounding box center [234, 29] width 63 height 14
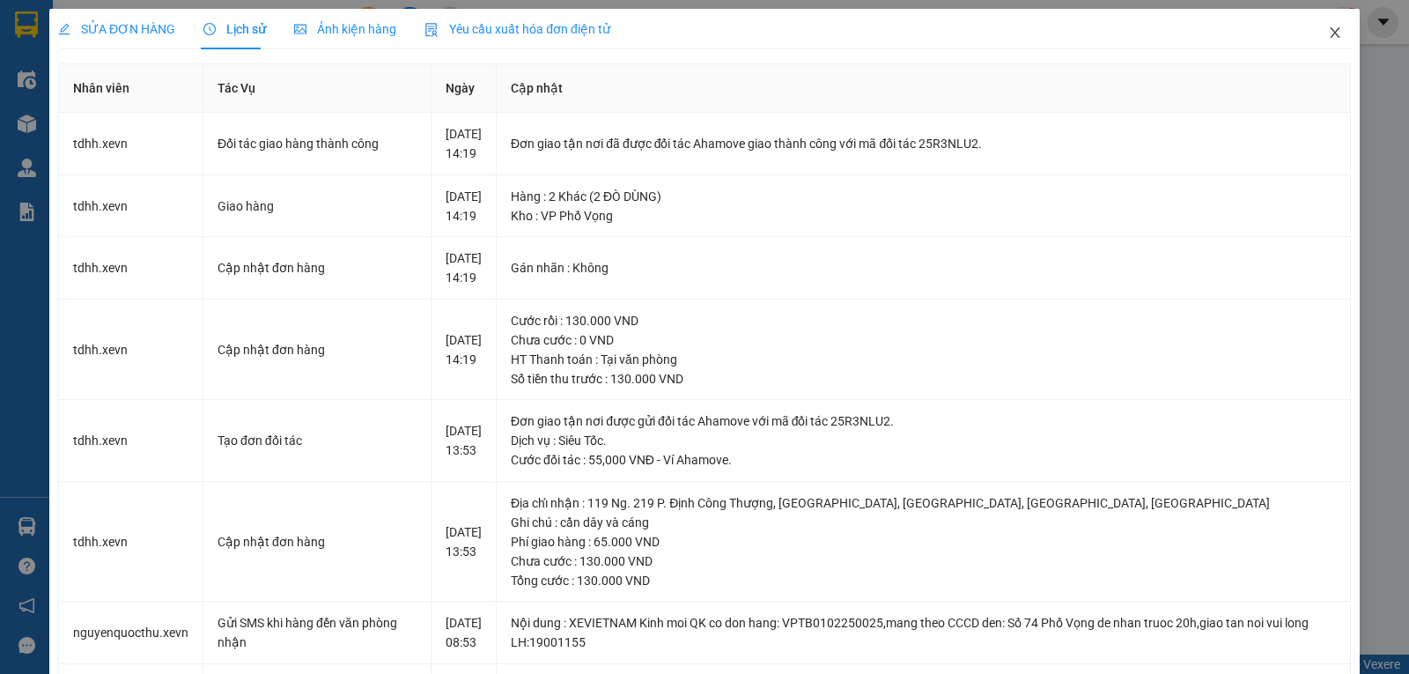
click at [1328, 37] on icon "close" at bounding box center [1335, 33] width 14 height 14
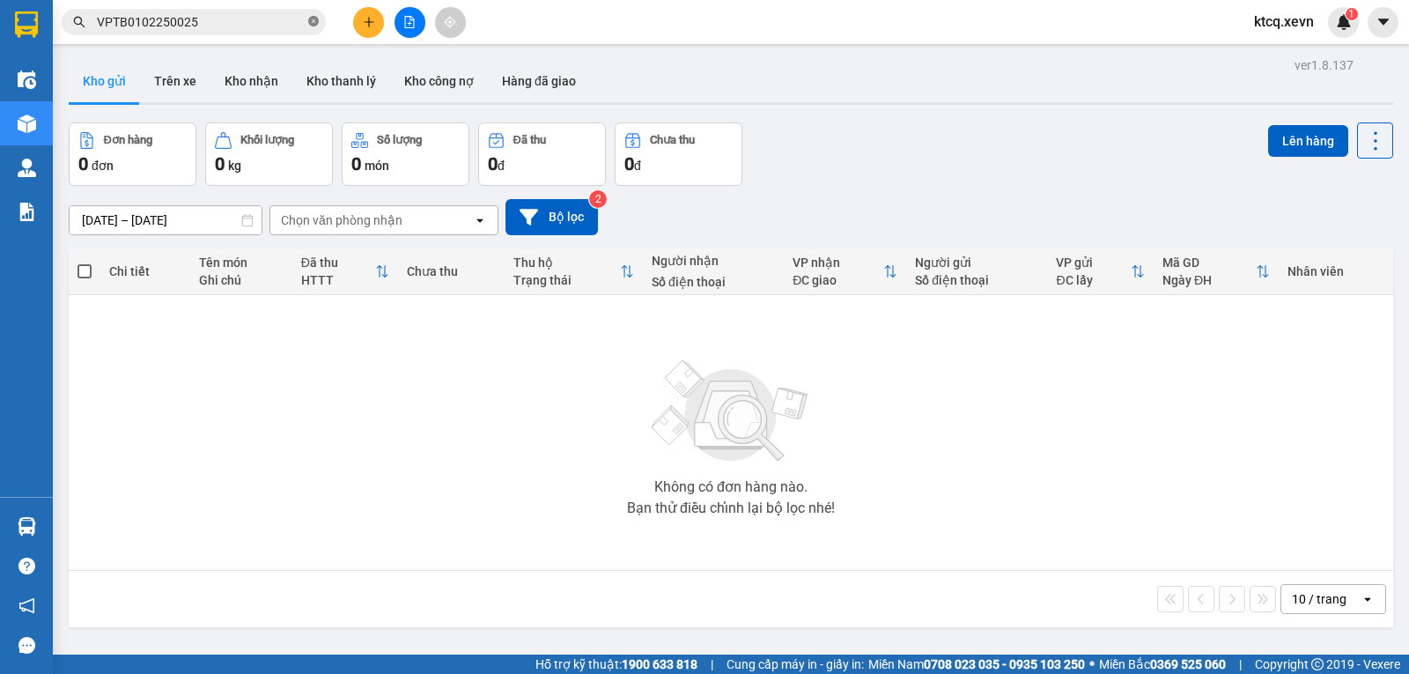
click at [315, 23] on icon "close-circle" at bounding box center [313, 21] width 11 height 11
paste input "VPTB0202250005"
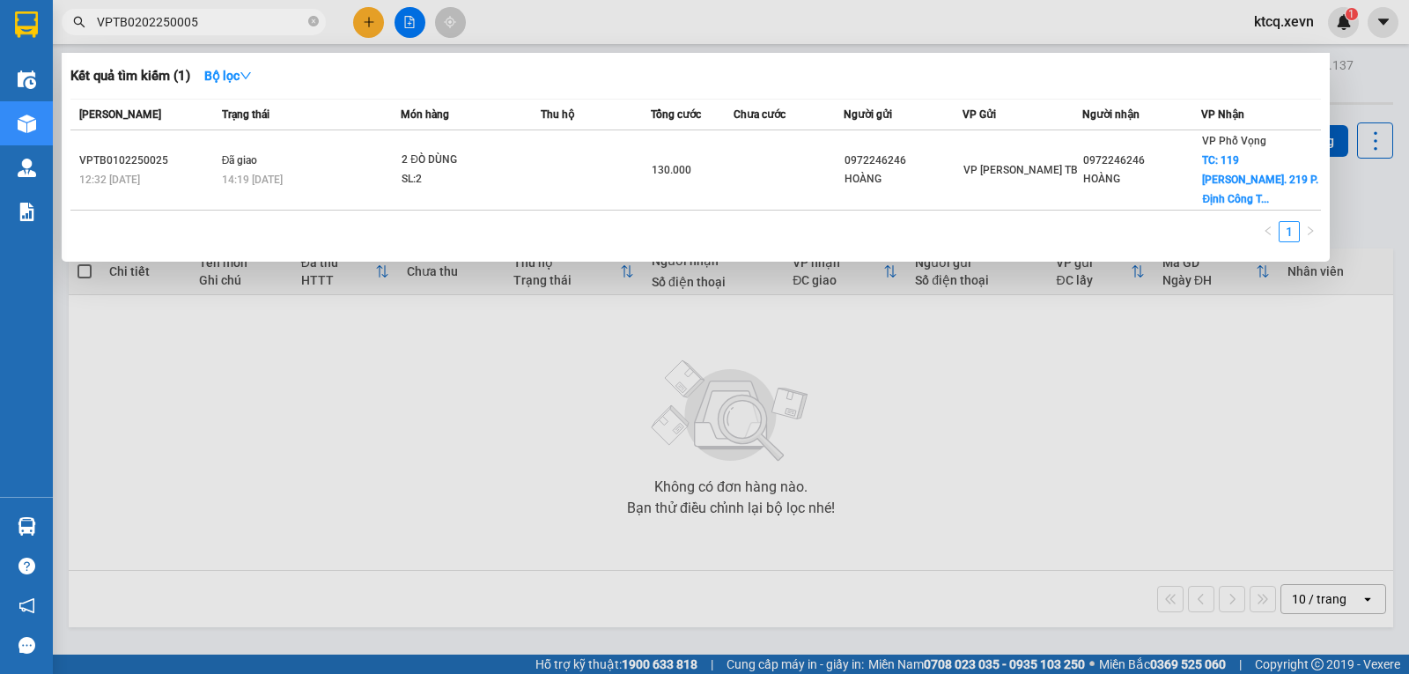
type input "VPTB0202250005"
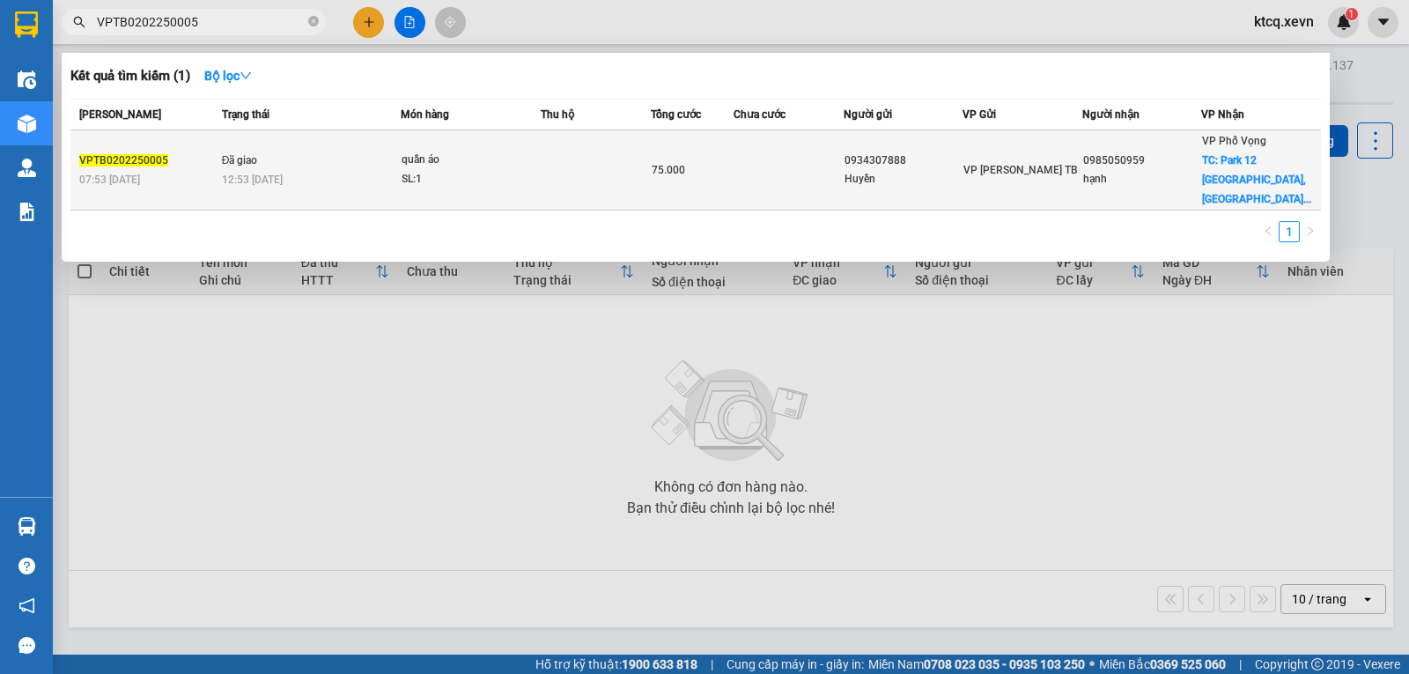
click at [112, 154] on span "VPTB0202250005" at bounding box center [123, 160] width 89 height 12
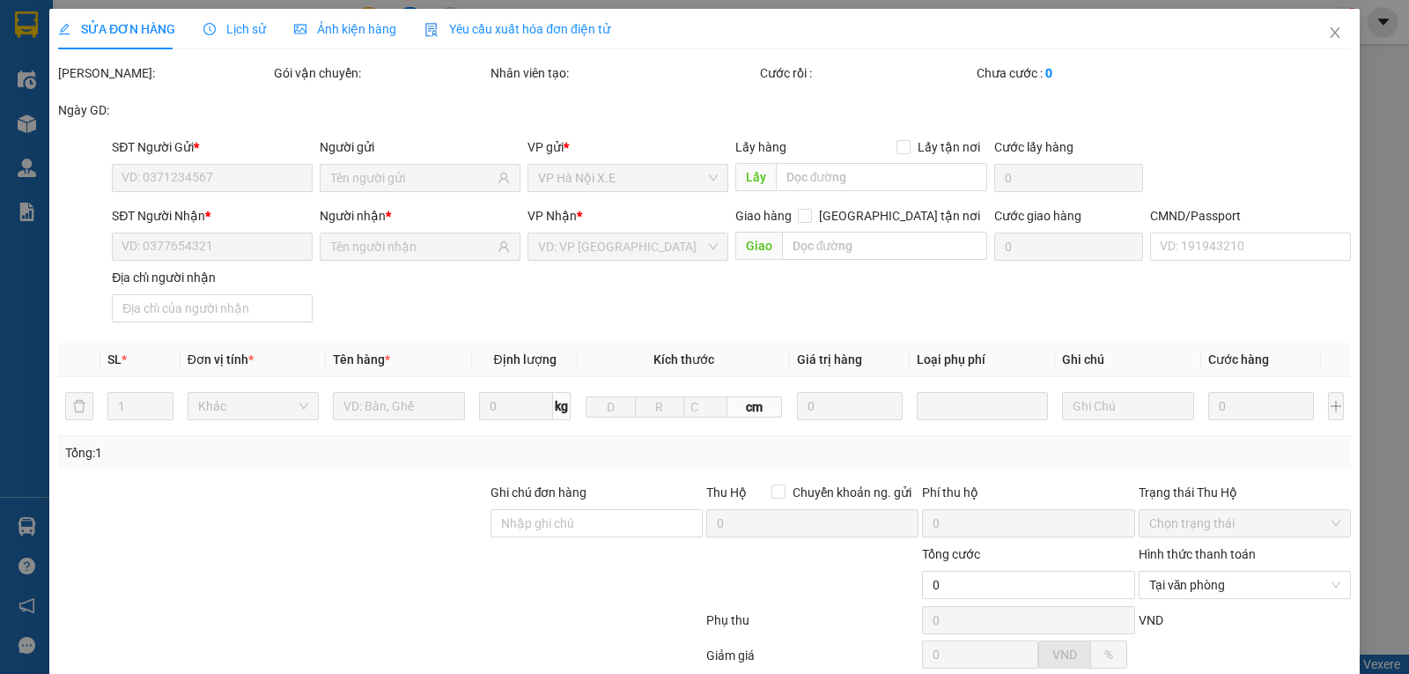
type input "0934307888"
type input "Huyền"
type input "0985050959"
type input "hạnh"
checkbox input "true"
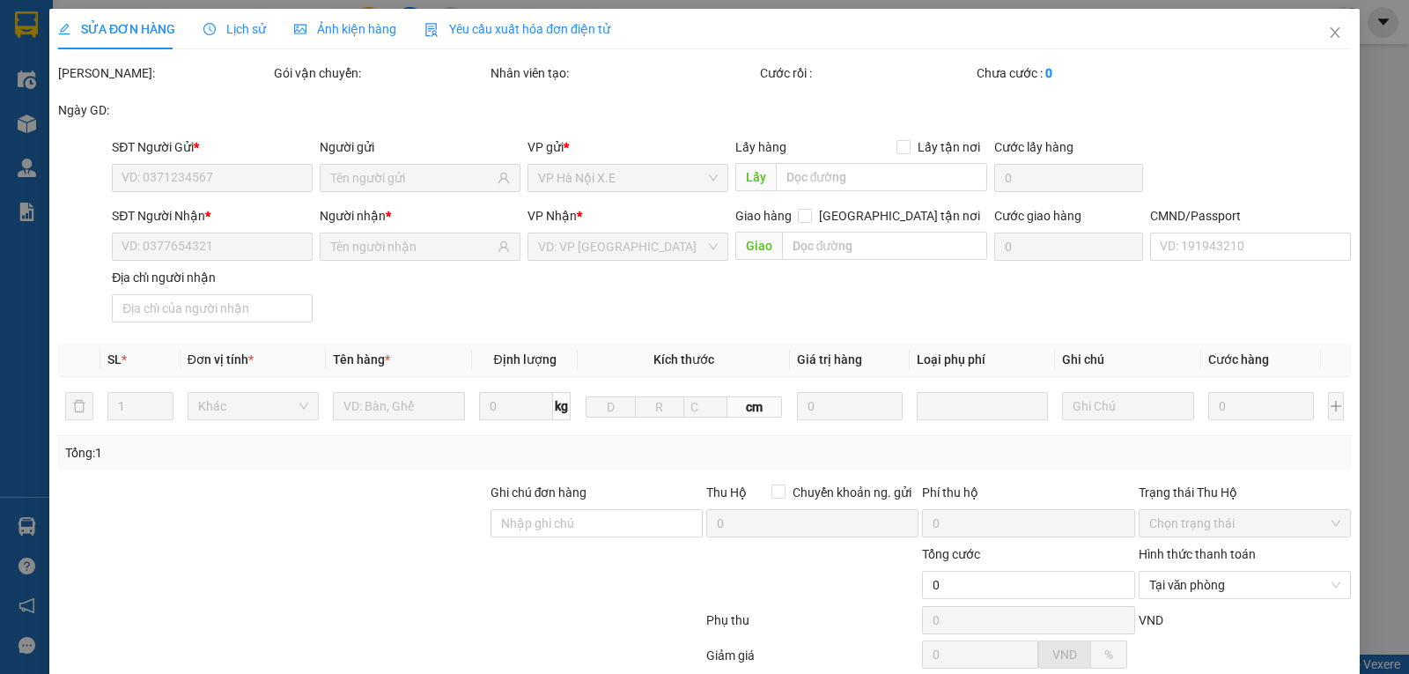
type input "Park 12 Times City, Mai Động, Hoàng Mai, Hà Nội, Việt Nam"
type input "50.000"
type input "034075017146 PHẠM THẾ LONG 1975"
type input "75.000"
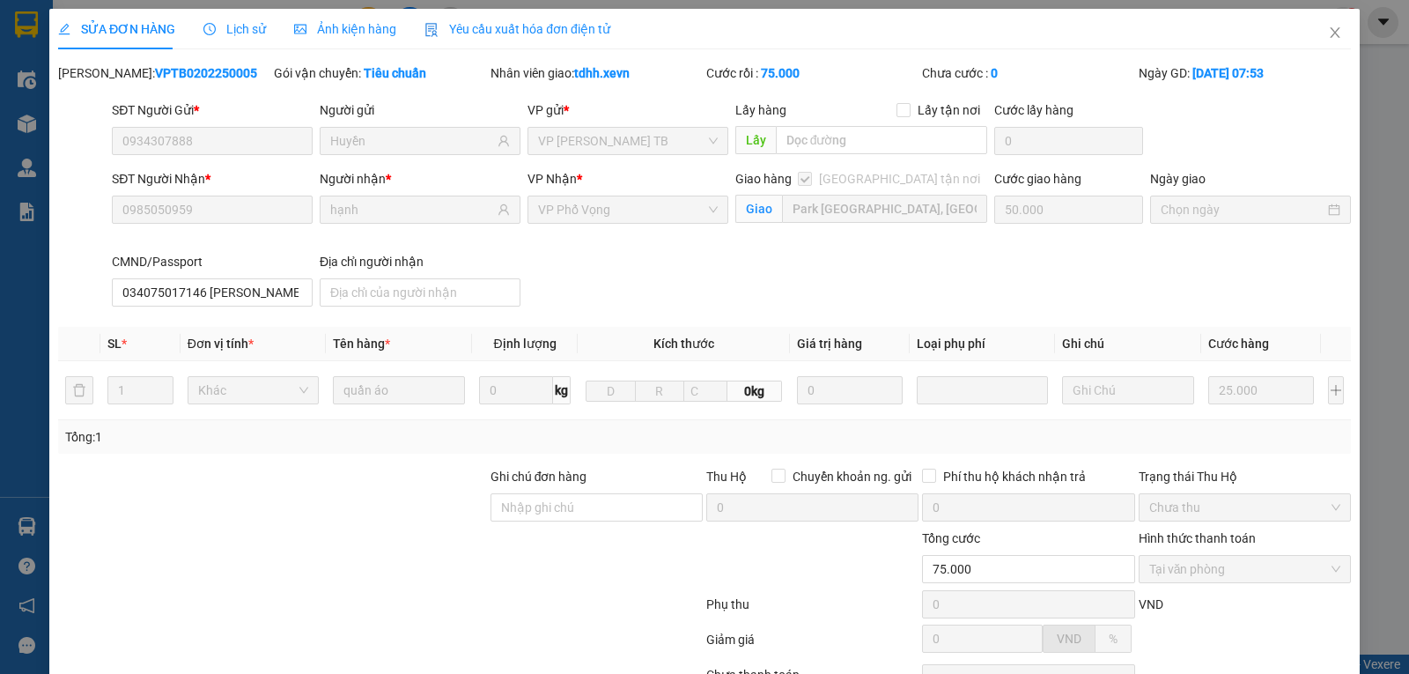
click at [237, 33] on span "Lịch sử" at bounding box center [234, 29] width 63 height 14
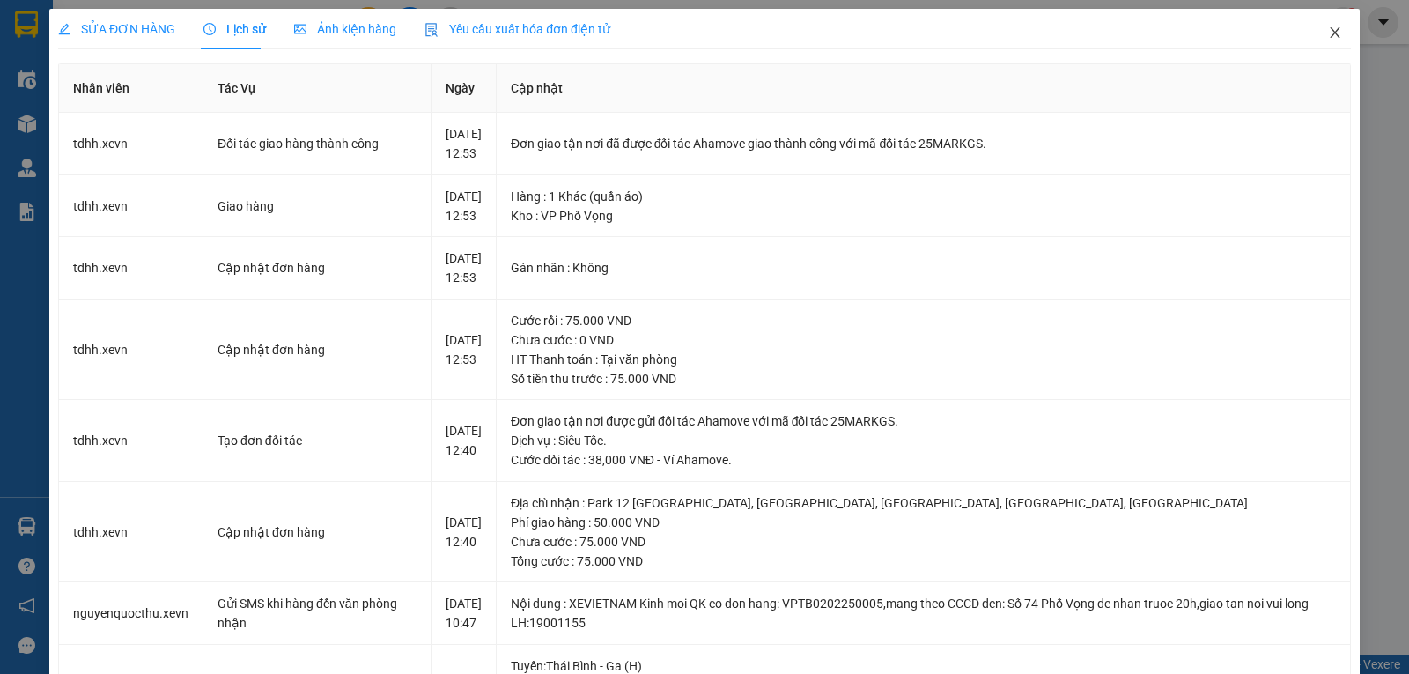
drag, startPoint x: 1327, startPoint y: 31, endPoint x: 503, endPoint y: 33, distance: 823.6
click at [1328, 31] on icon "close" at bounding box center [1335, 33] width 14 height 14
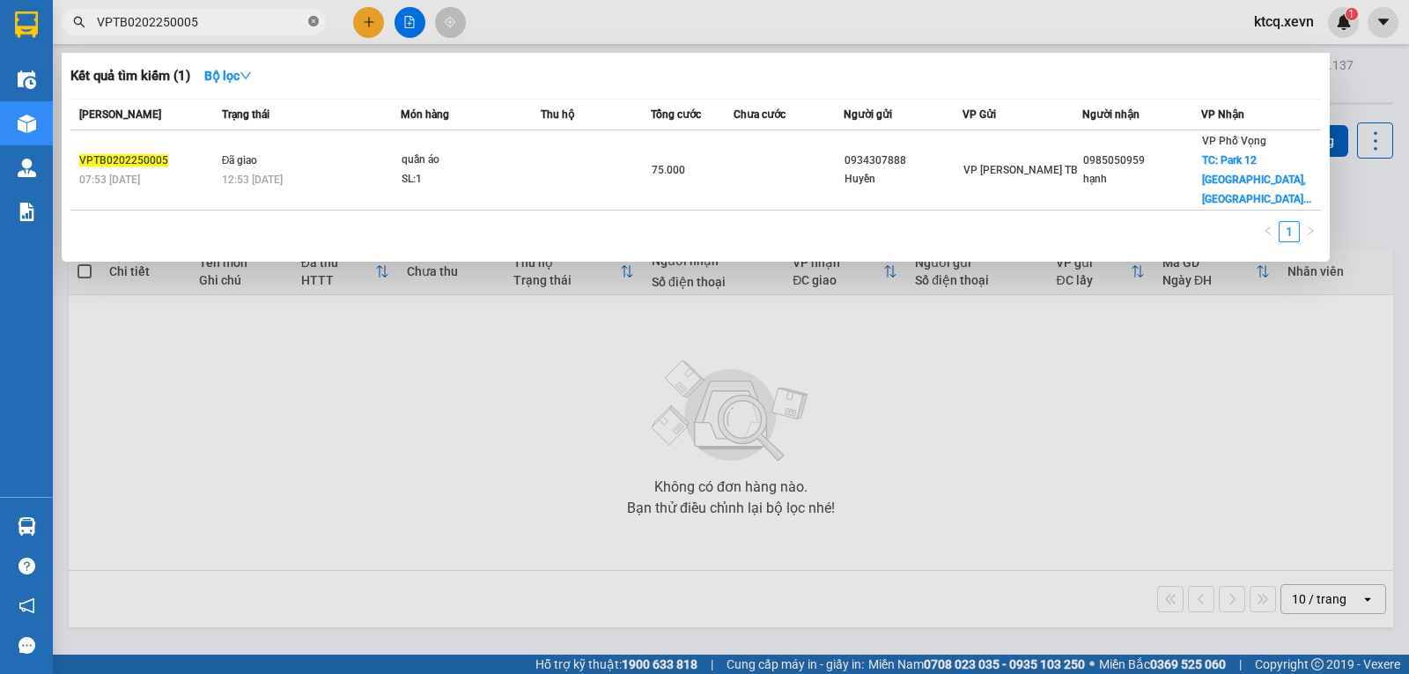
click at [308, 25] on icon "close-circle" at bounding box center [313, 21] width 11 height 11
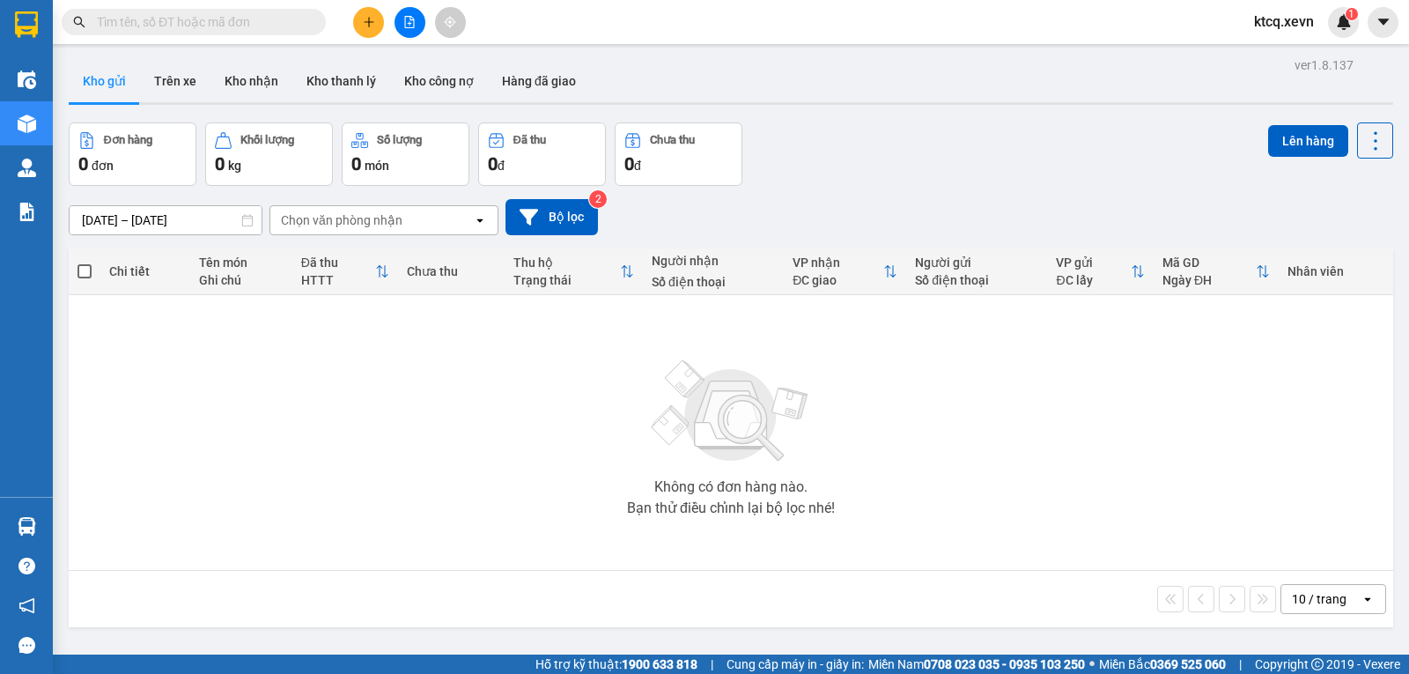
paste input "VIETTRI0202250002"
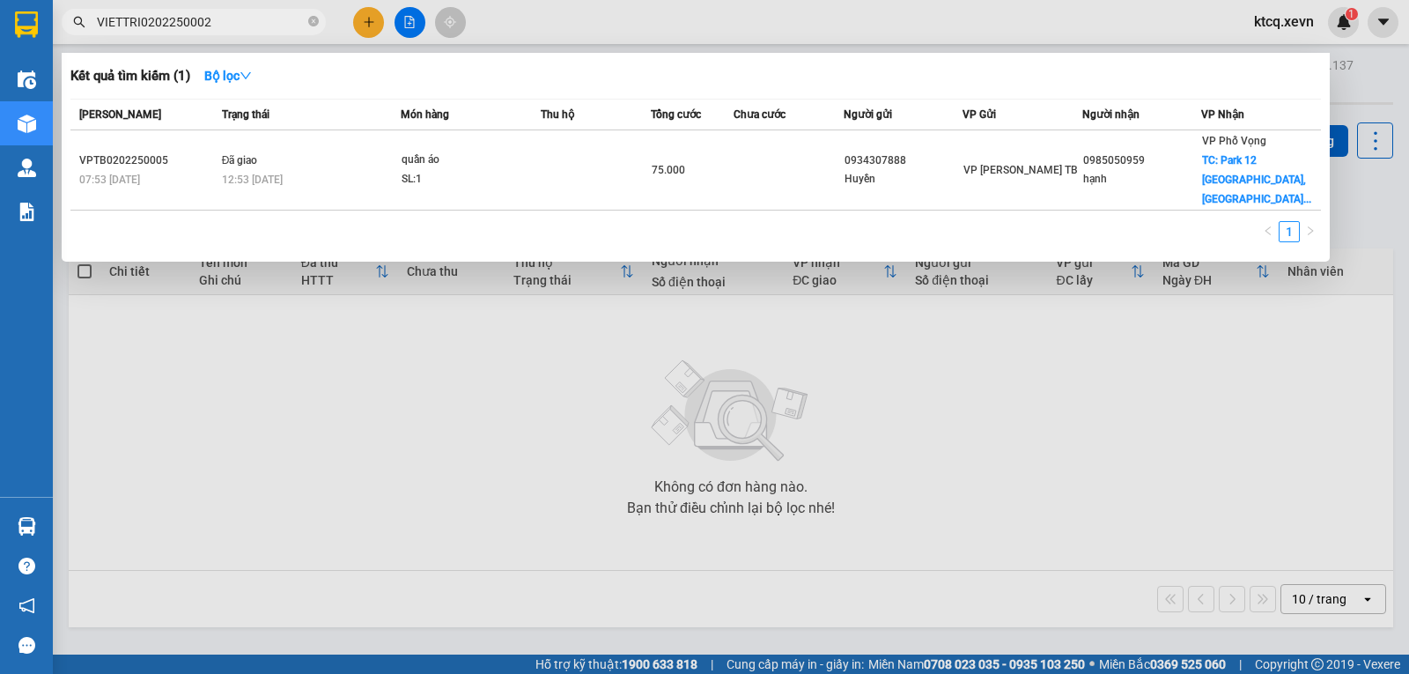
type input "VIETTRI0202250002"
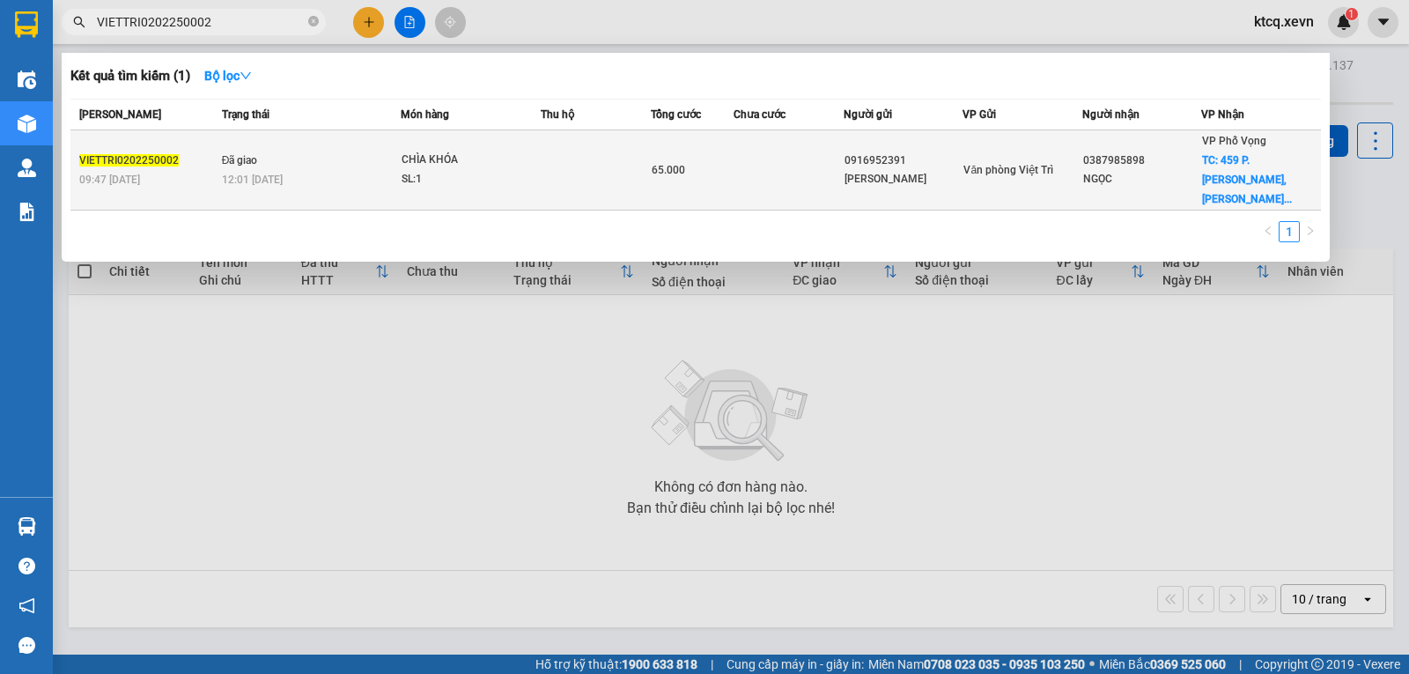
click at [144, 154] on span "VIETTRI0202250002" at bounding box center [129, 160] width 100 height 12
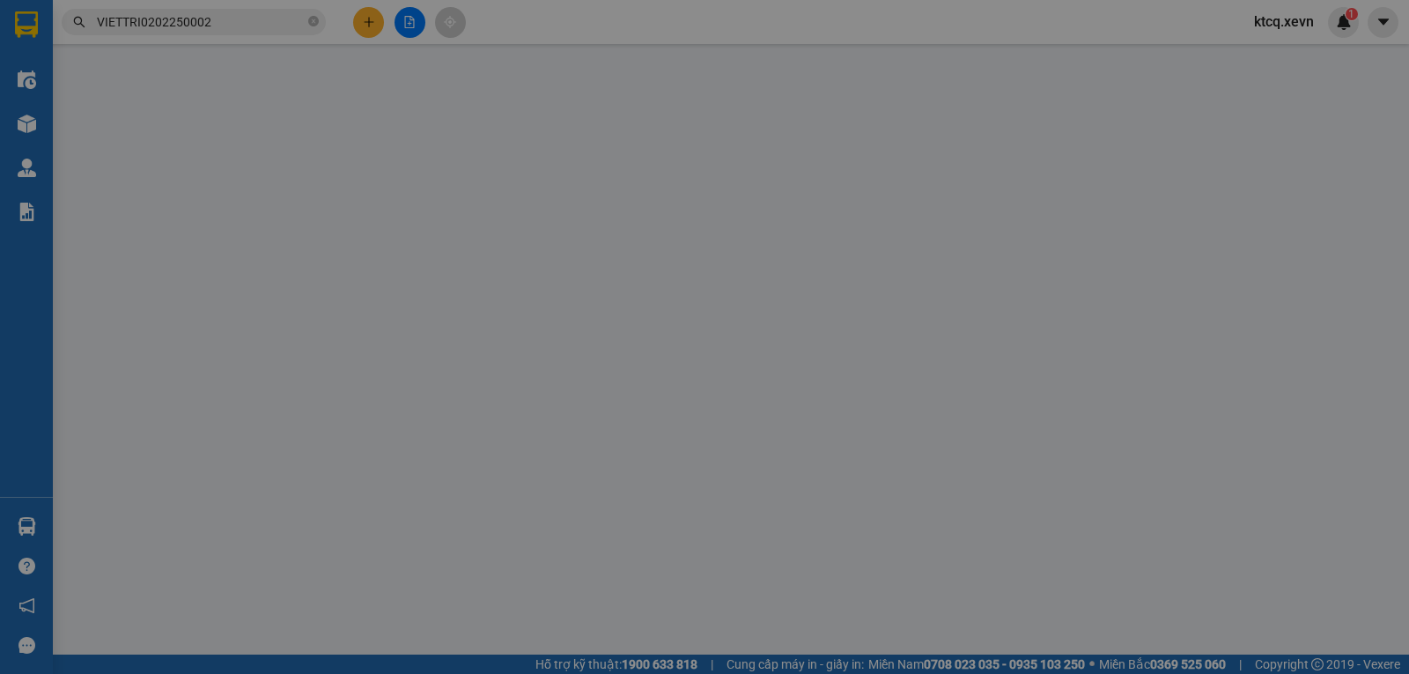
type input "0916952391"
type input "VŨ MINH HÙNG"
type input "0387985898"
type input "NGỌC"
checkbox input "true"
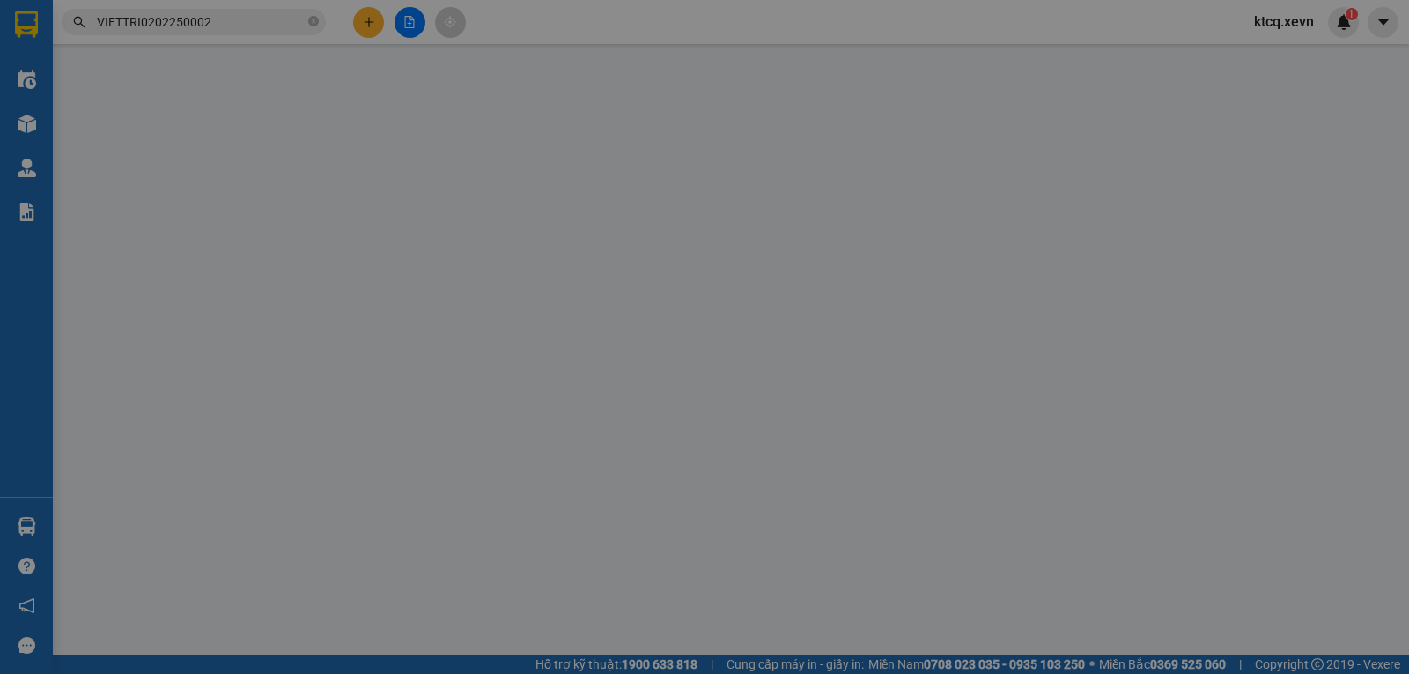
type input "459 P. Bạch Mai, Trương Định, Hai Bà Trưng, Hà Nội, Việt Nam"
type input "40.000"
type input "1"
type input "65.000"
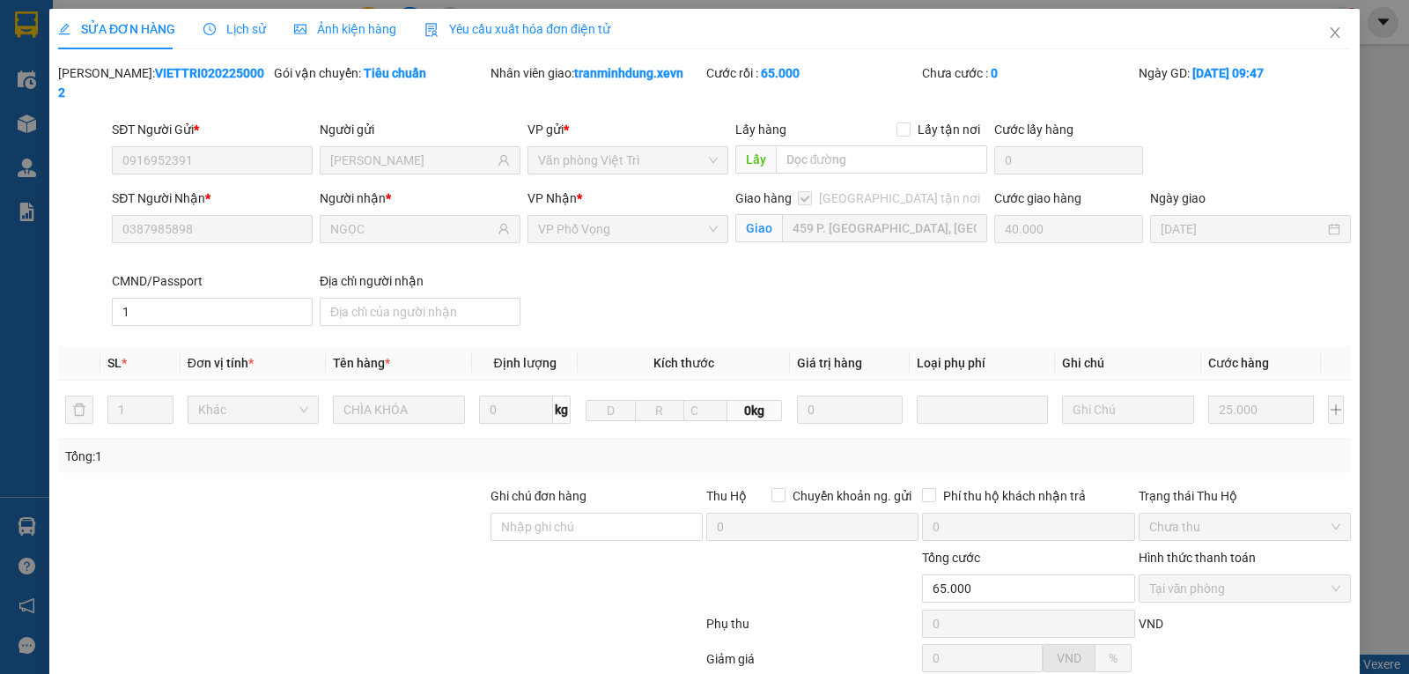
click at [245, 28] on span "Lịch sử" at bounding box center [234, 29] width 63 height 14
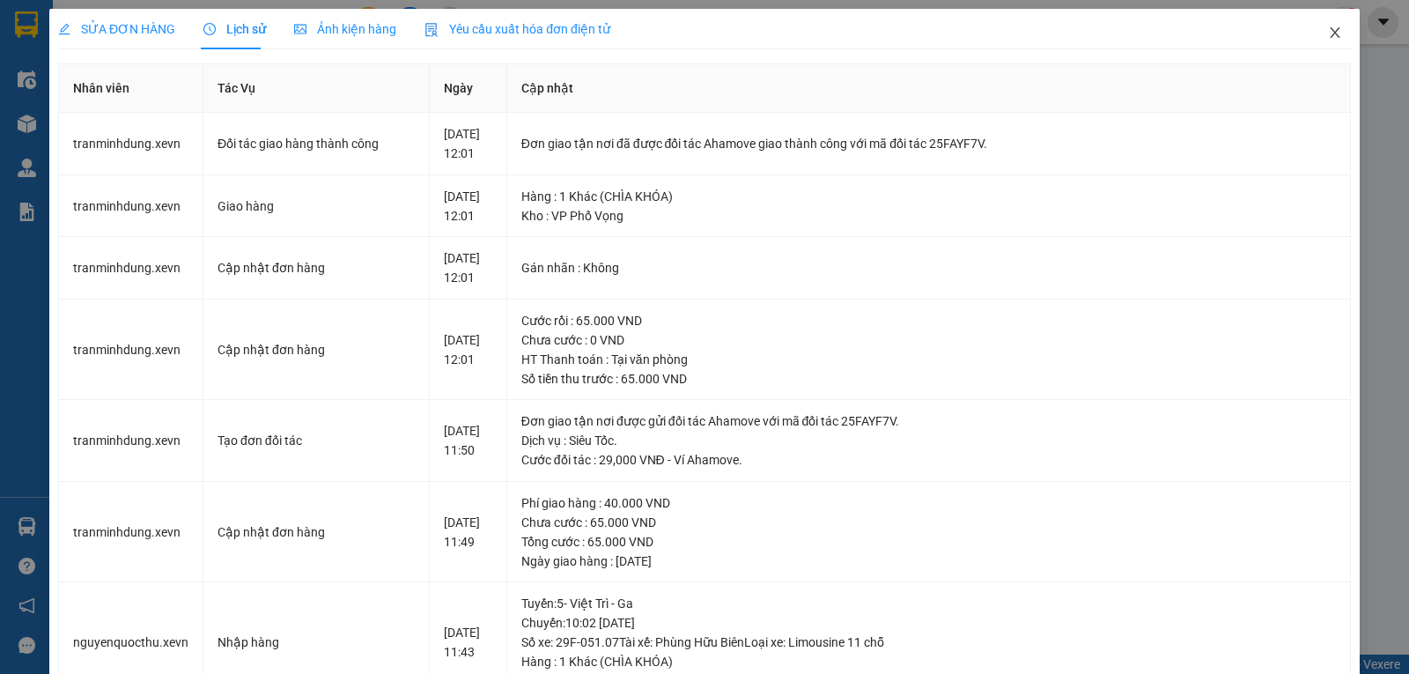
click at [1328, 30] on icon "close" at bounding box center [1335, 33] width 14 height 14
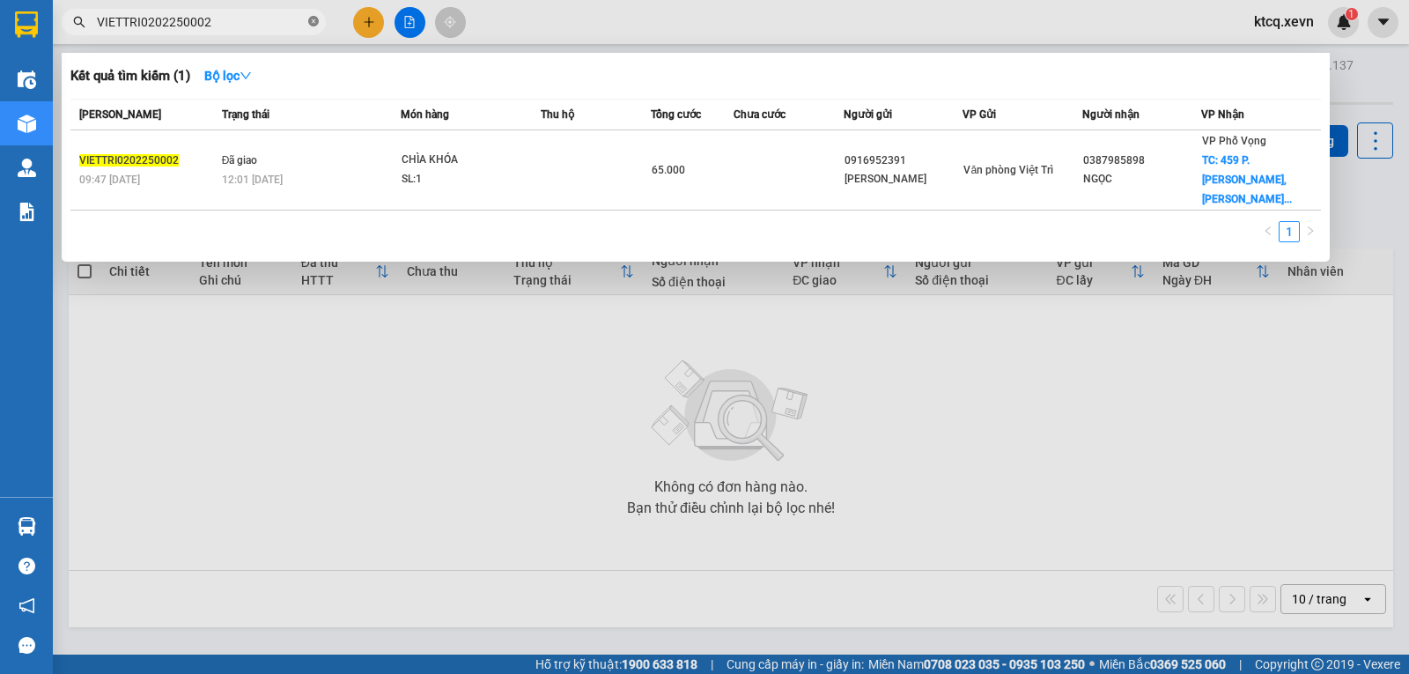
click at [316, 24] on icon "close-circle" at bounding box center [313, 21] width 11 height 11
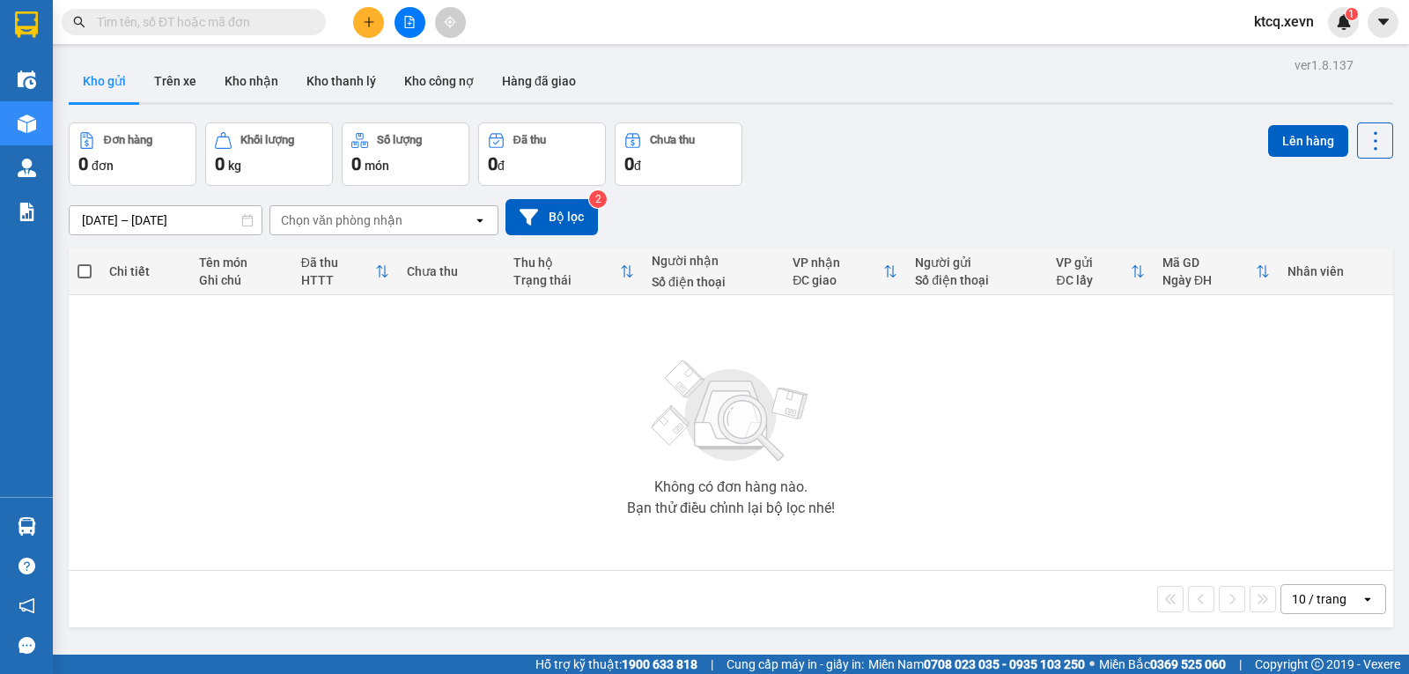
paste input "VIETTRI2802250024"
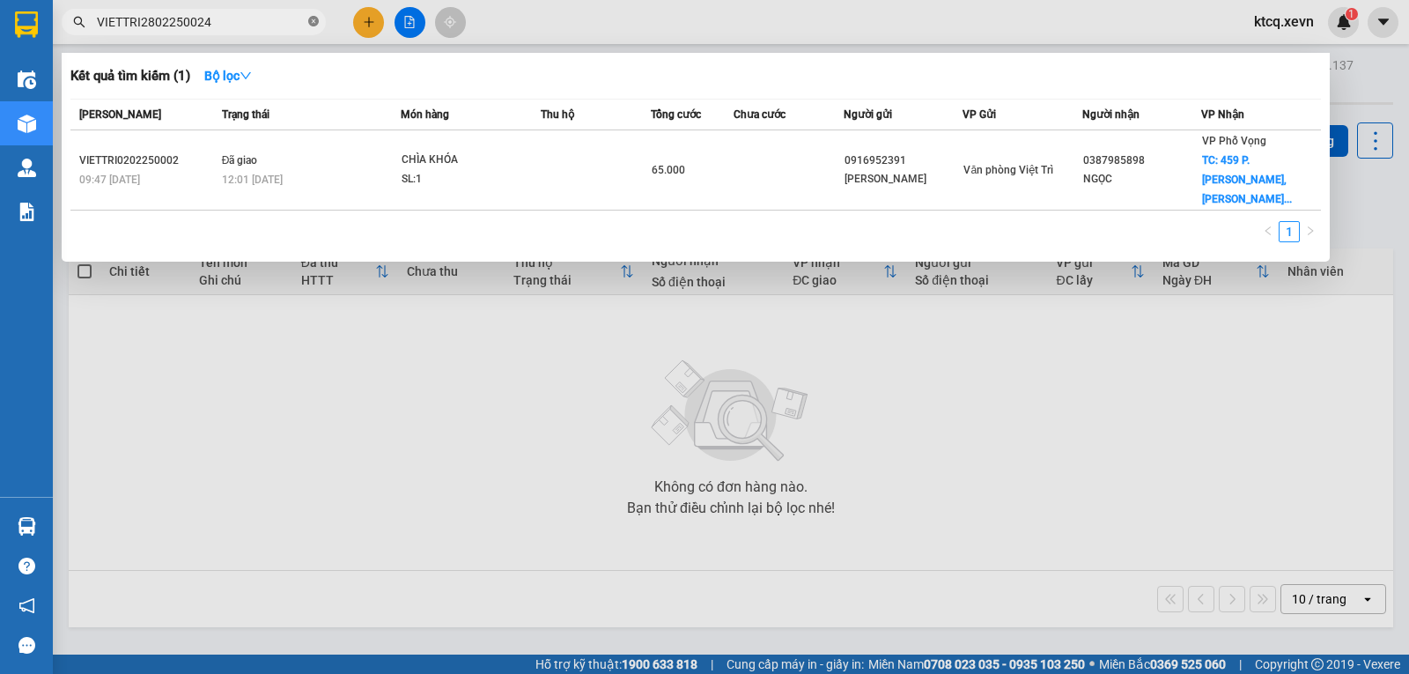
type input "VIETTRI2802250024"
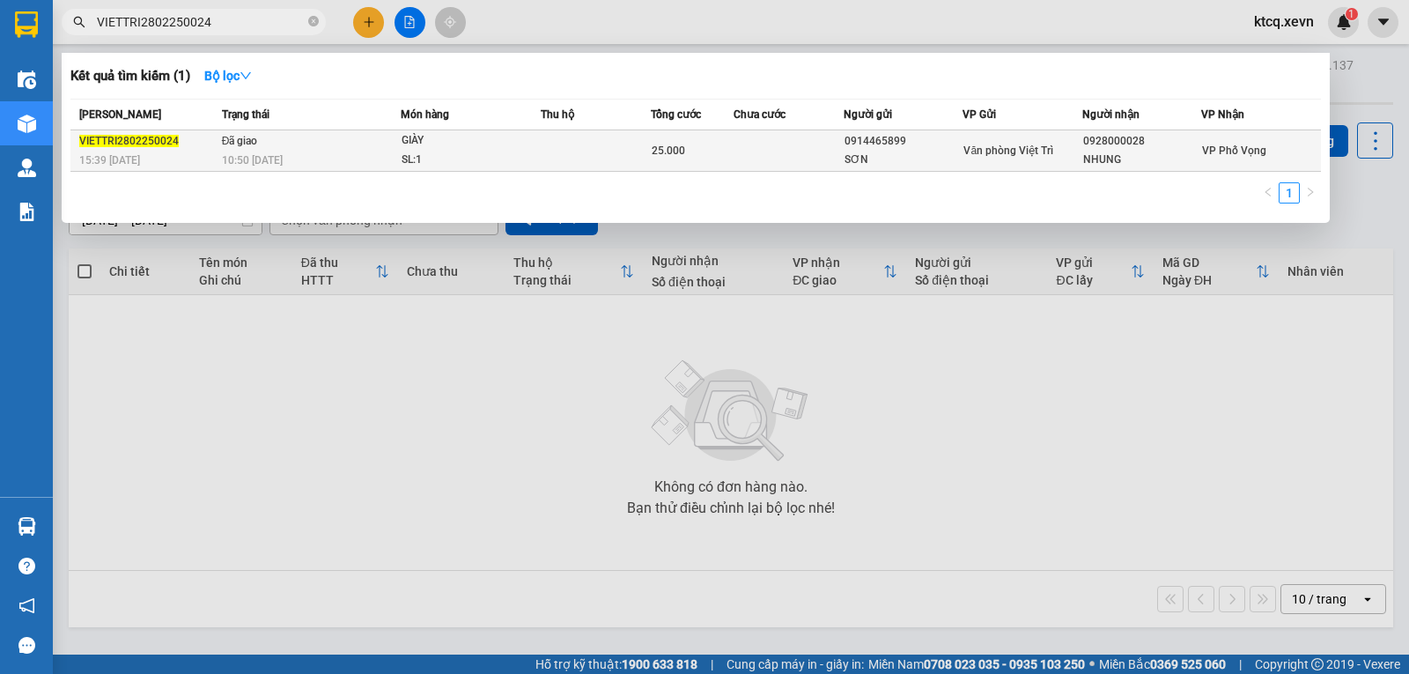
click at [120, 137] on span "VIETTRI2802250024" at bounding box center [129, 141] width 100 height 12
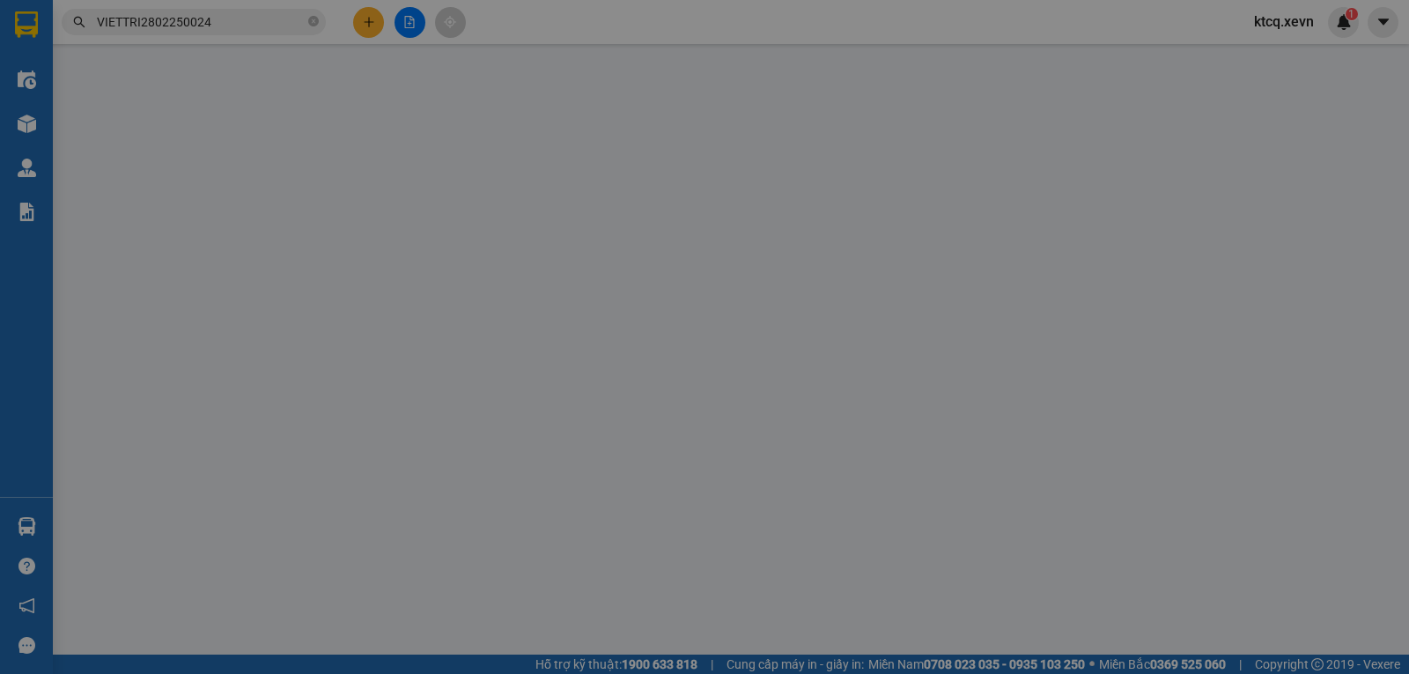
type input "0914465899"
type input "SƠN"
type input "0928000028"
type input "NHUNG"
type input "001179028370 lã thị tuyết nhung"
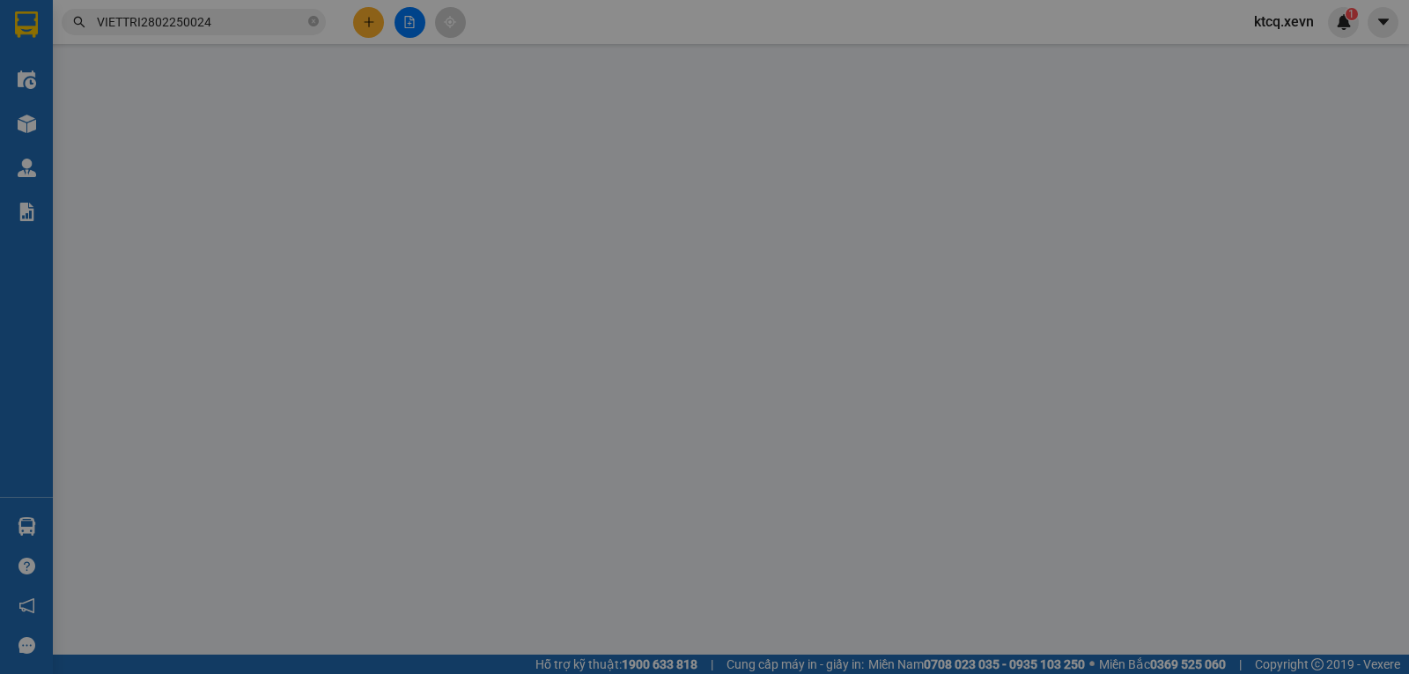
type input "25.000"
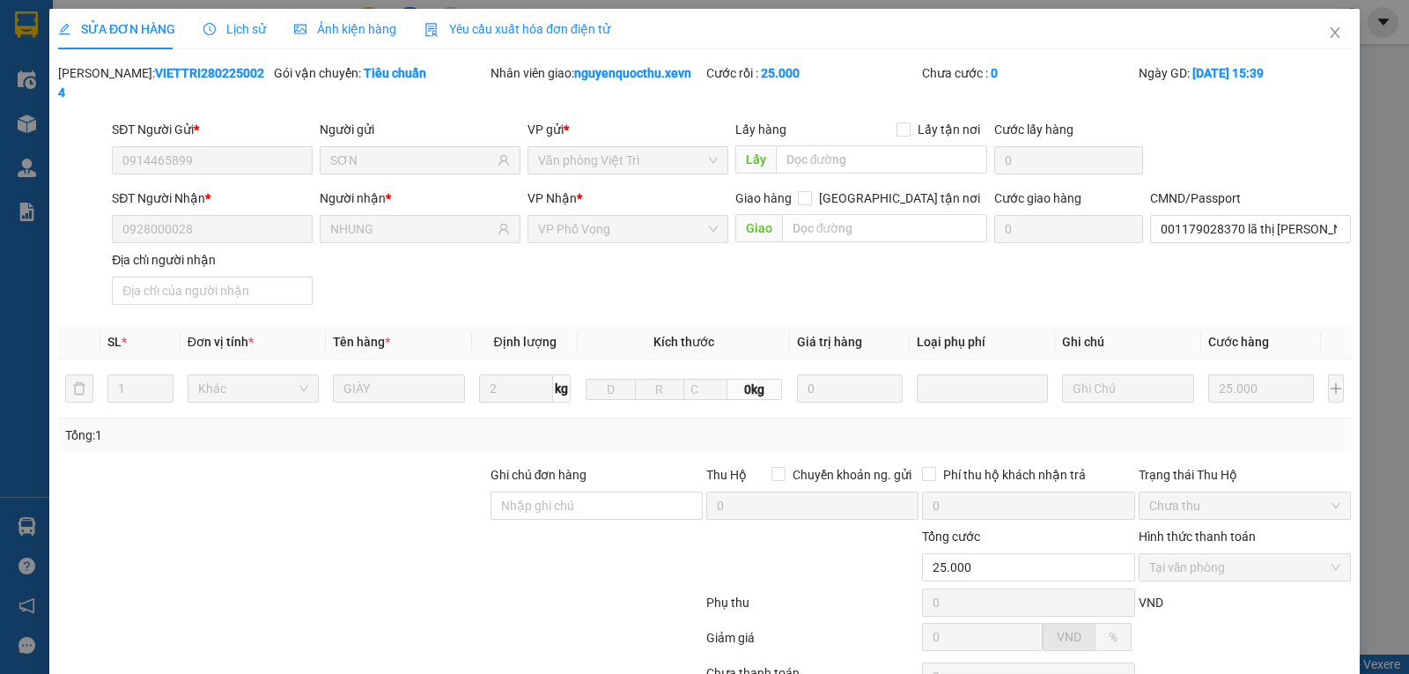
click at [240, 31] on span "Lịch sử" at bounding box center [234, 29] width 63 height 14
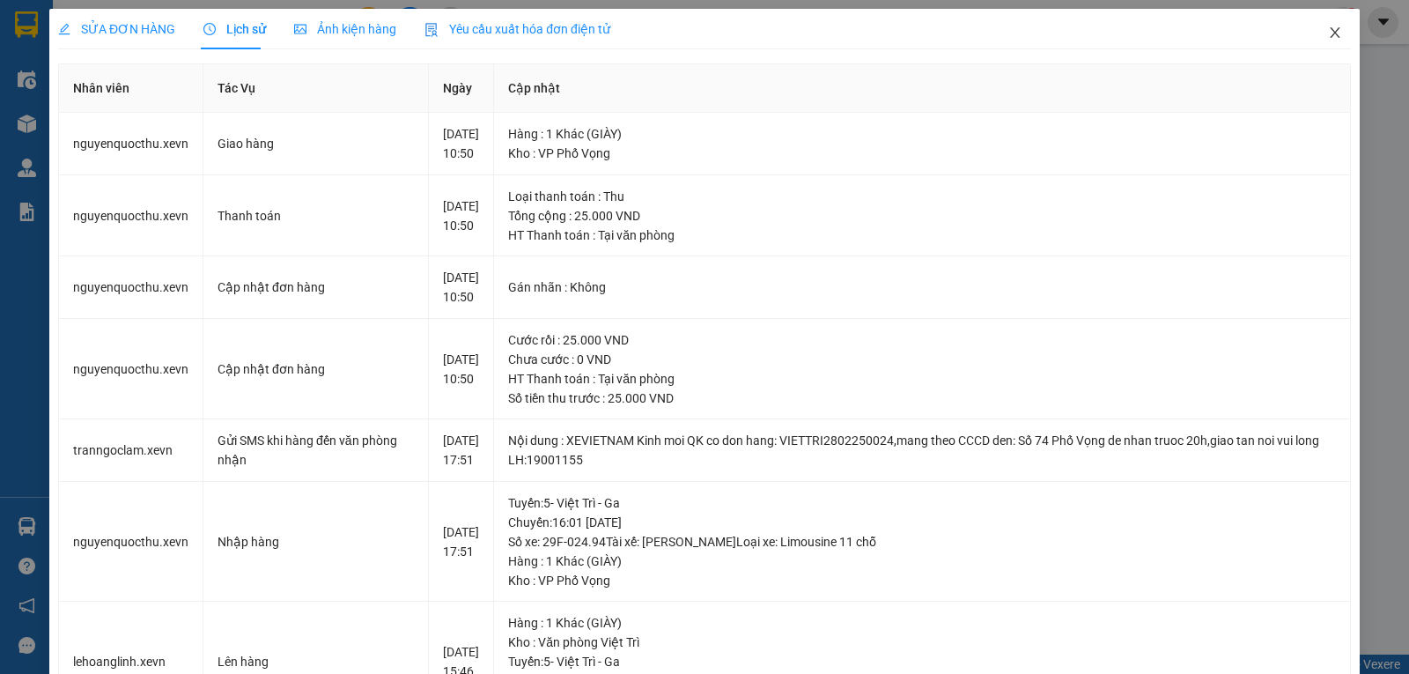
click at [1328, 34] on icon "close" at bounding box center [1335, 33] width 14 height 14
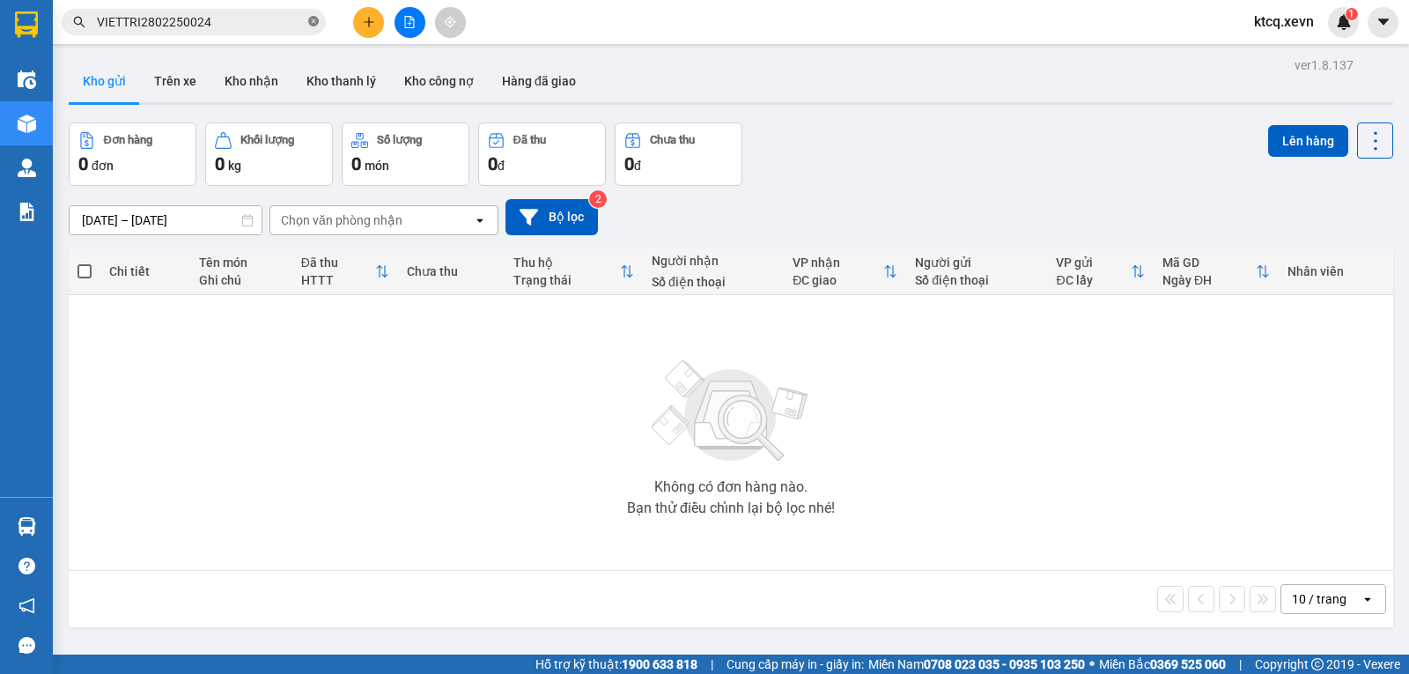
click at [315, 22] on icon "close-circle" at bounding box center [313, 21] width 11 height 11
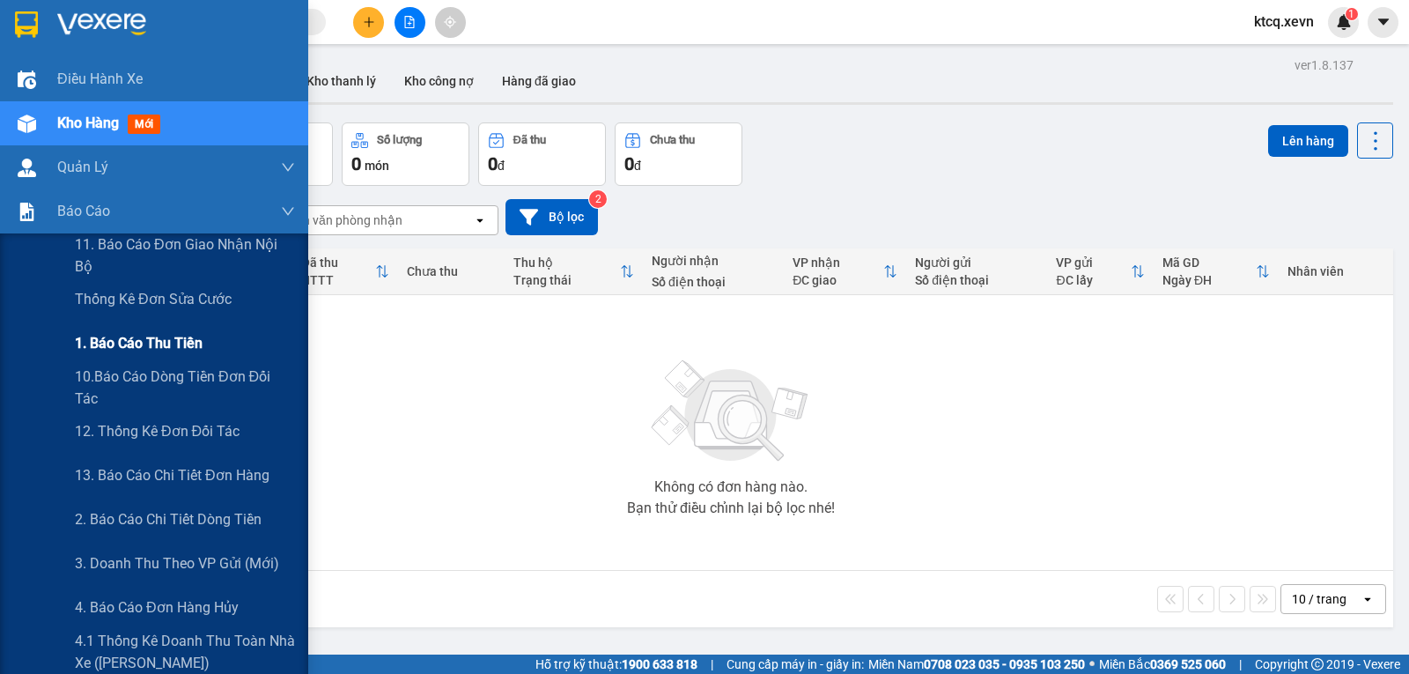
click at [118, 351] on span "1. Báo cáo thu tiền" at bounding box center [139, 343] width 128 height 22
